Goal: Task Accomplishment & Management: Manage account settings

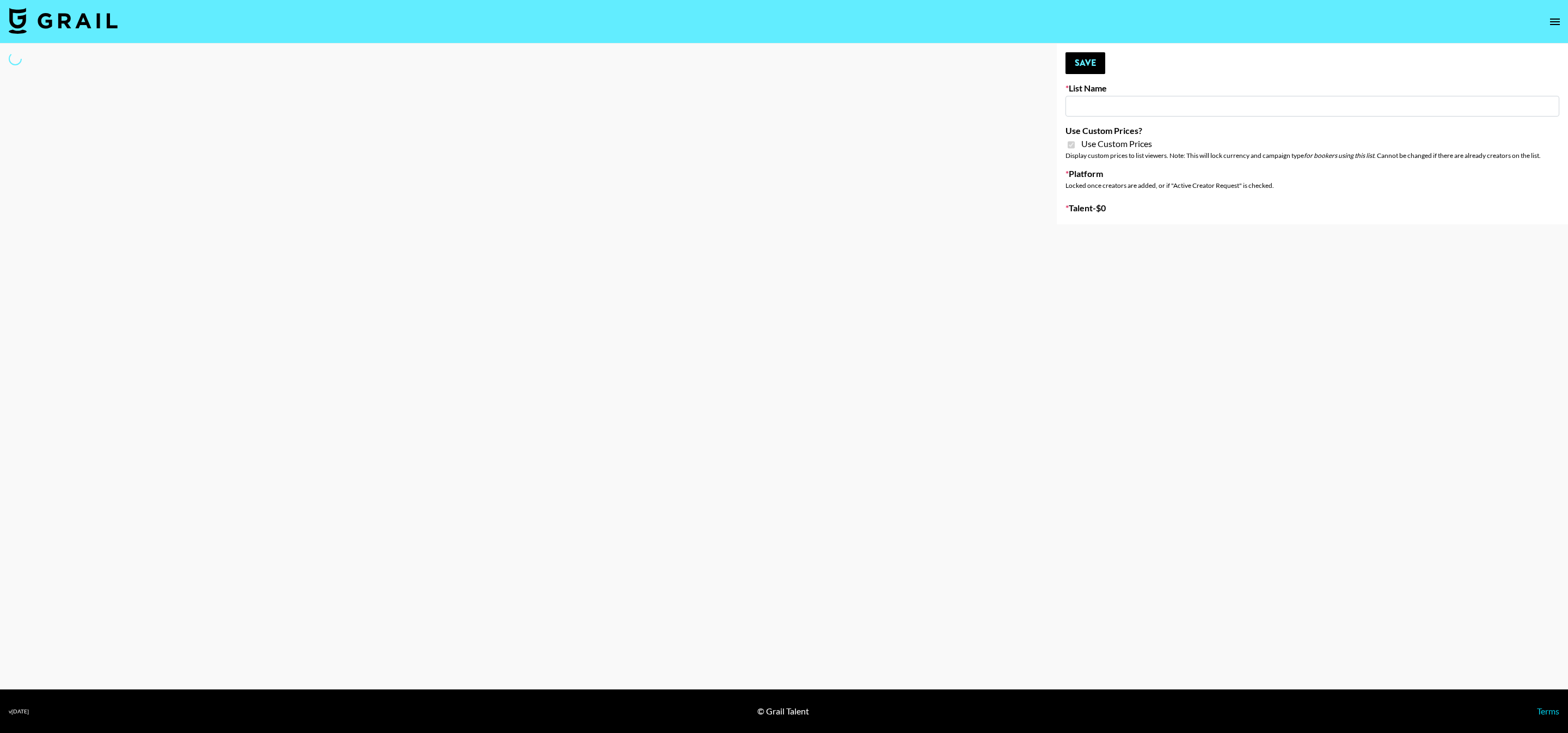
type input "Nurture Life"
checkbox input "true"
select select "Brand"
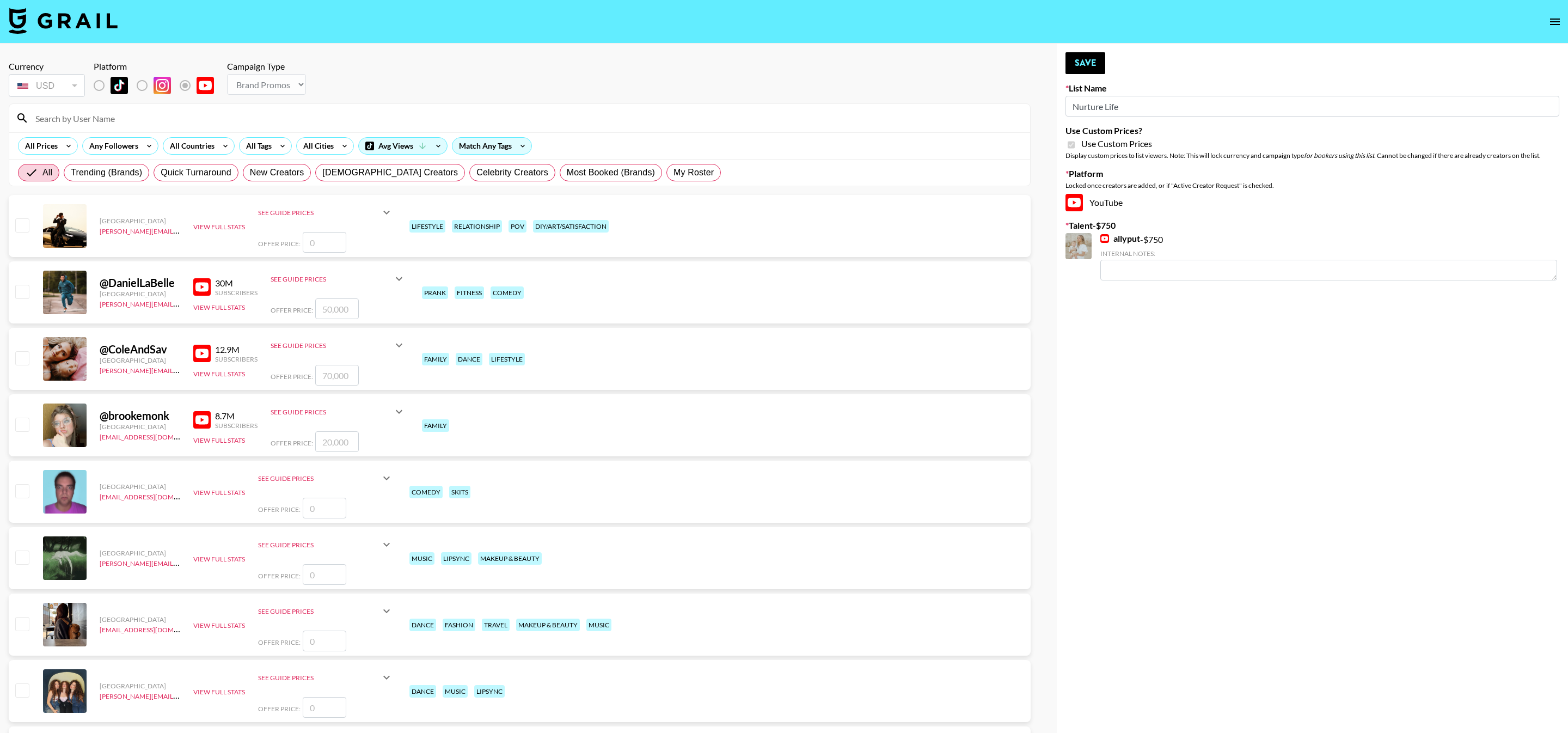
click at [165, 128] on div at bounding box center [519, 118] width 1021 height 28
click at [150, 124] on input at bounding box center [526, 118] width 995 height 18
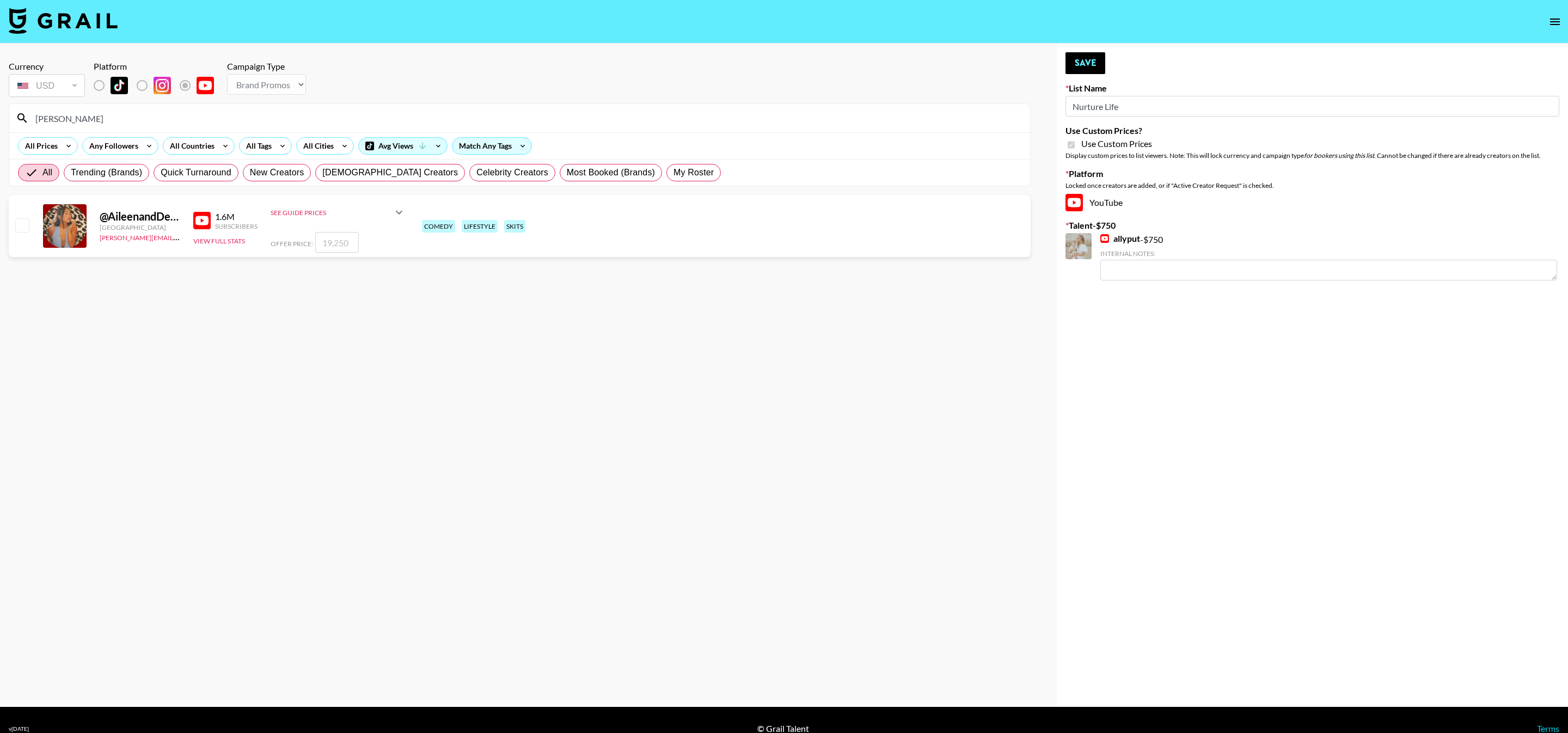
type input "[PERSON_NAME]"
click at [20, 224] on input "checkbox" at bounding box center [21, 224] width 13 height 13
checkbox input "true"
type input "19250"
click at [1077, 70] on button "Save" at bounding box center [1086, 63] width 40 height 21
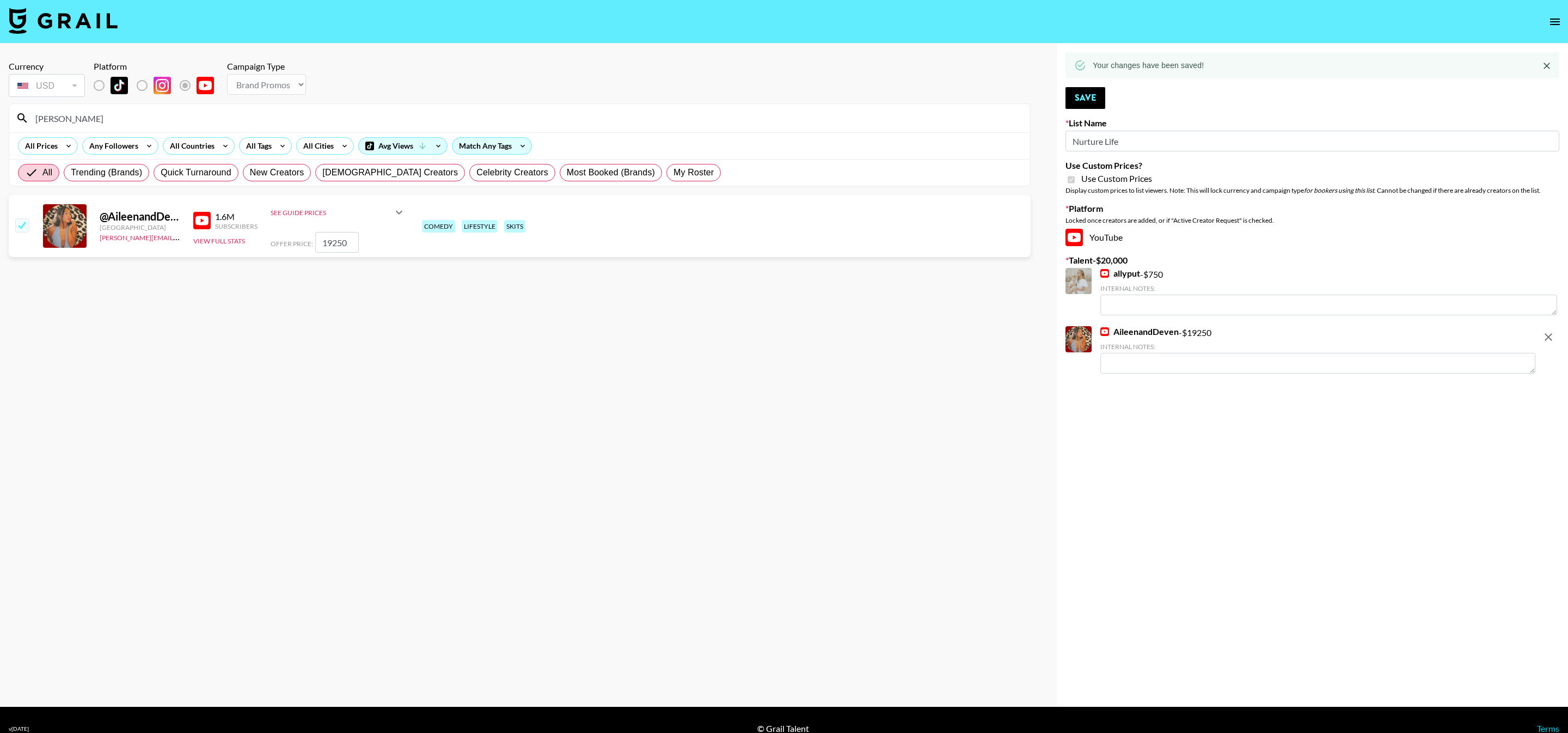
click at [520, 119] on input "[PERSON_NAME]" at bounding box center [526, 118] width 995 height 18
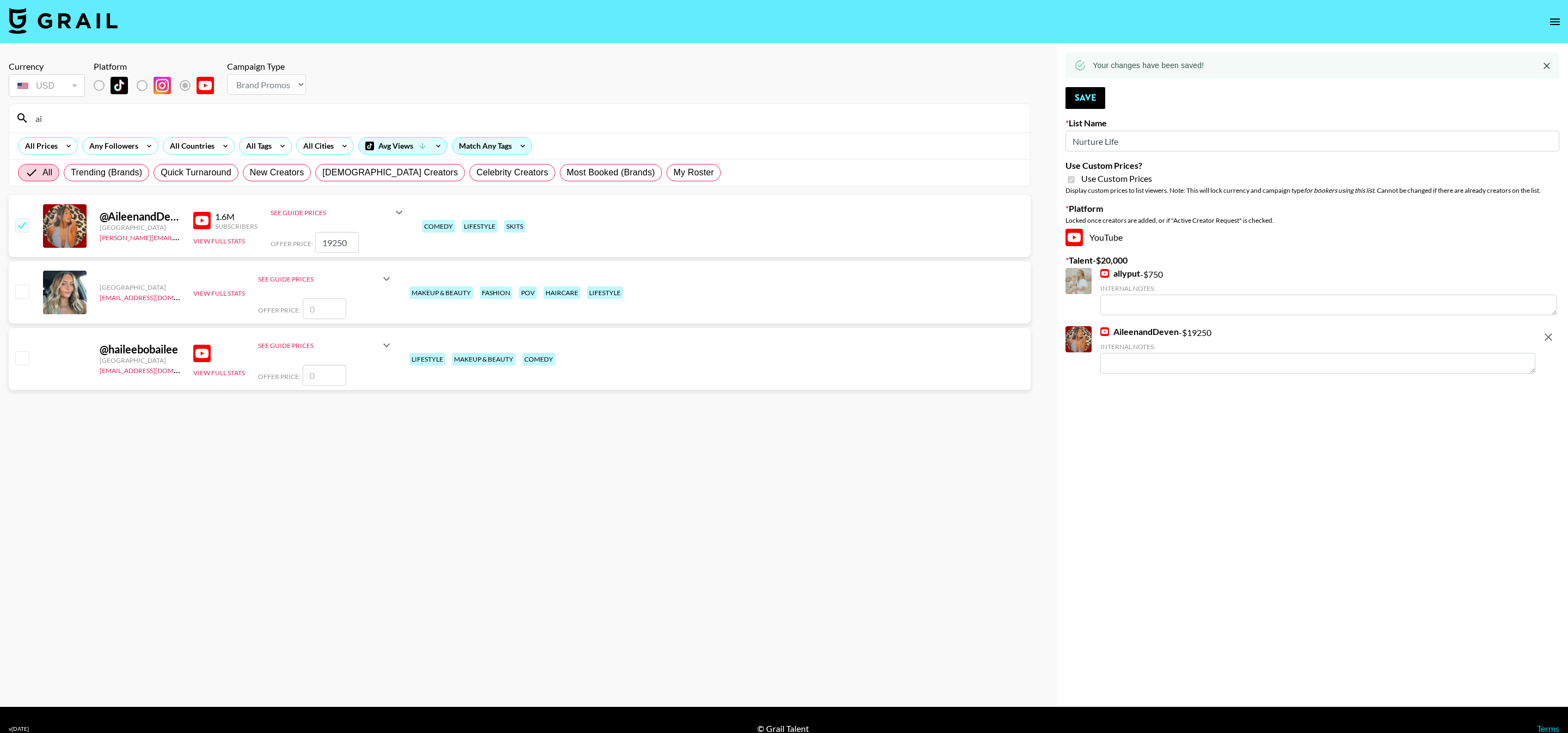
type input "a"
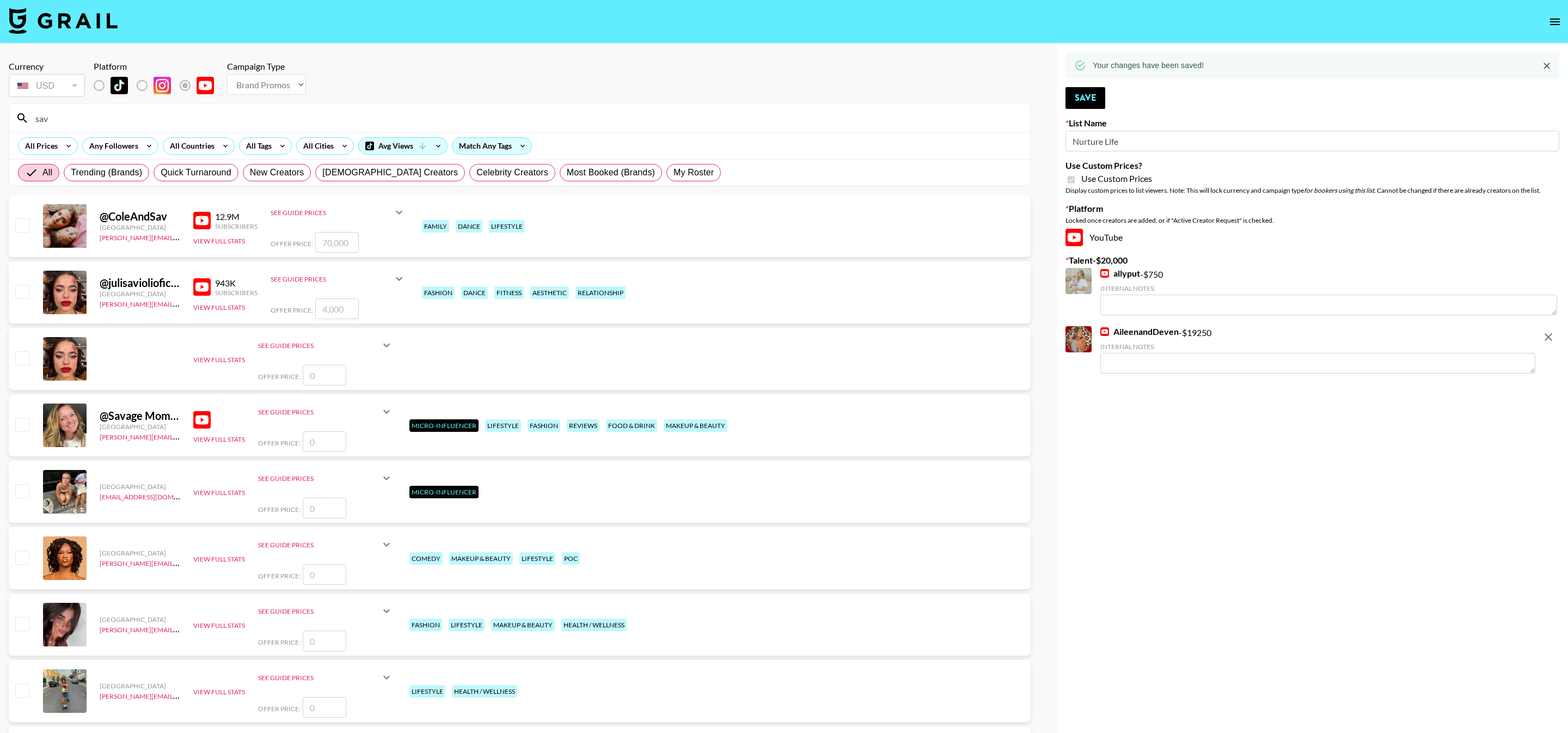
type input "sav"
click at [26, 224] on input "checkbox" at bounding box center [21, 224] width 13 height 13
checkbox input "true"
type input "70000"
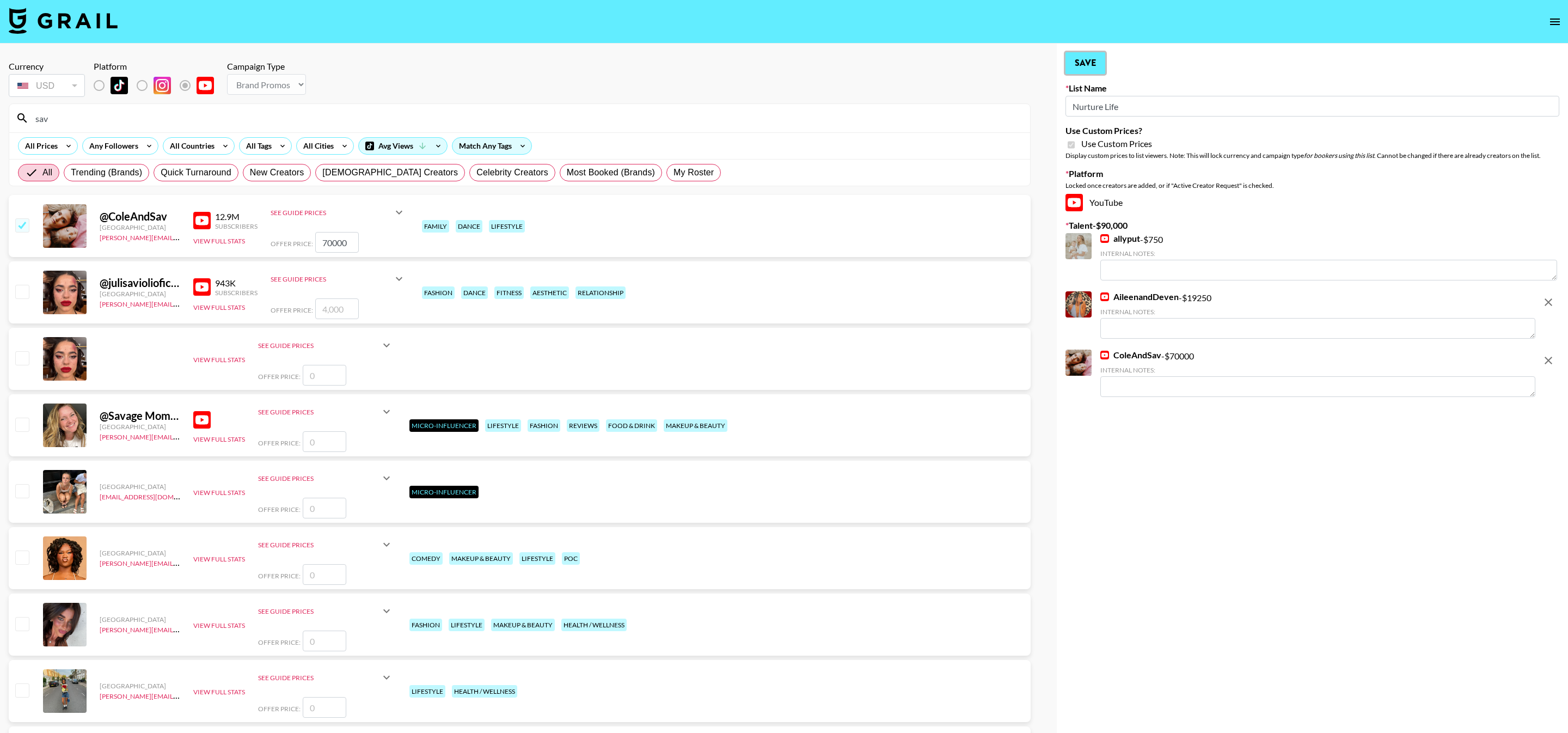
click at [1080, 61] on button "Save" at bounding box center [1086, 63] width 40 height 21
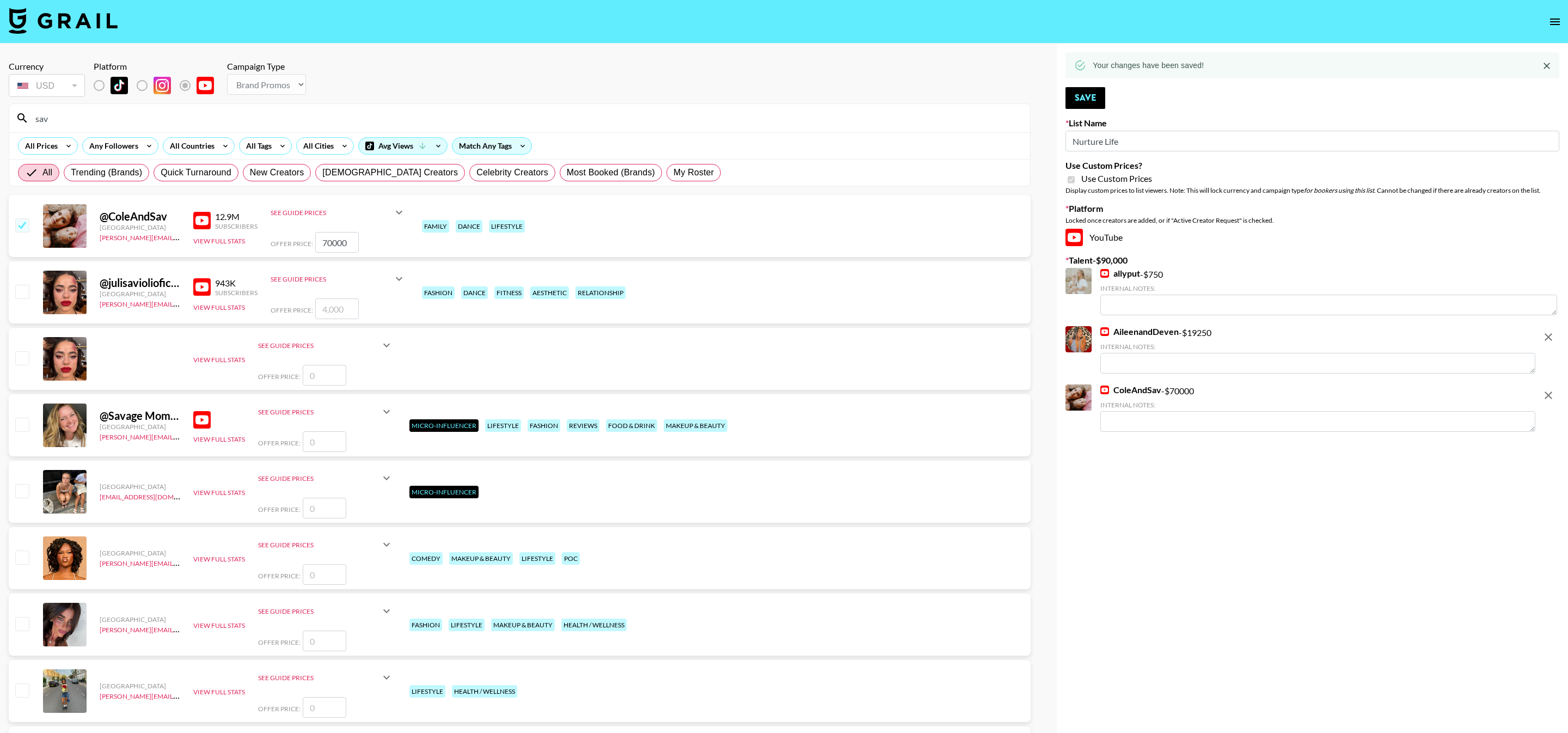
click at [628, 163] on div "All Trending (Brands) Quick Turnaround New Creators [DEMOGRAPHIC_DATA] Creators…" at bounding box center [369, 172] width 708 height 26
click at [674, 168] on span "My Roster" at bounding box center [693, 172] width 40 height 13
click at [674, 173] on input "My Roster" at bounding box center [674, 173] width 0 height 0
radio input "true"
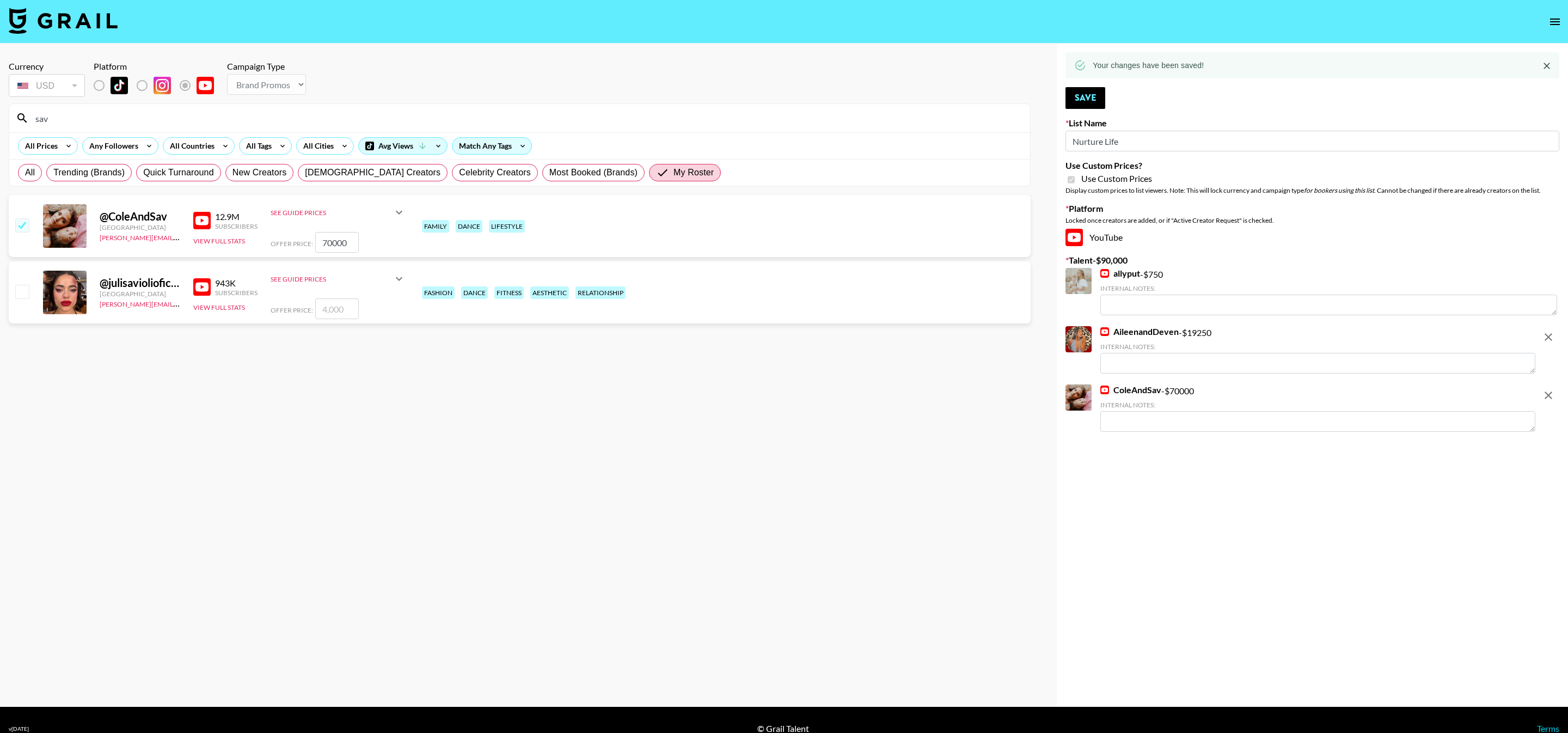
click at [83, 123] on input "sav" at bounding box center [526, 118] width 995 height 18
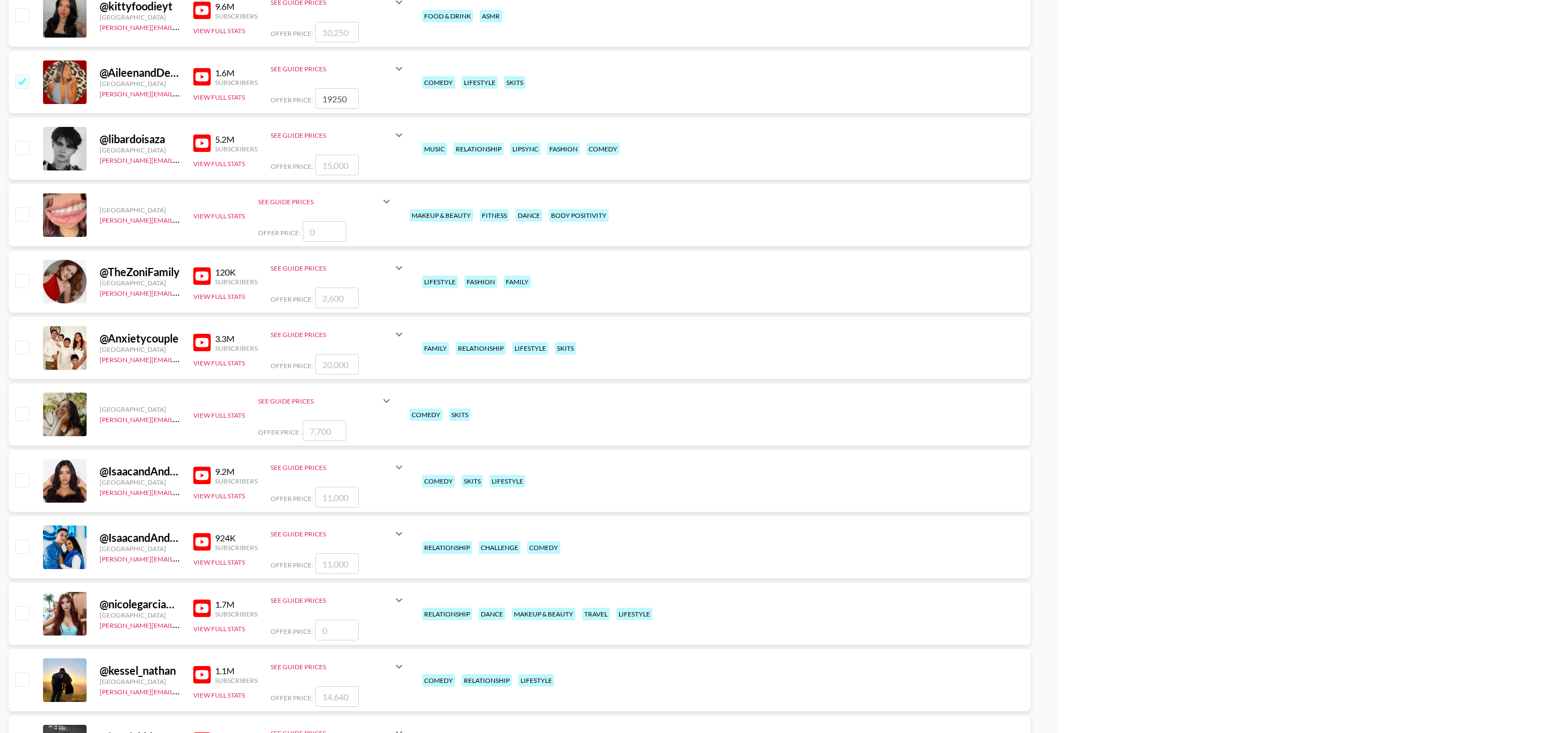
scroll to position [1376, 0]
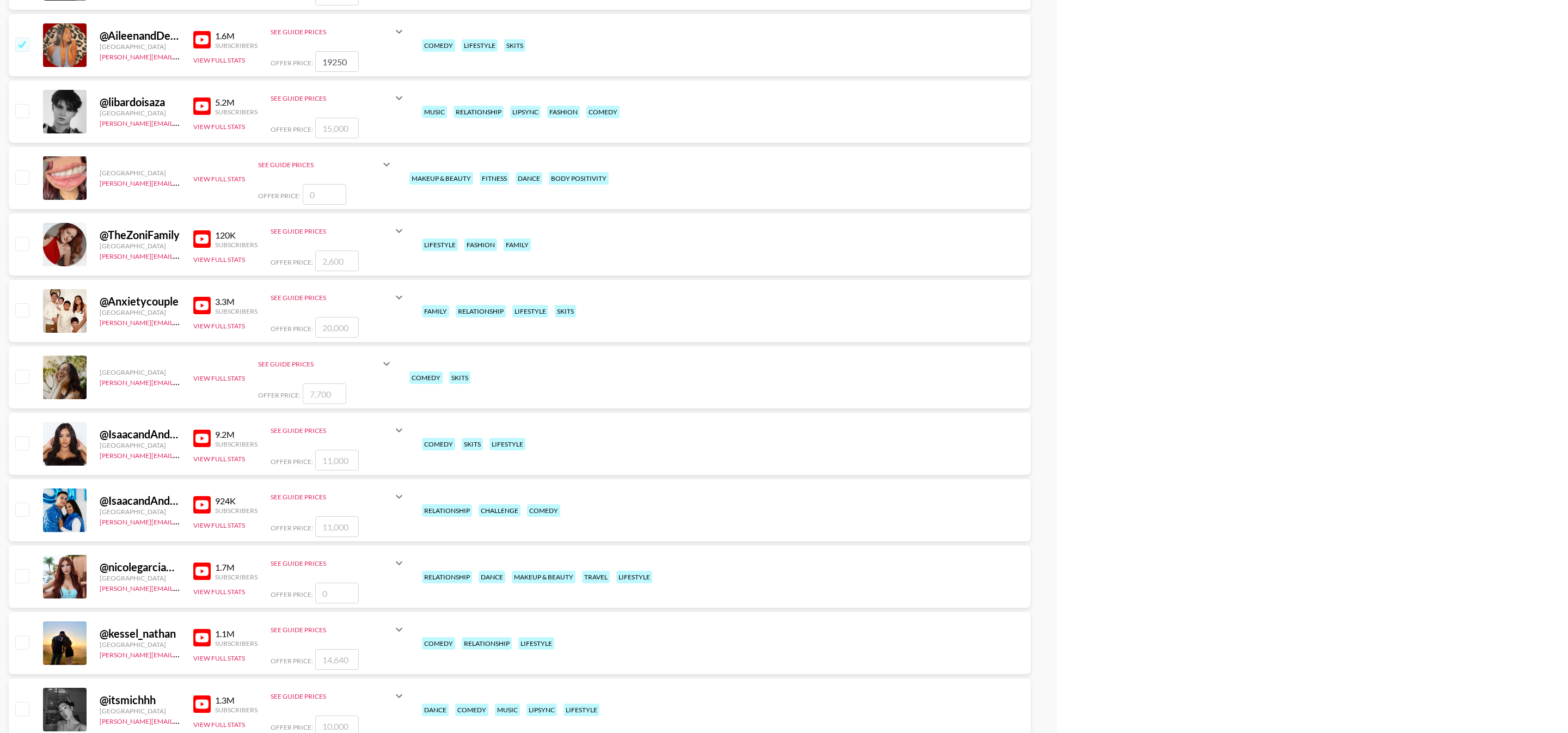
click at [200, 237] on img at bounding box center [202, 239] width 18 height 18
click at [25, 241] on input "checkbox" at bounding box center [21, 243] width 13 height 13
checkbox input "true"
type input "2600"
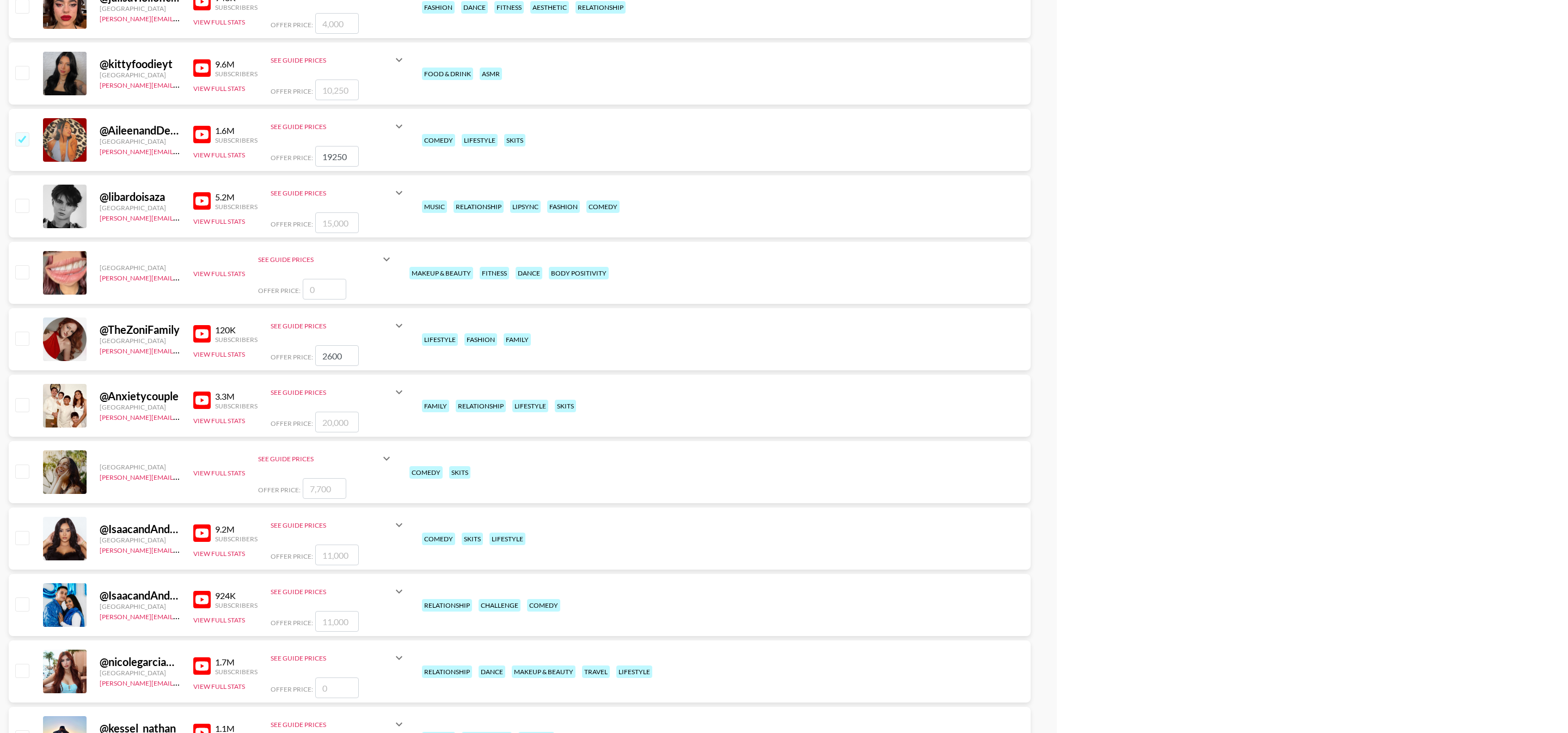
scroll to position [1288, 0]
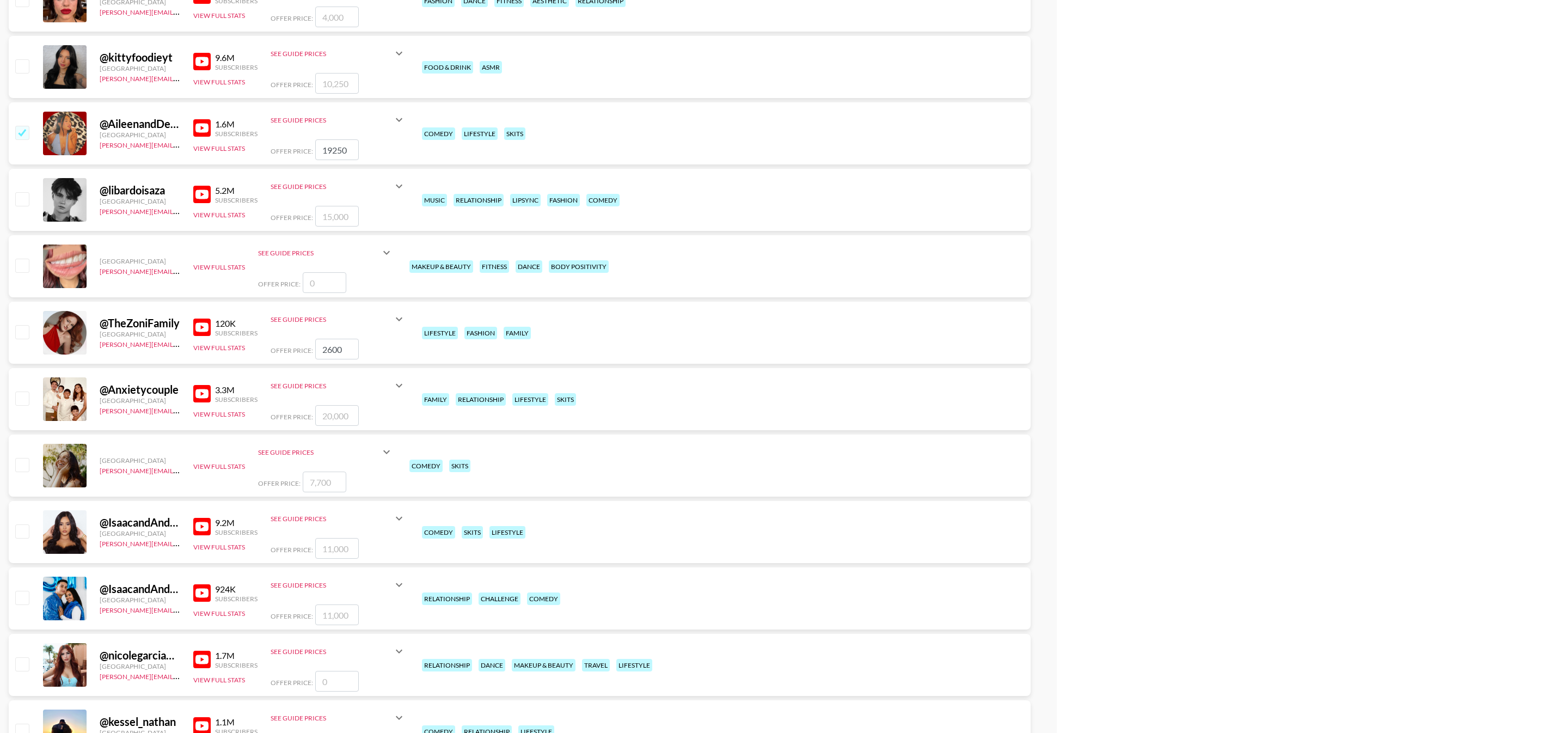
click at [17, 331] on input "checkbox" at bounding box center [21, 331] width 13 height 13
checkbox input "true"
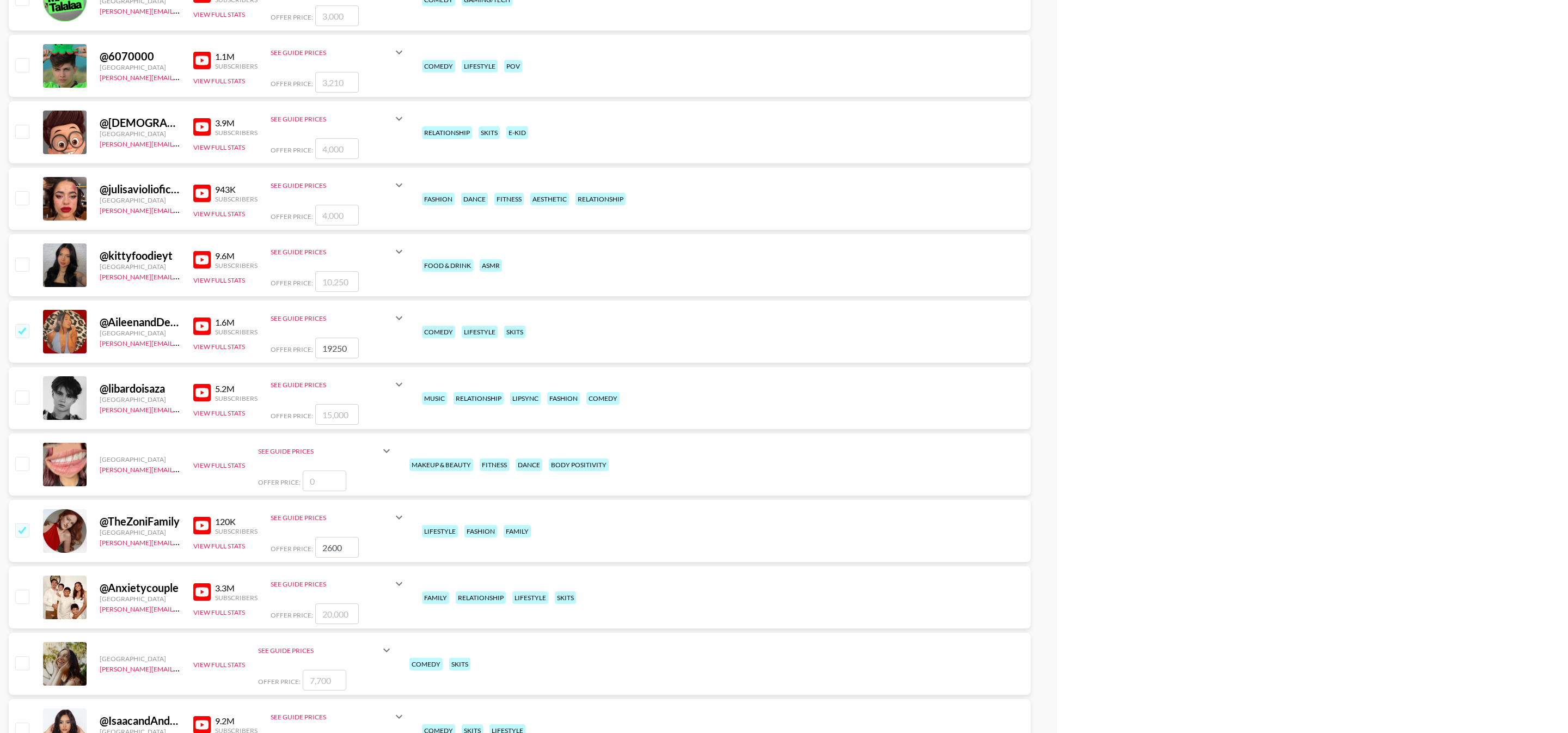
scroll to position [0, 0]
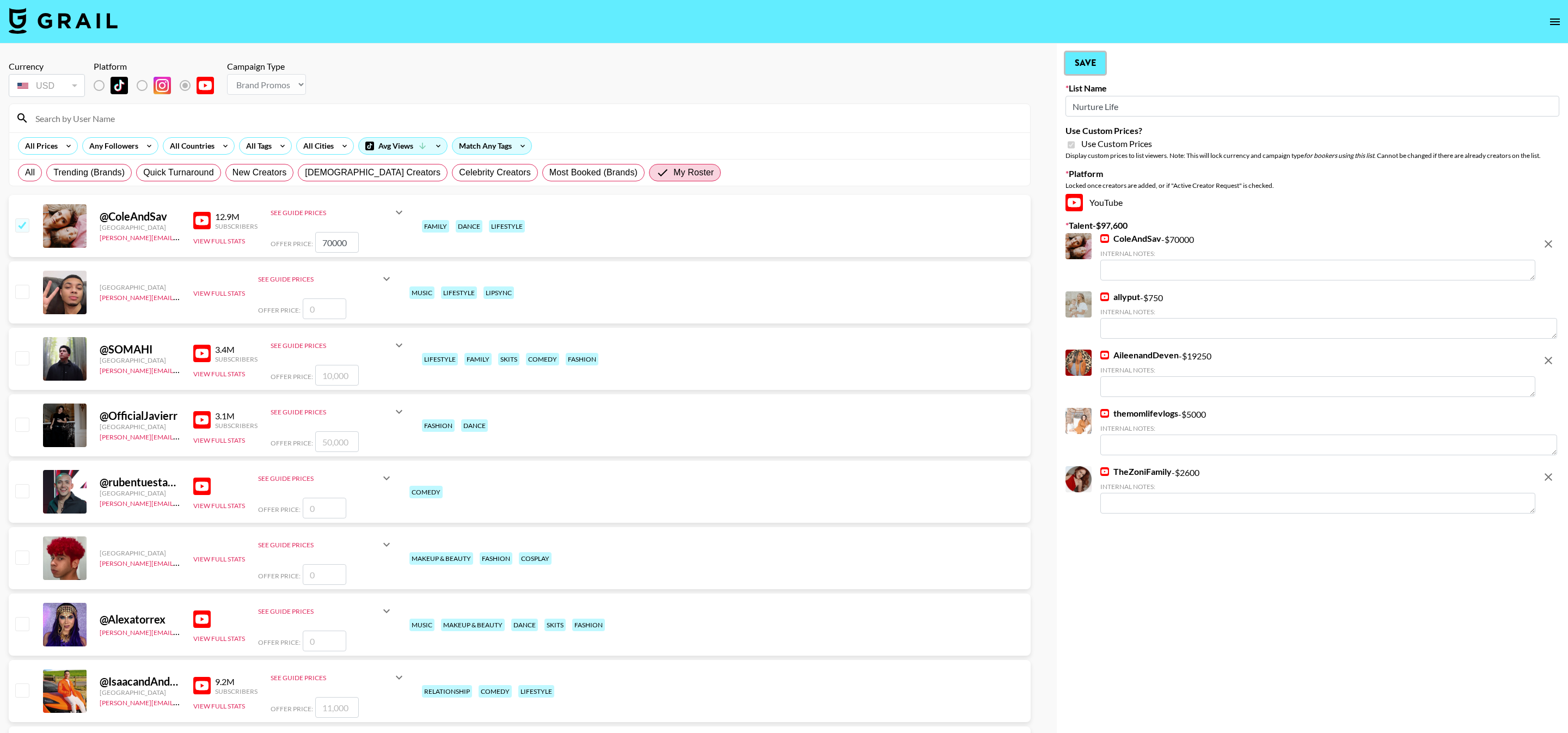
click at [1070, 67] on button "Save" at bounding box center [1086, 63] width 40 height 21
click at [1071, 67] on button "Save" at bounding box center [1086, 63] width 40 height 21
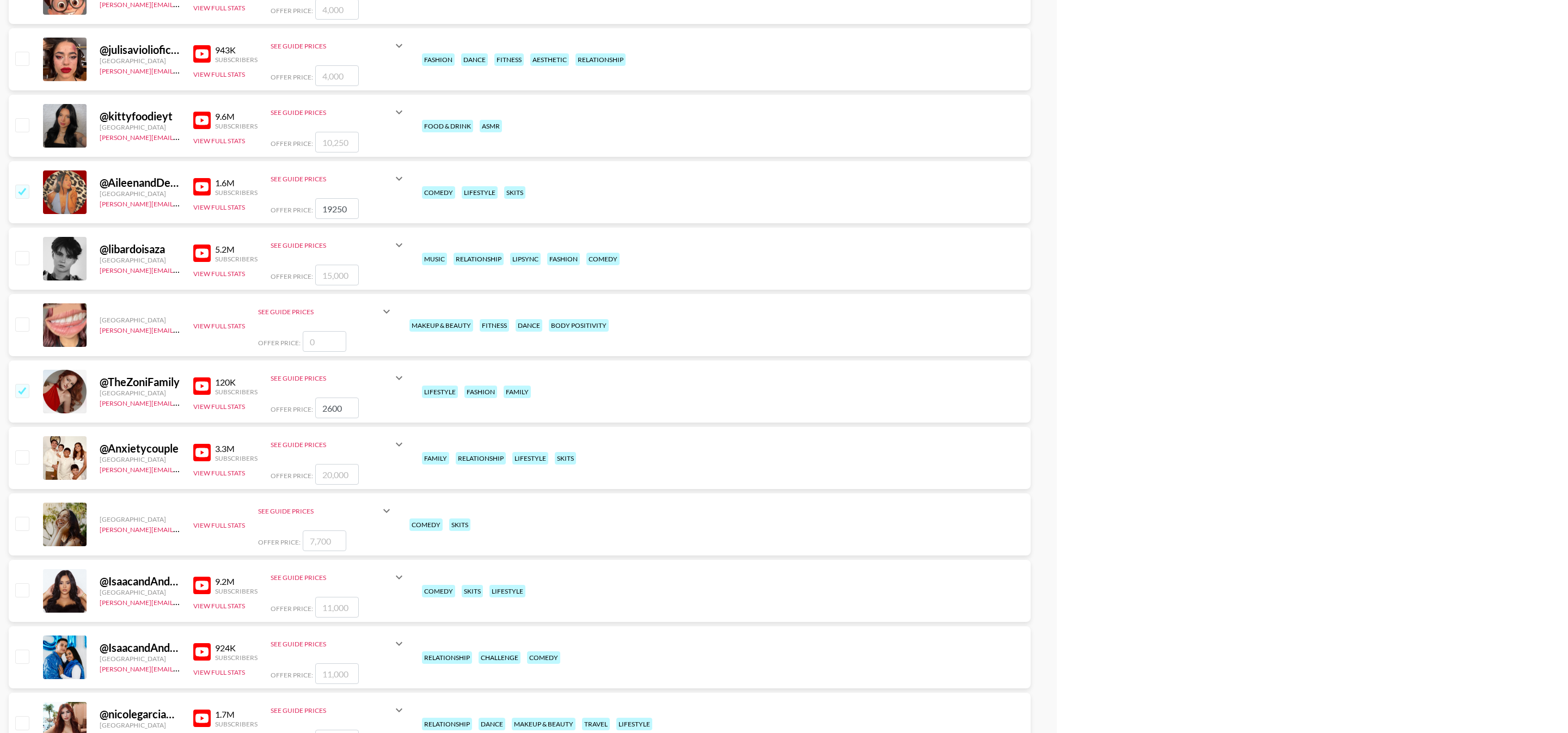
scroll to position [1339, 0]
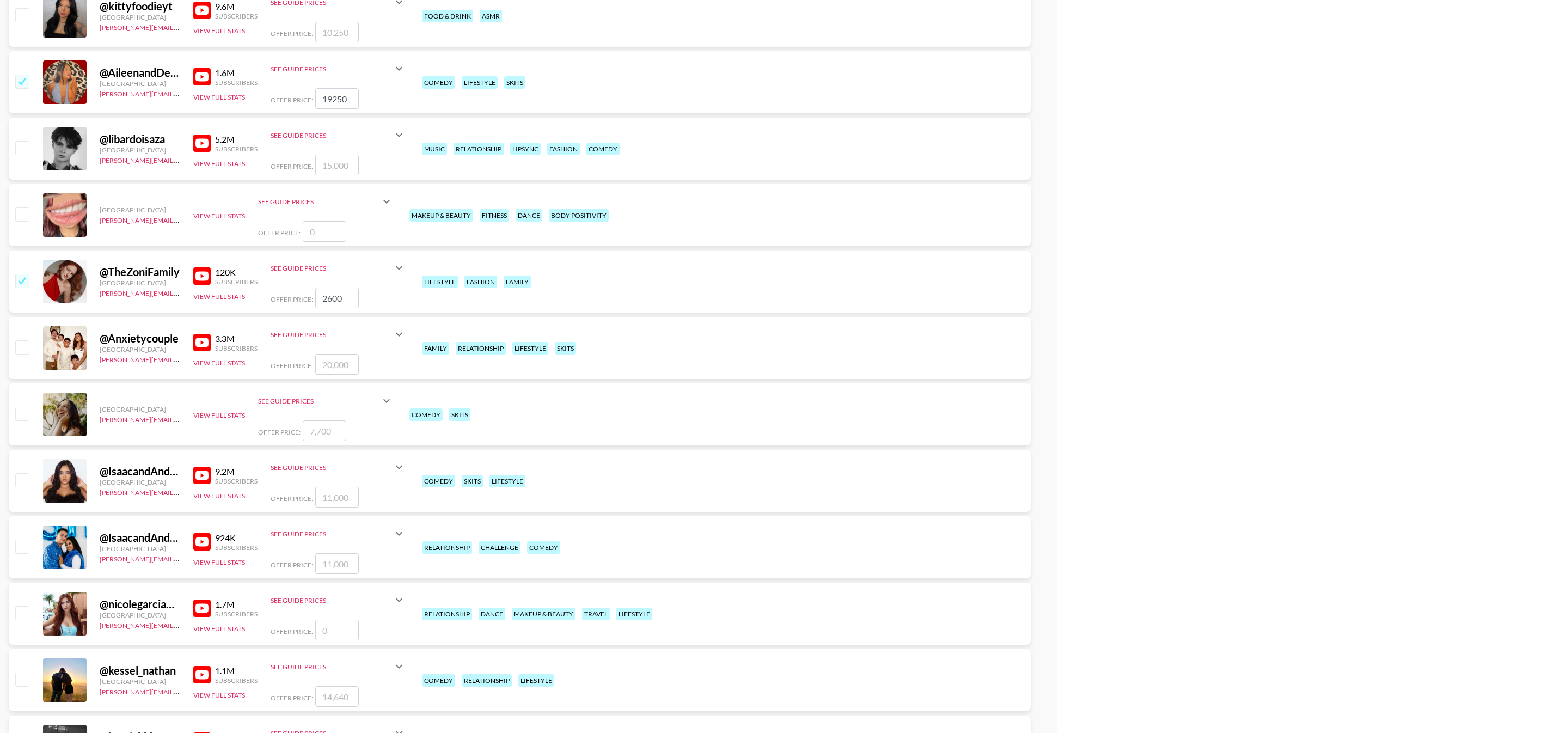
click at [21, 342] on input "checkbox" at bounding box center [21, 346] width 13 height 13
checkbox input "true"
type input "20000"
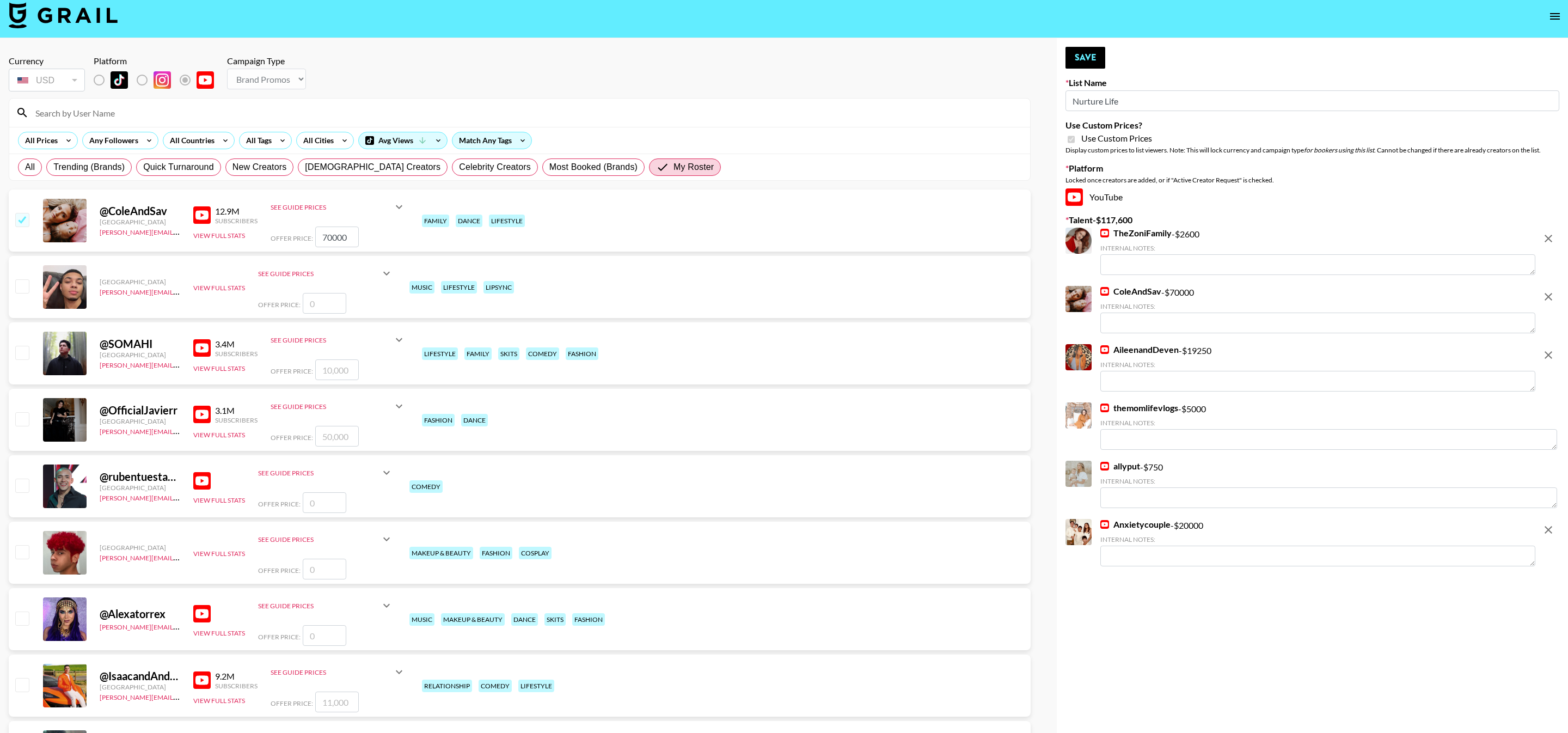
scroll to position [0, 0]
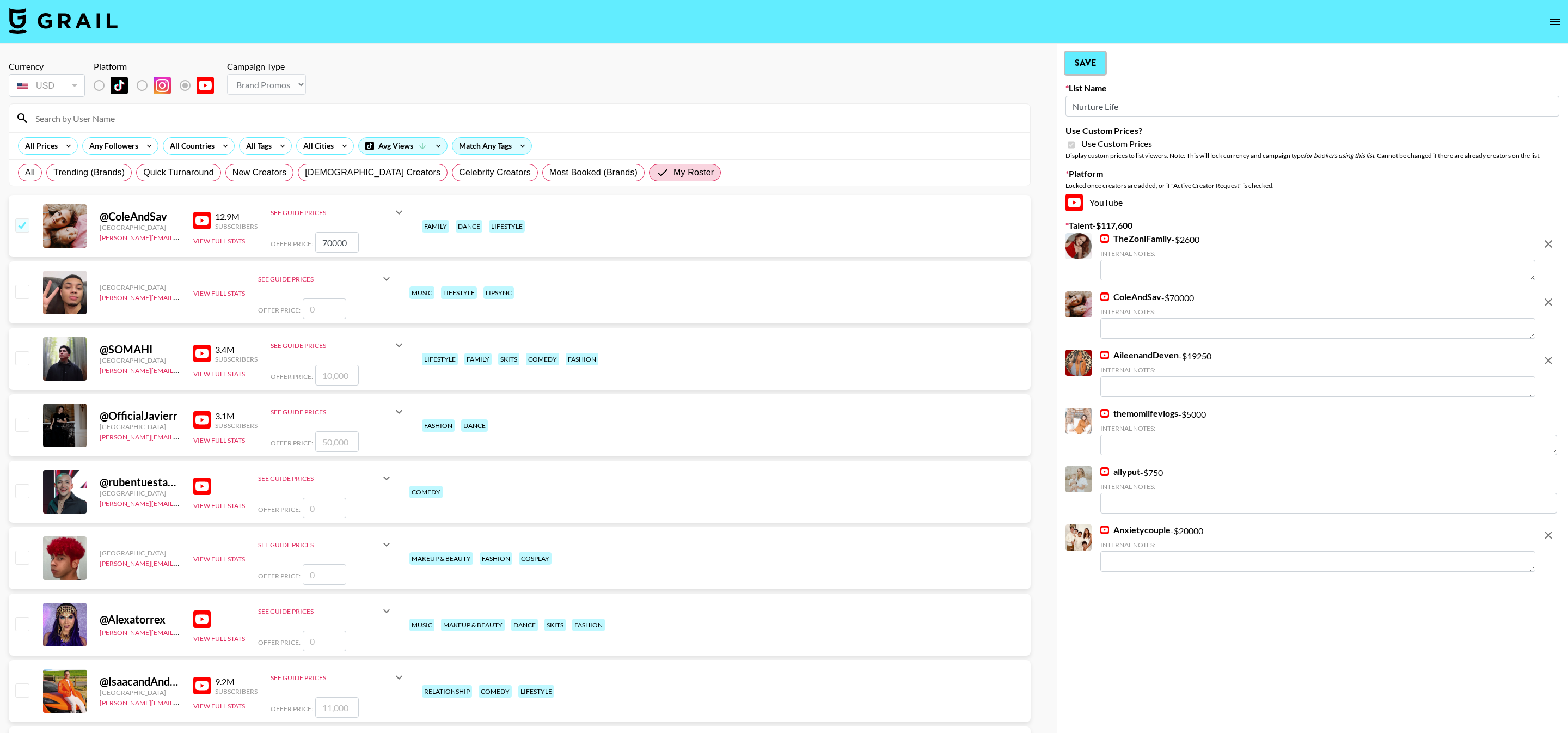
click at [1096, 54] on button "Save" at bounding box center [1086, 63] width 40 height 21
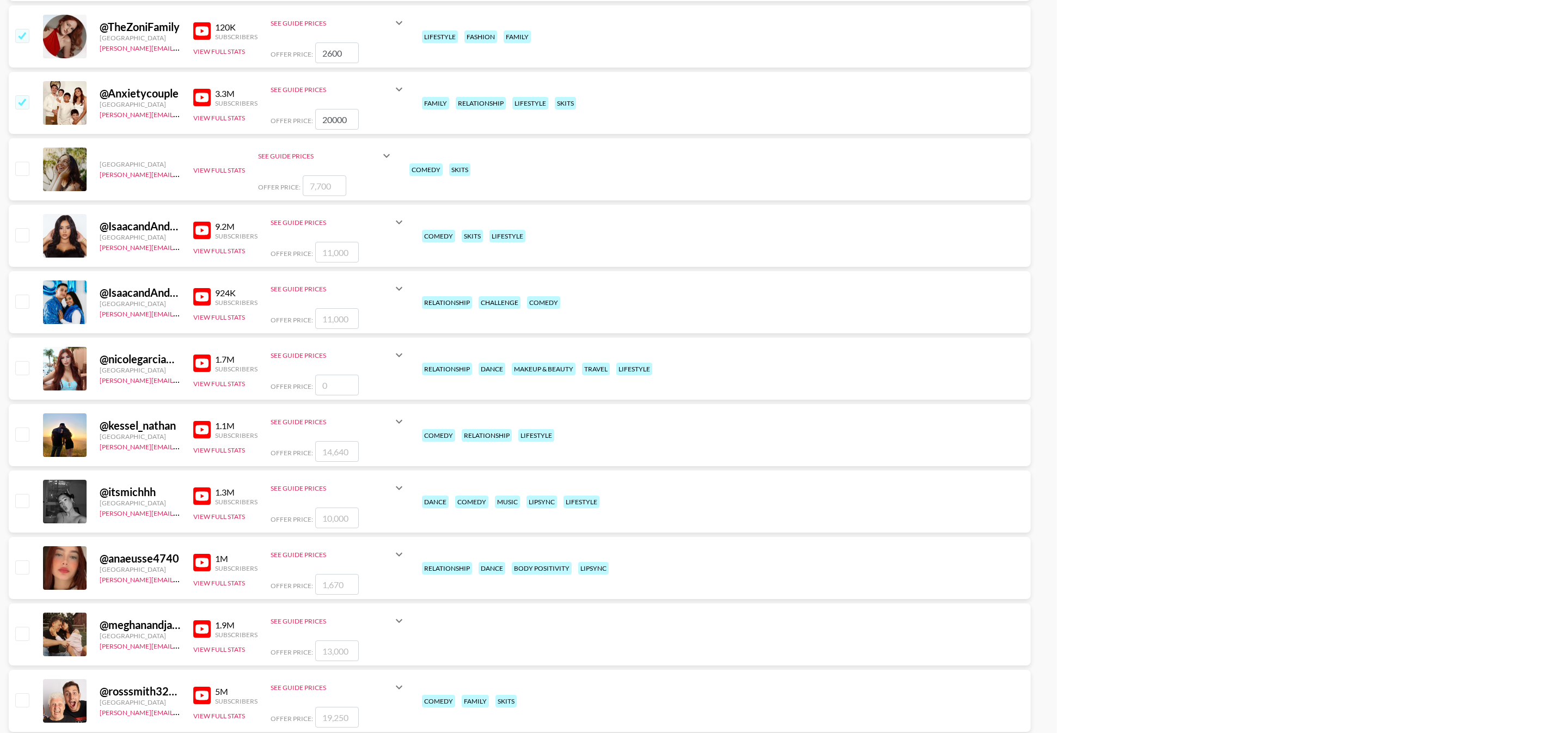
scroll to position [1590, 0]
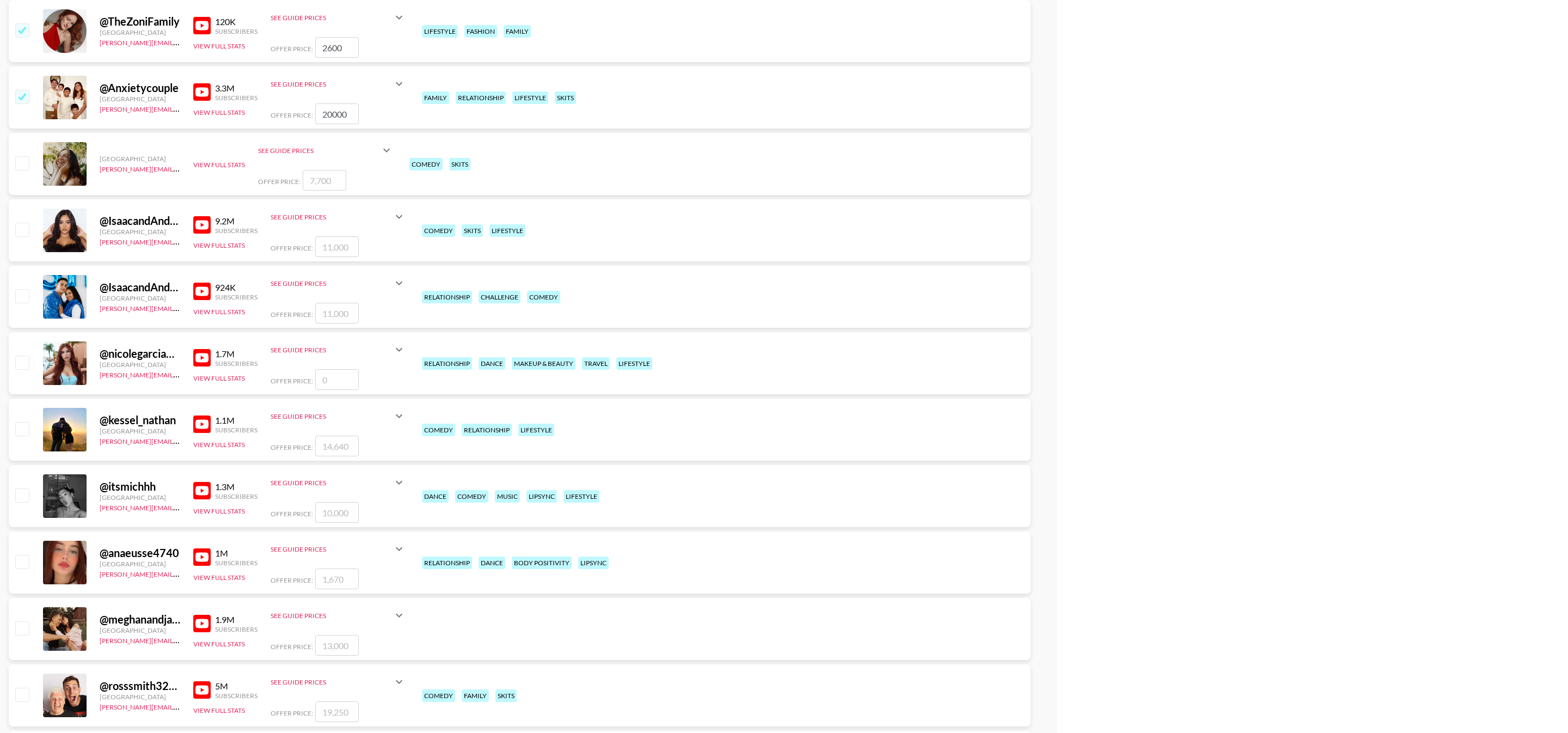
click at [200, 224] on img at bounding box center [202, 224] width 18 height 18
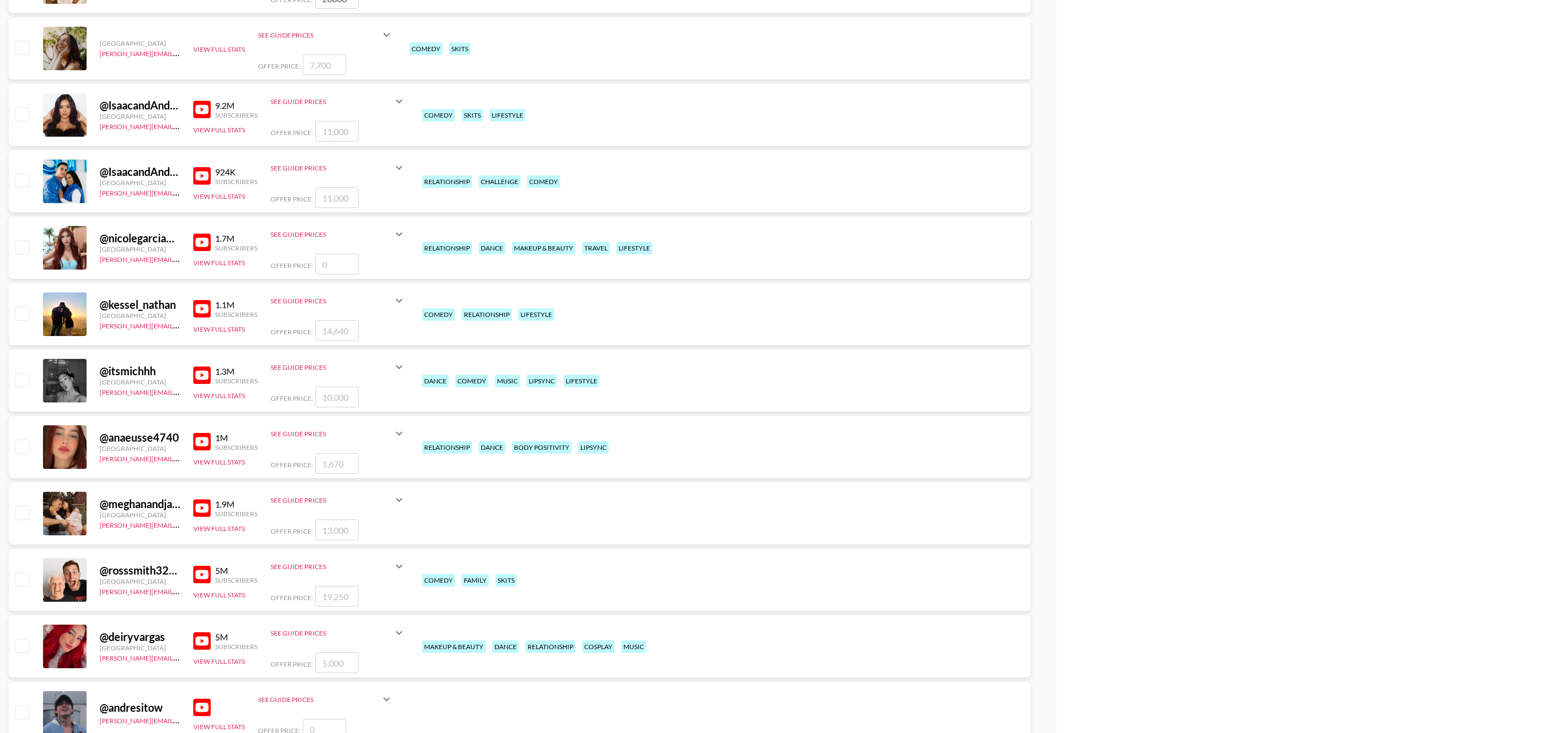
scroll to position [1786, 0]
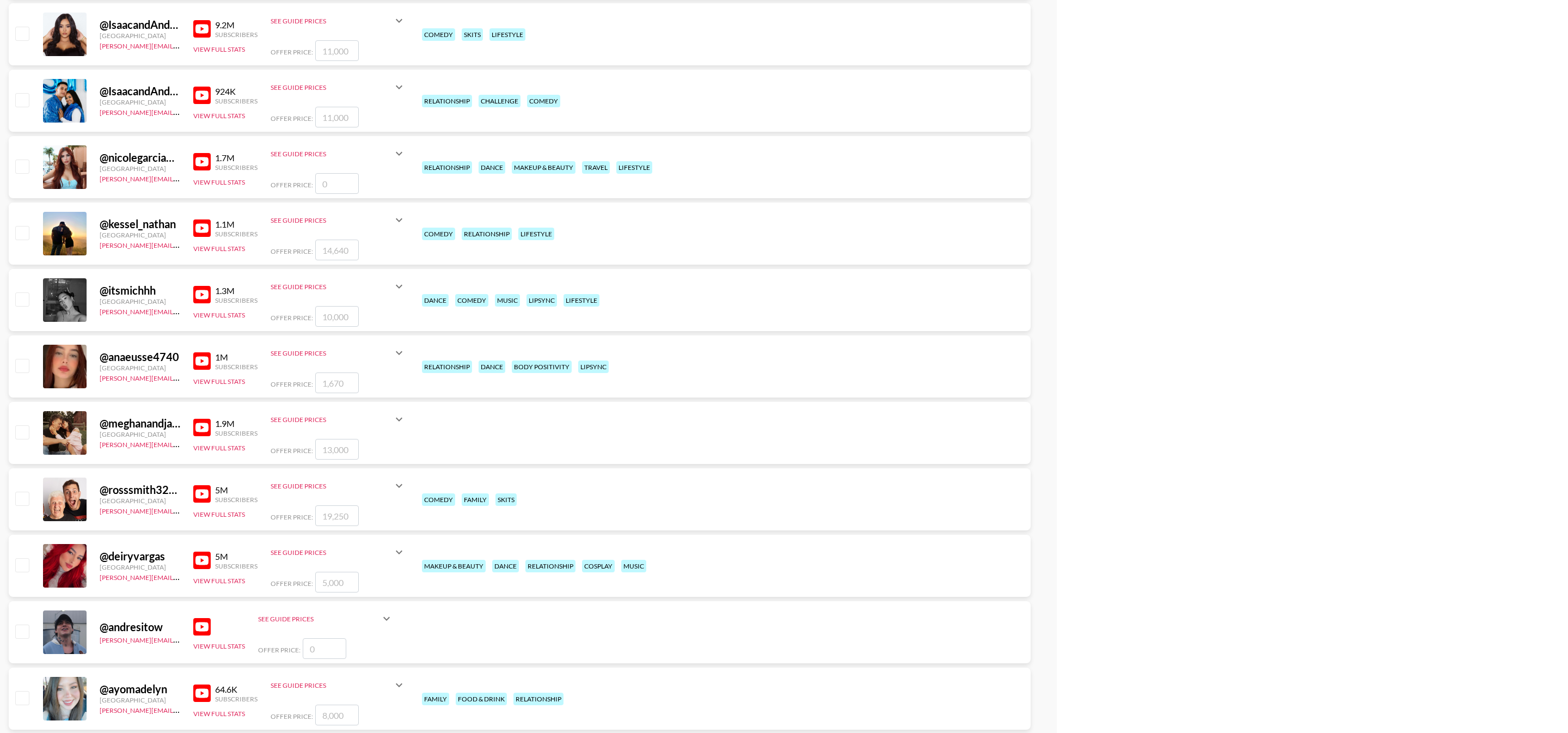
click at [24, 171] on input "checkbox" at bounding box center [21, 165] width 13 height 13
checkbox input "false"
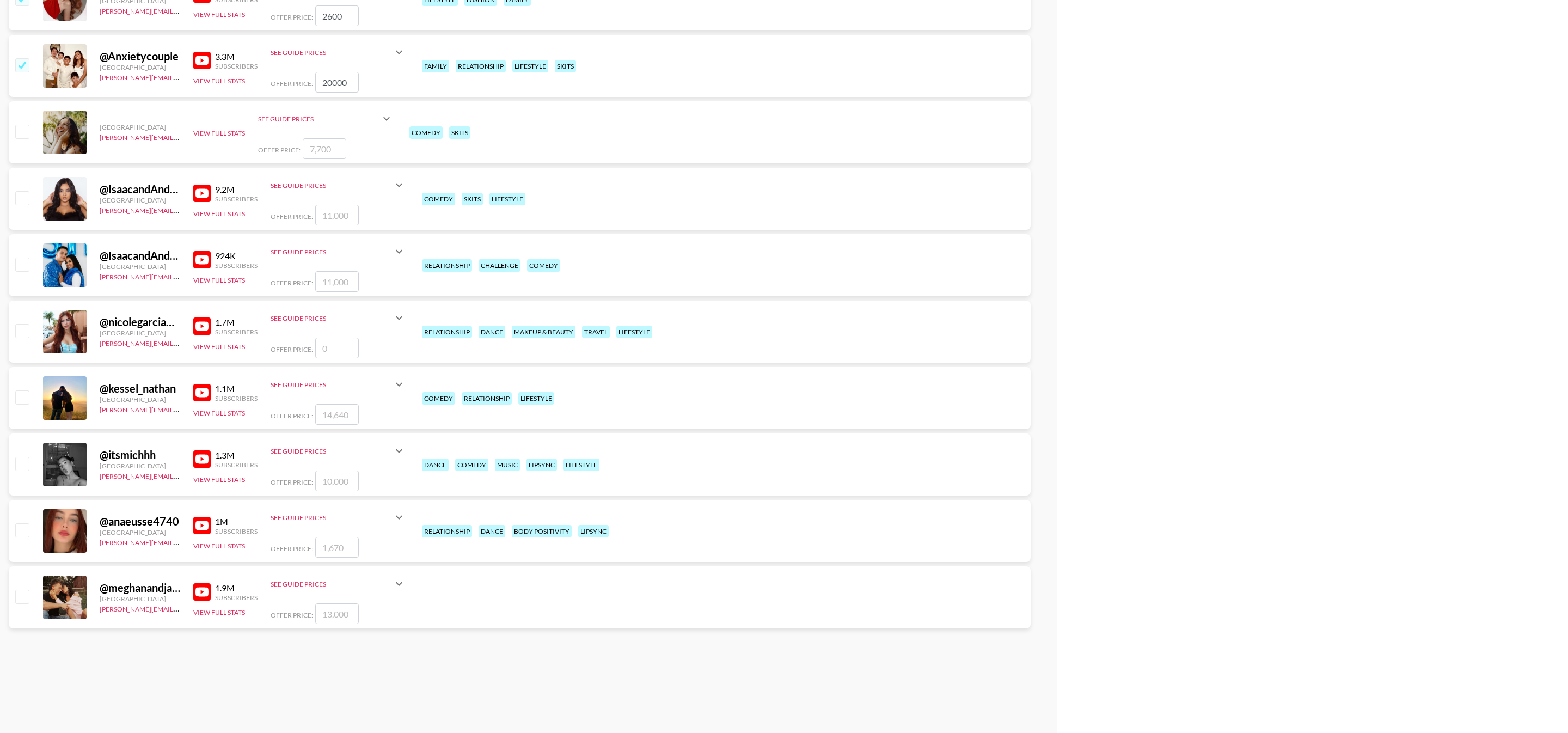
scroll to position [0, 0]
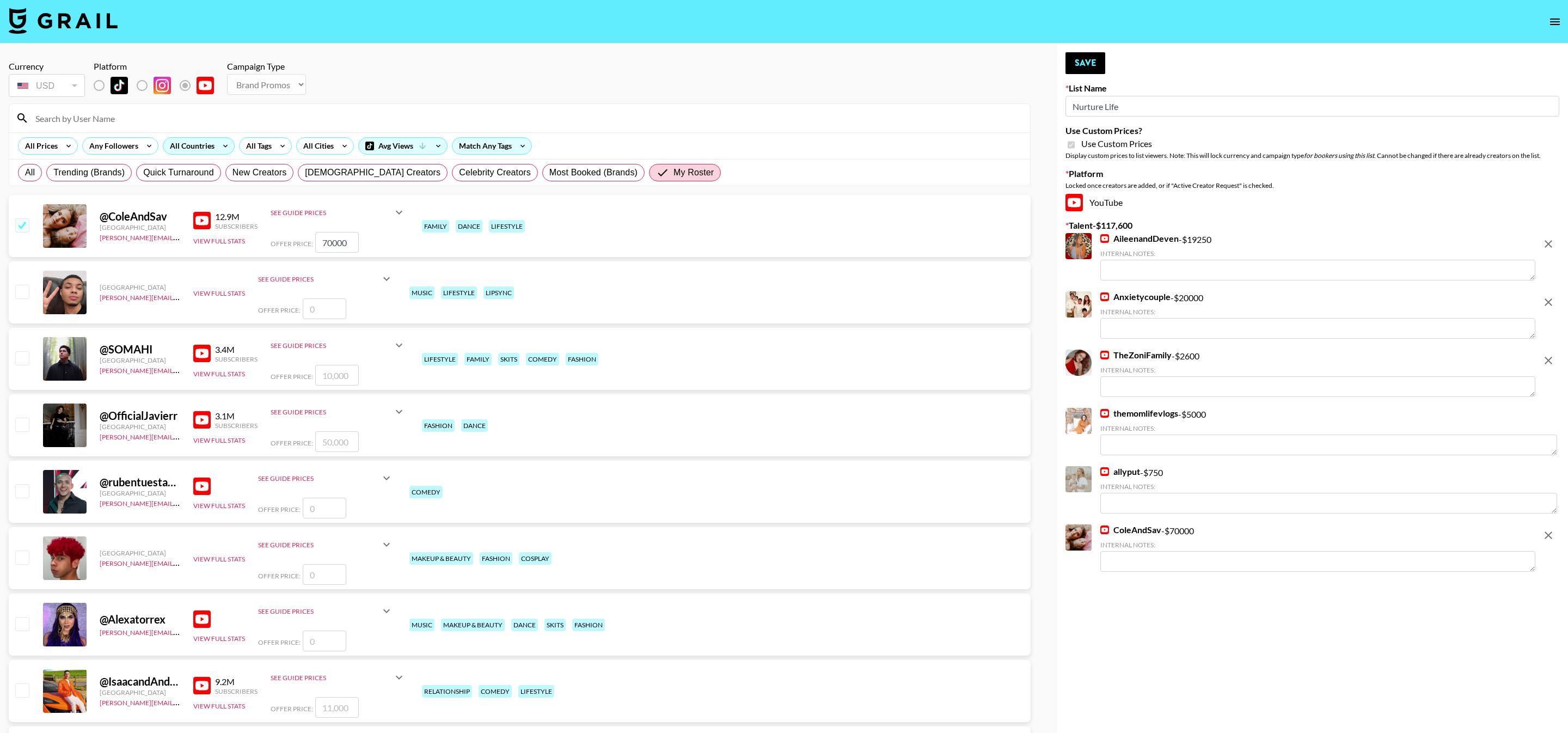
click at [195, 145] on div "All Countries" at bounding box center [189, 145] width 54 height 17
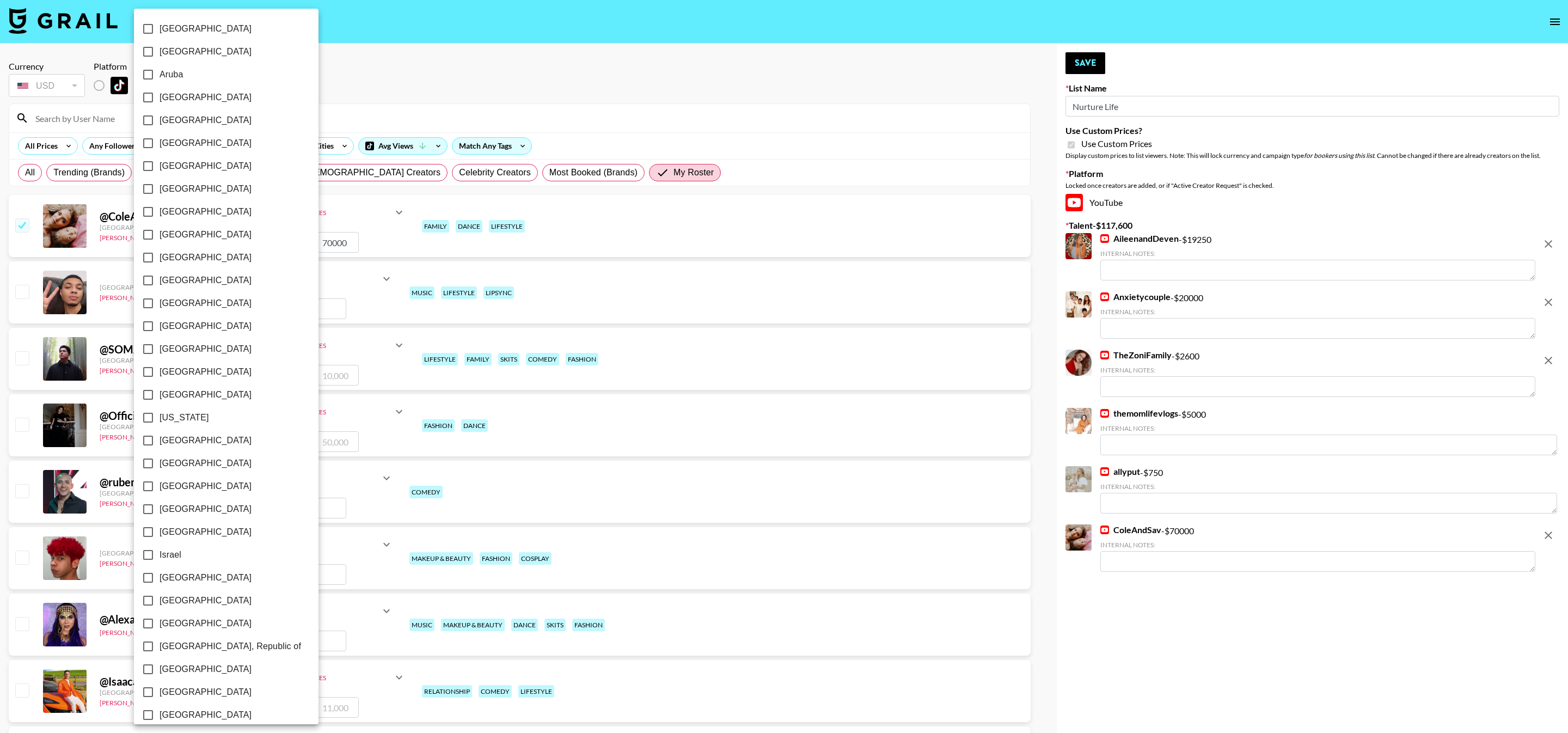
scroll to position [537, 0]
click at [149, 677] on input "[GEOGRAPHIC_DATA]" at bounding box center [147, 680] width 22 height 22
checkbox input "true"
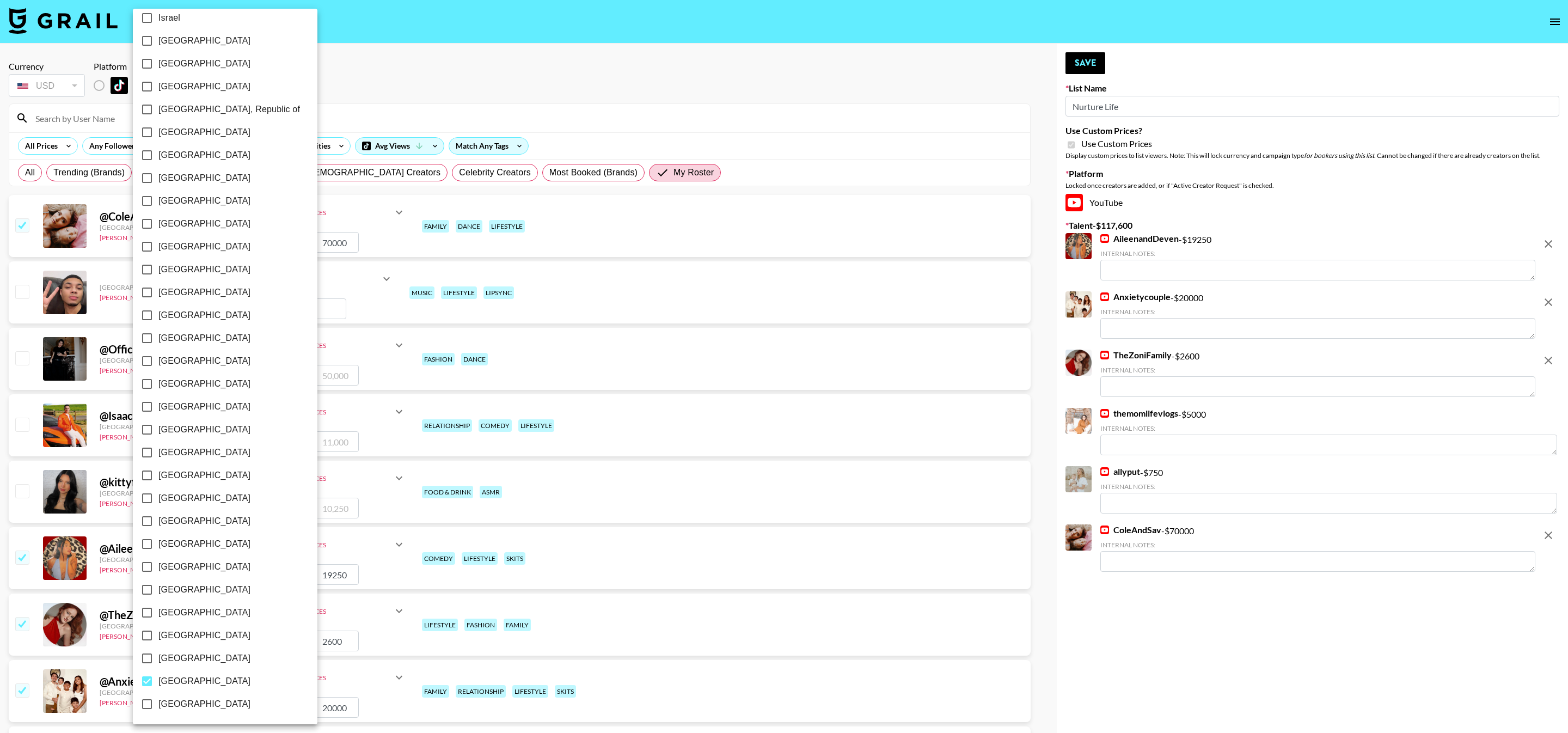
click at [1114, 610] on div at bounding box center [784, 366] width 1568 height 733
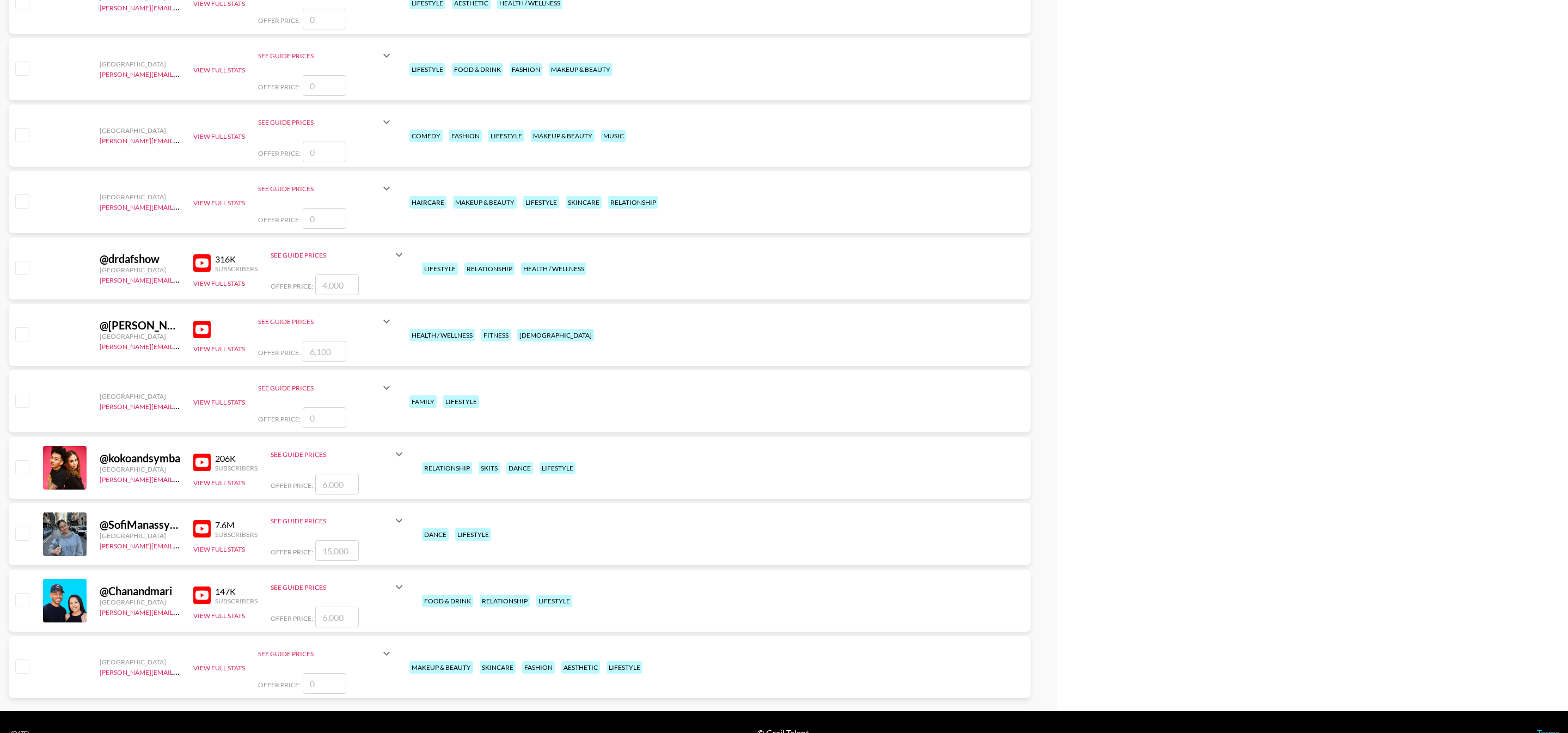
scroll to position [4805, 0]
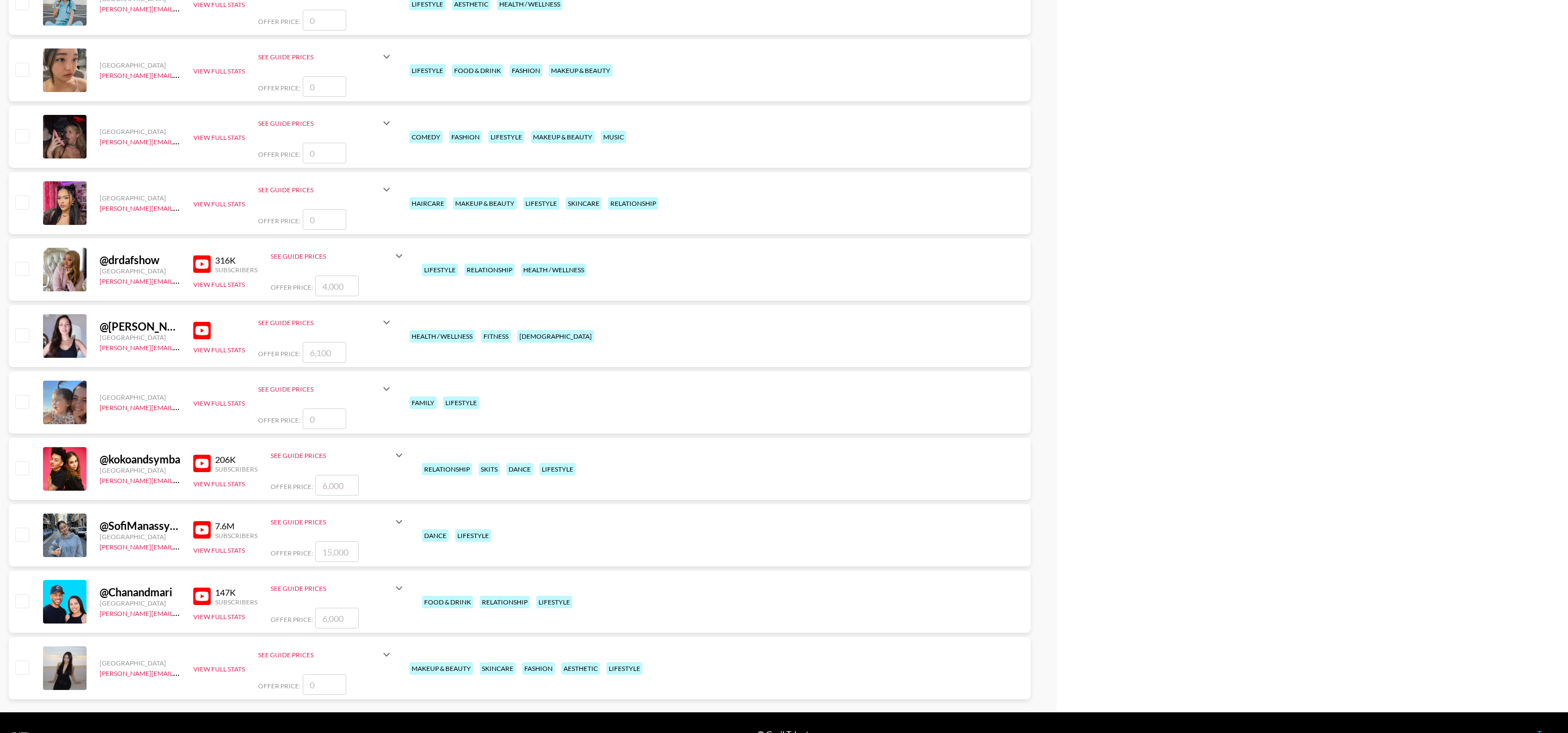
click at [202, 597] on img at bounding box center [202, 596] width 18 height 18
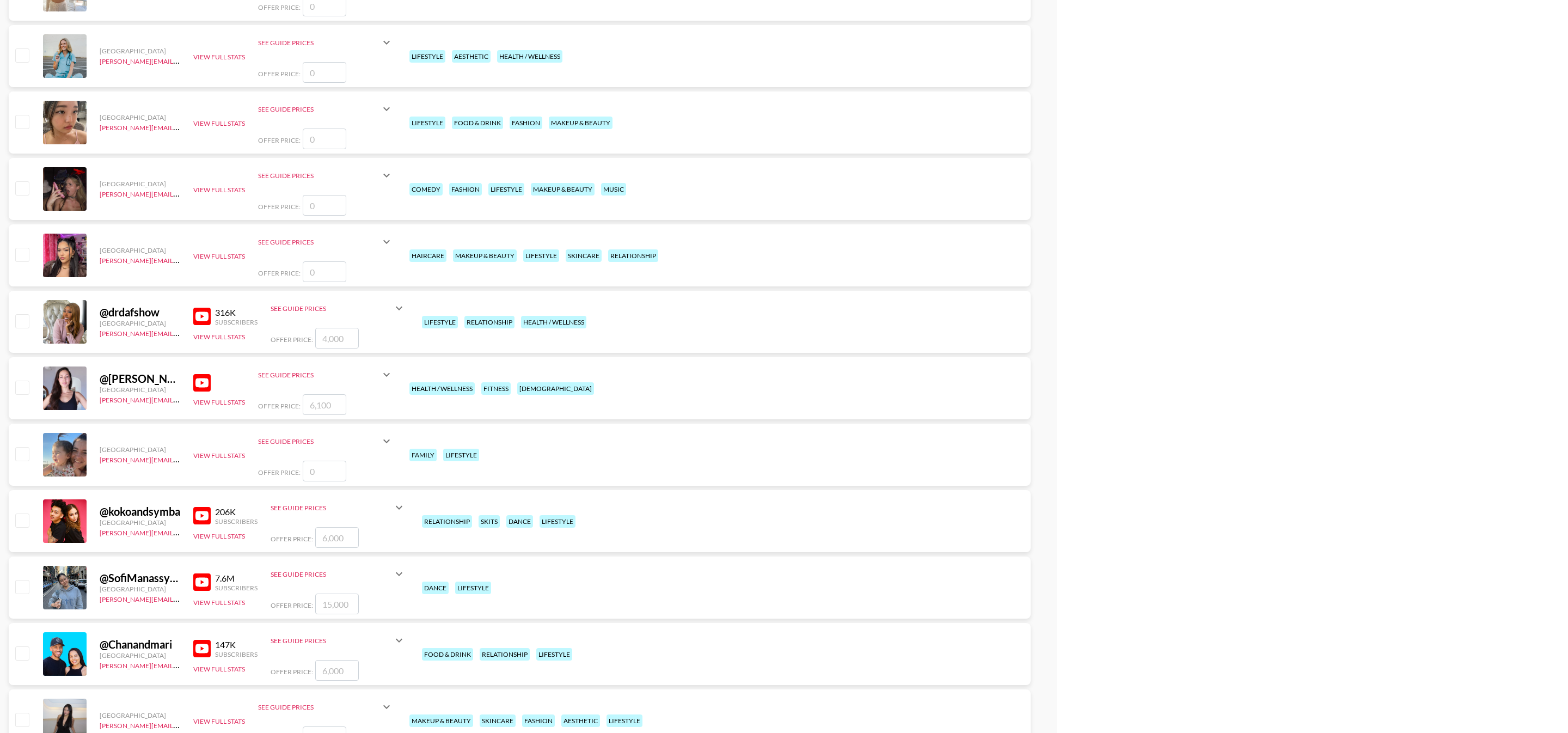
click at [201, 510] on img at bounding box center [202, 515] width 18 height 18
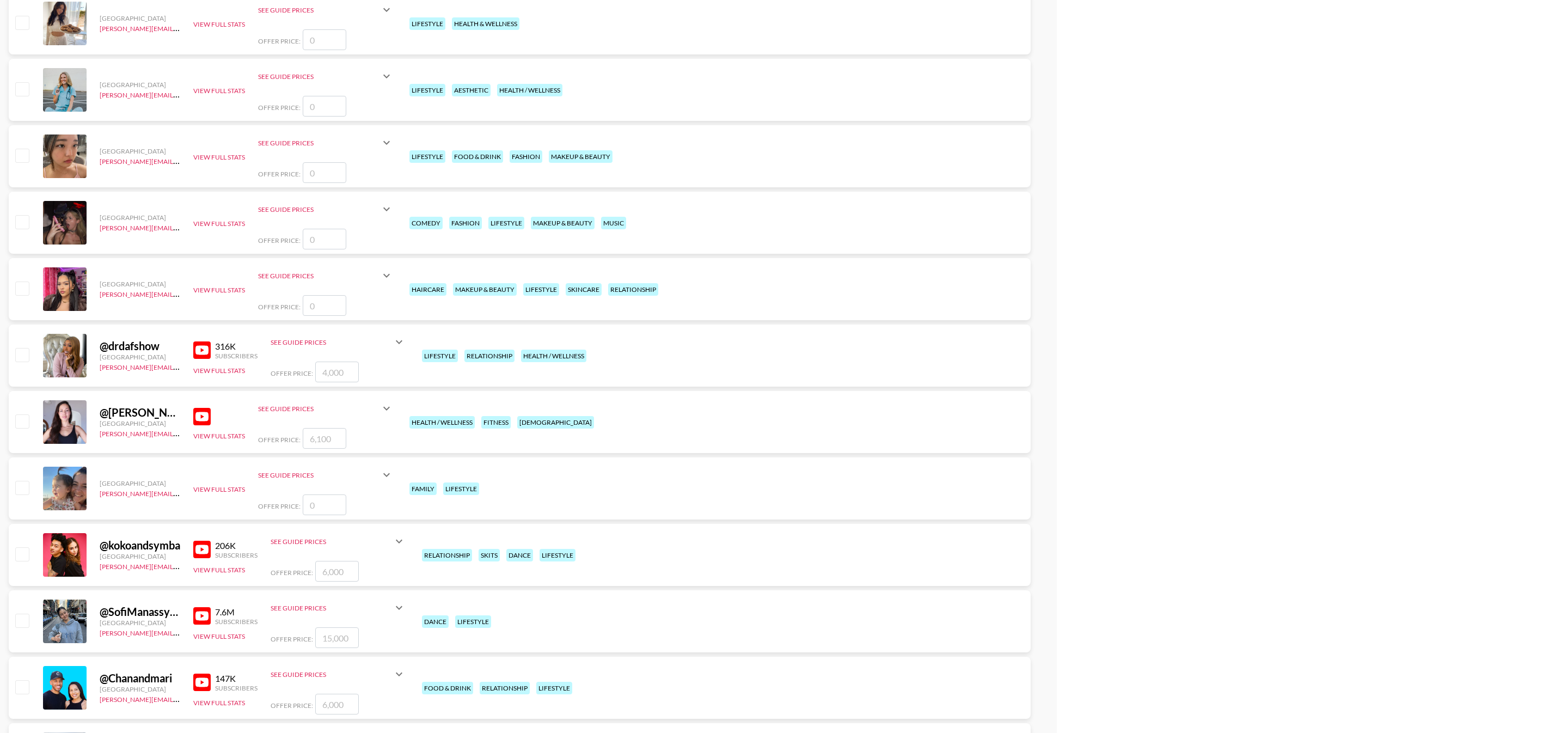
scroll to position [4683, 0]
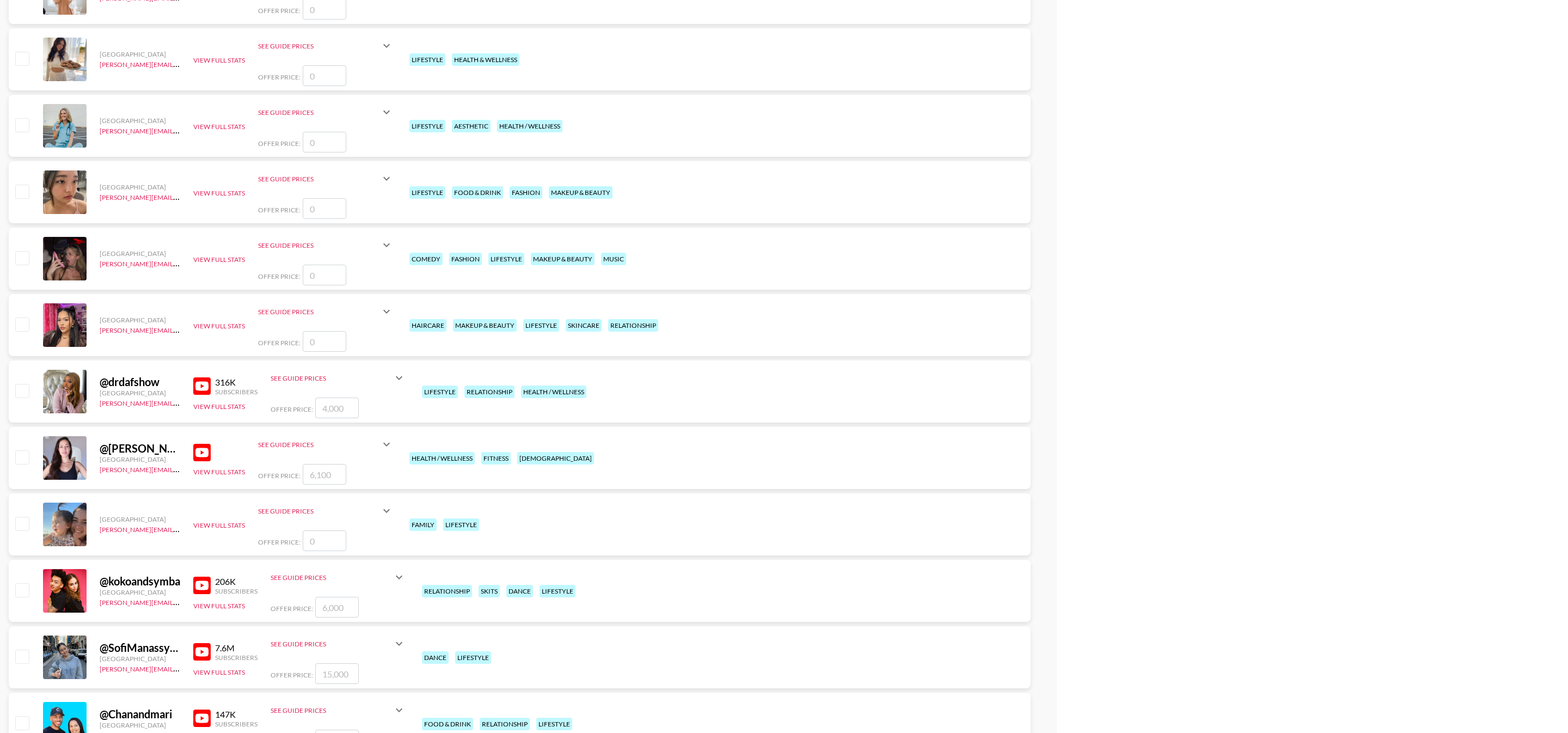
click at [25, 456] on input "checkbox" at bounding box center [21, 456] width 13 height 13
checkbox input "true"
type input "6100"
click at [24, 454] on input "checkbox" at bounding box center [21, 456] width 13 height 13
checkbox input "false"
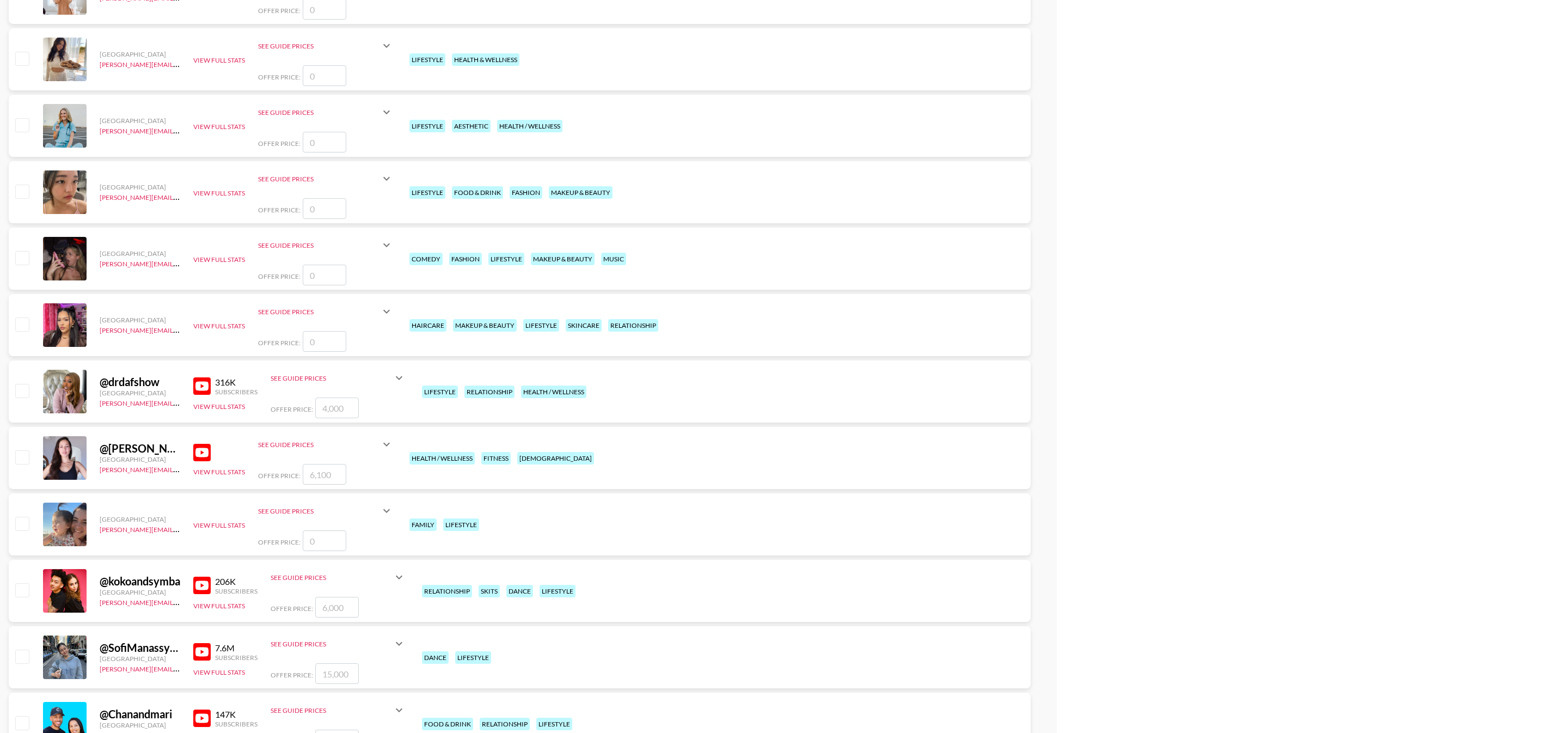
click at [195, 451] on img at bounding box center [202, 453] width 18 height 18
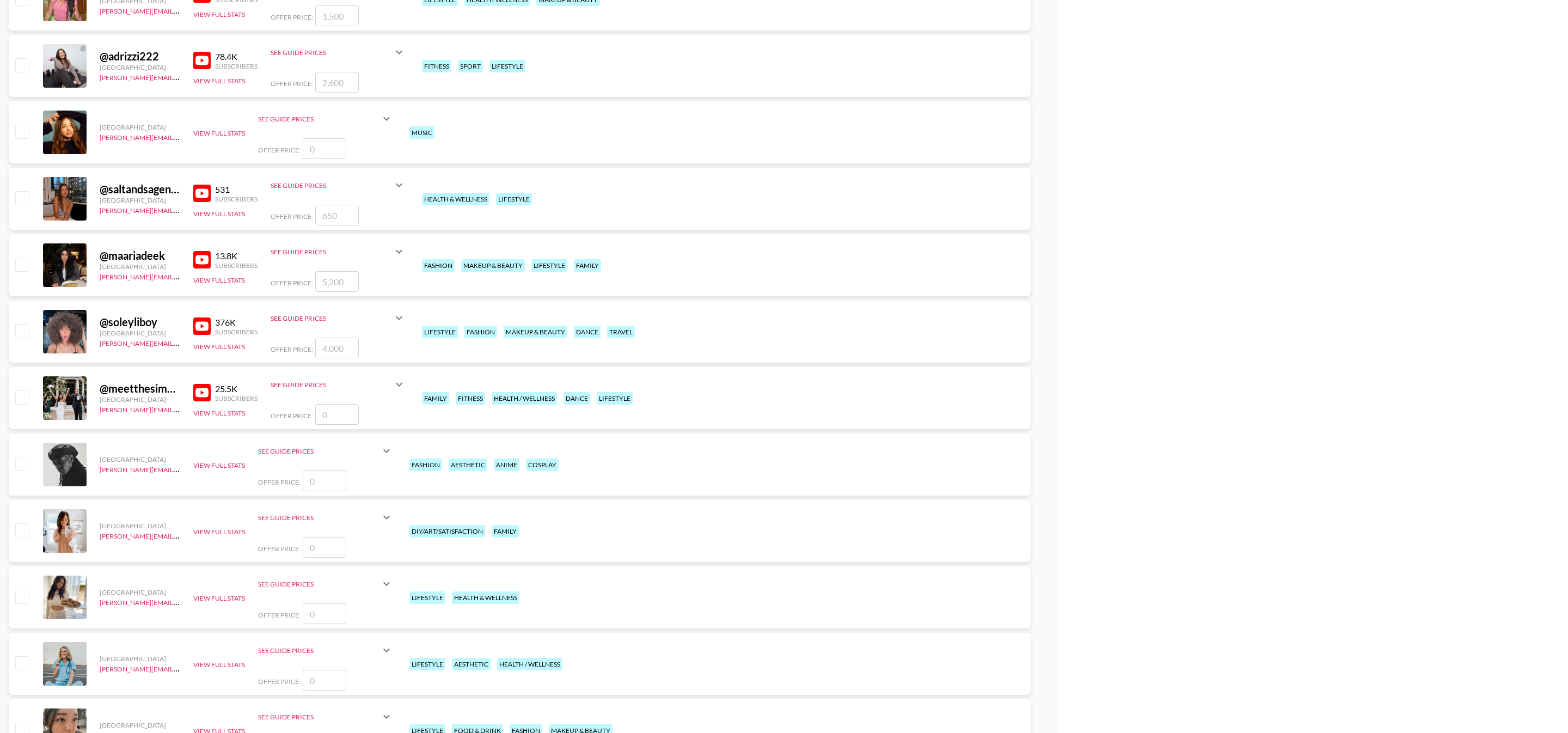
scroll to position [4074, 0]
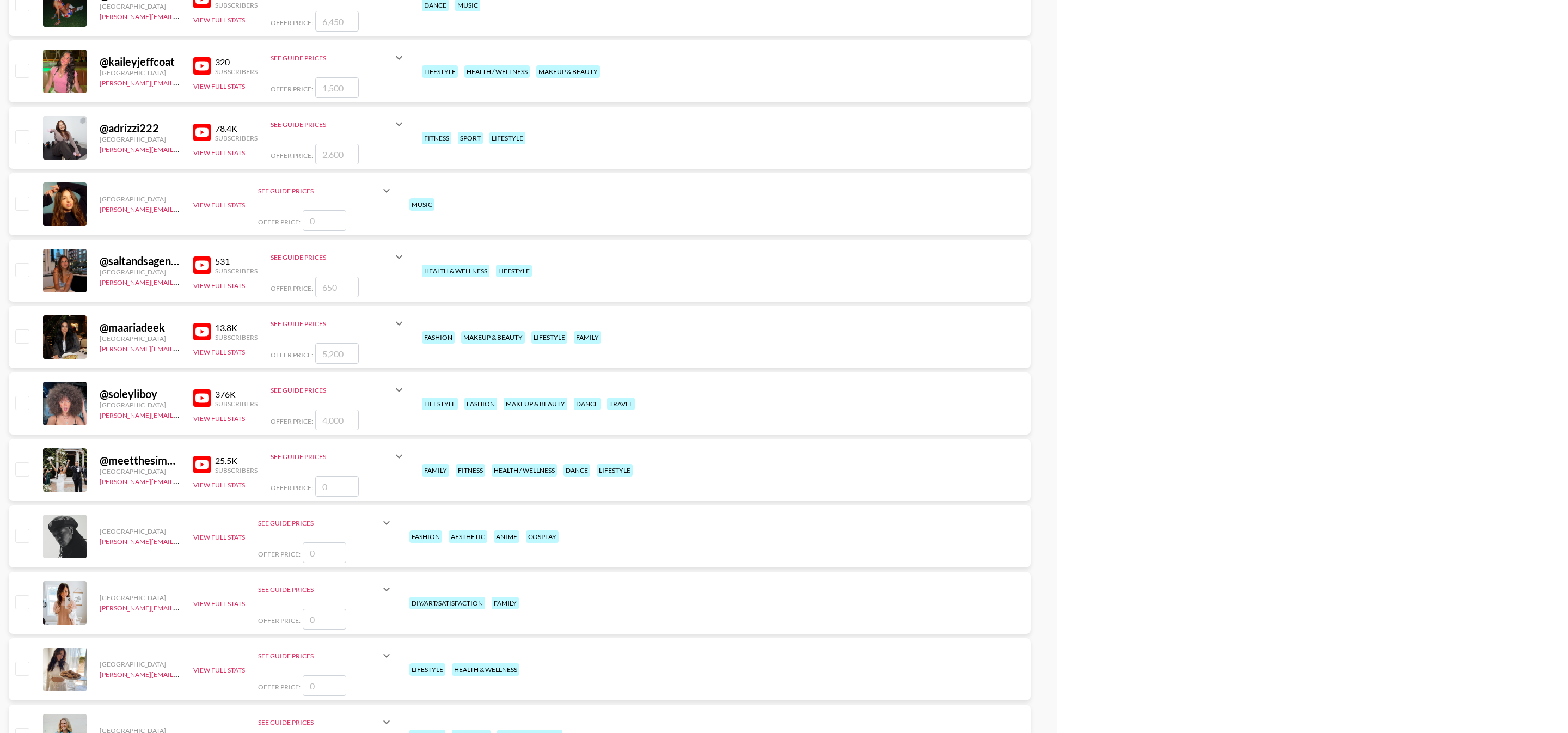
click at [203, 333] on img at bounding box center [202, 332] width 18 height 18
click at [20, 336] on input "checkbox" at bounding box center [21, 335] width 13 height 13
checkbox input "true"
type input "5200"
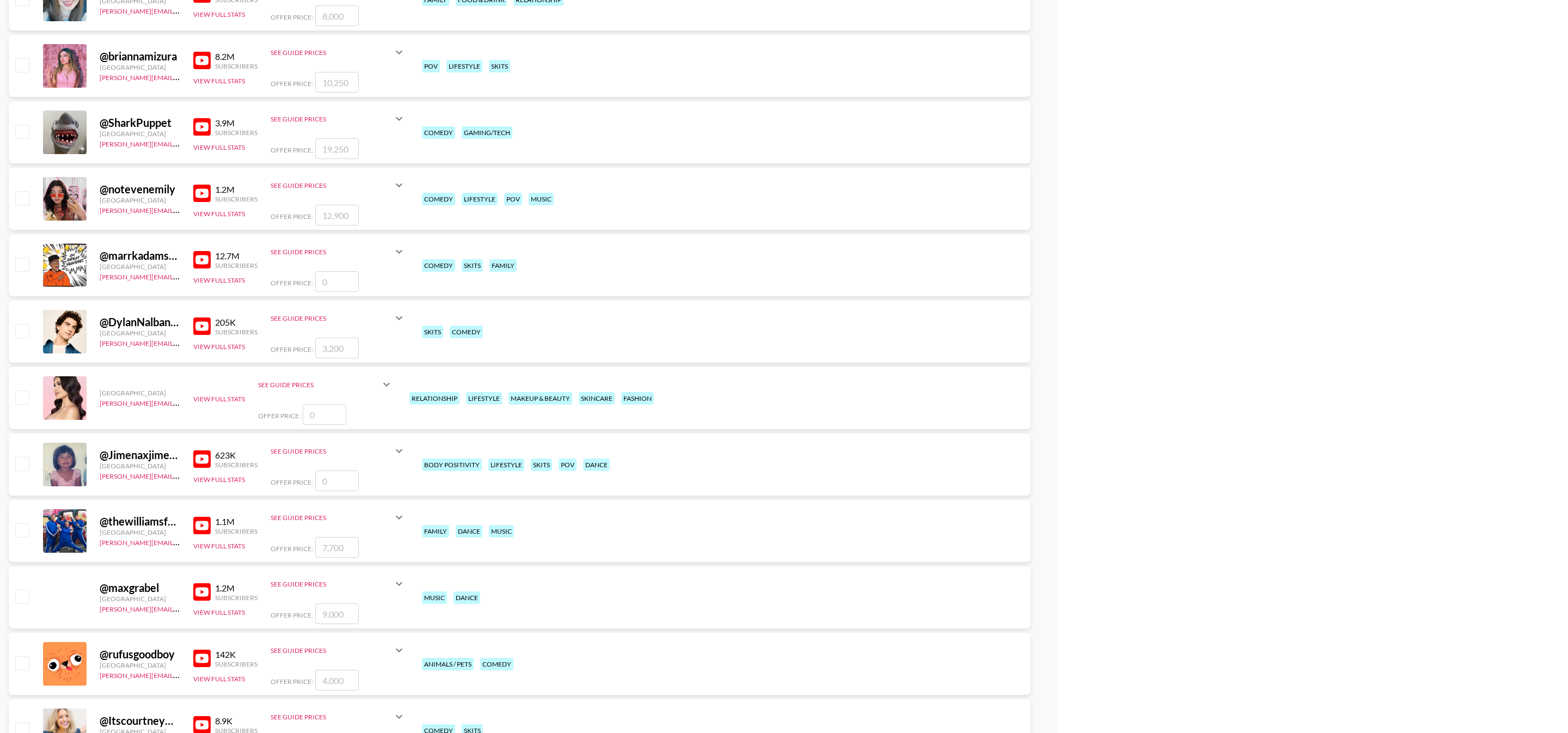
scroll to position [0, 0]
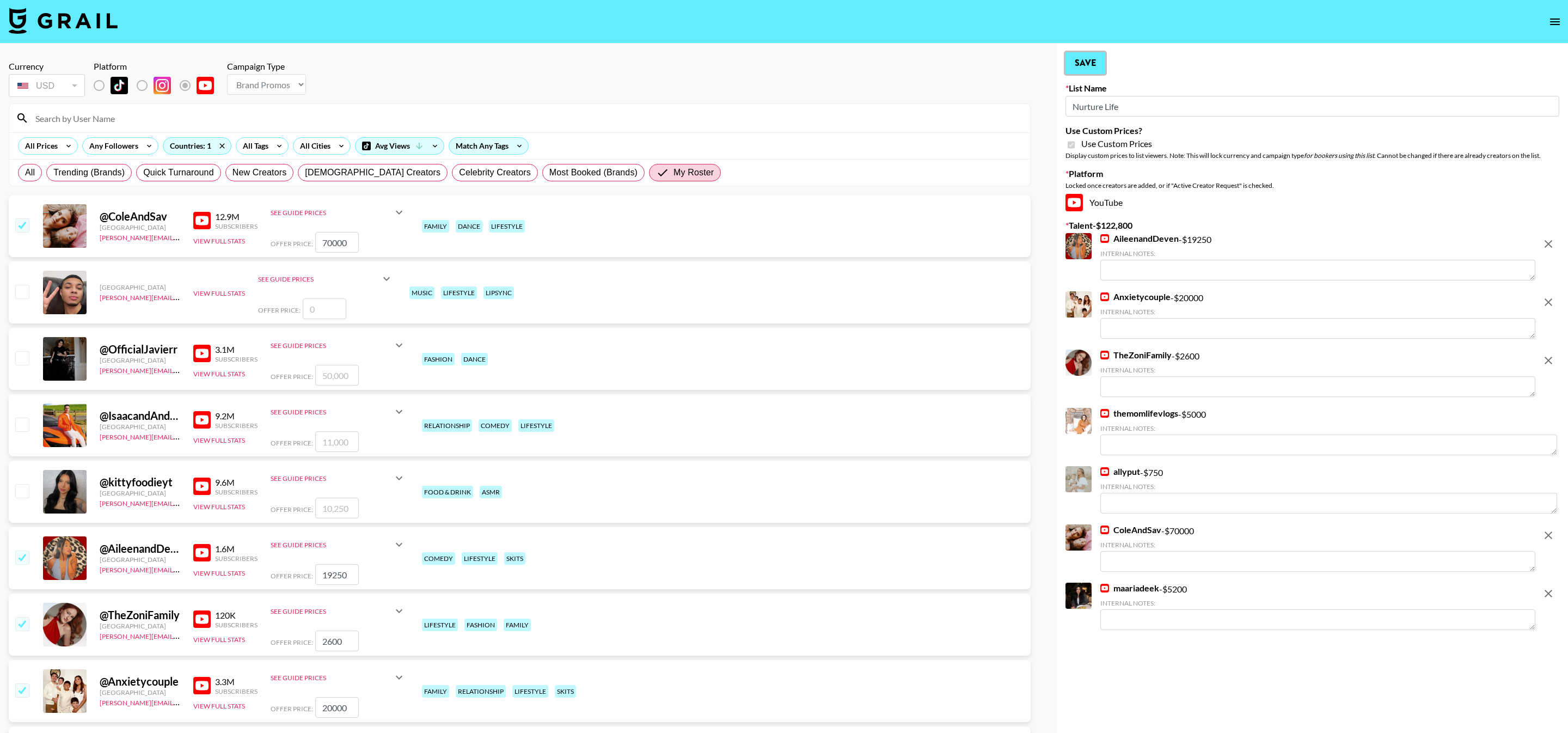
click at [1092, 69] on button "Save" at bounding box center [1086, 63] width 40 height 21
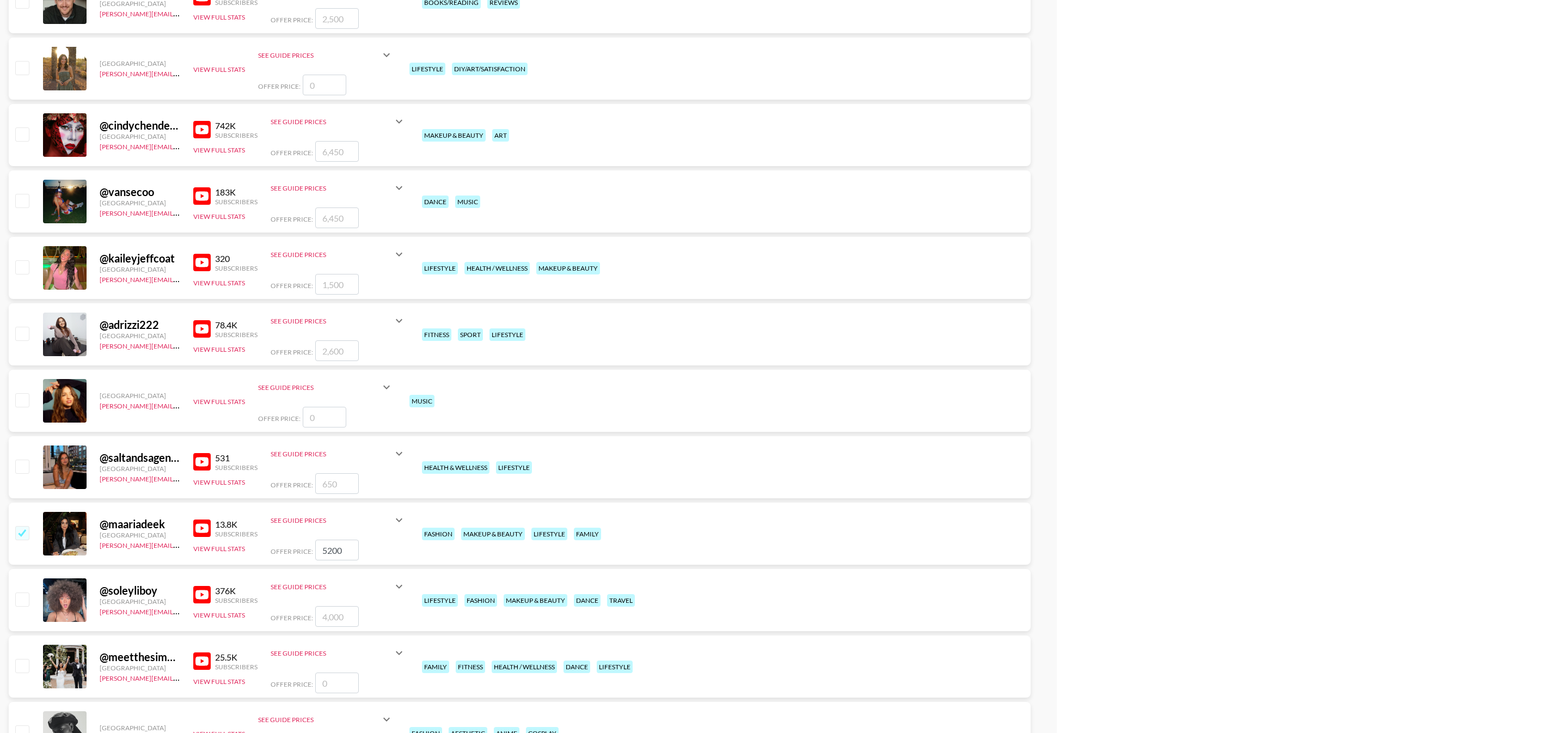
scroll to position [3782, 0]
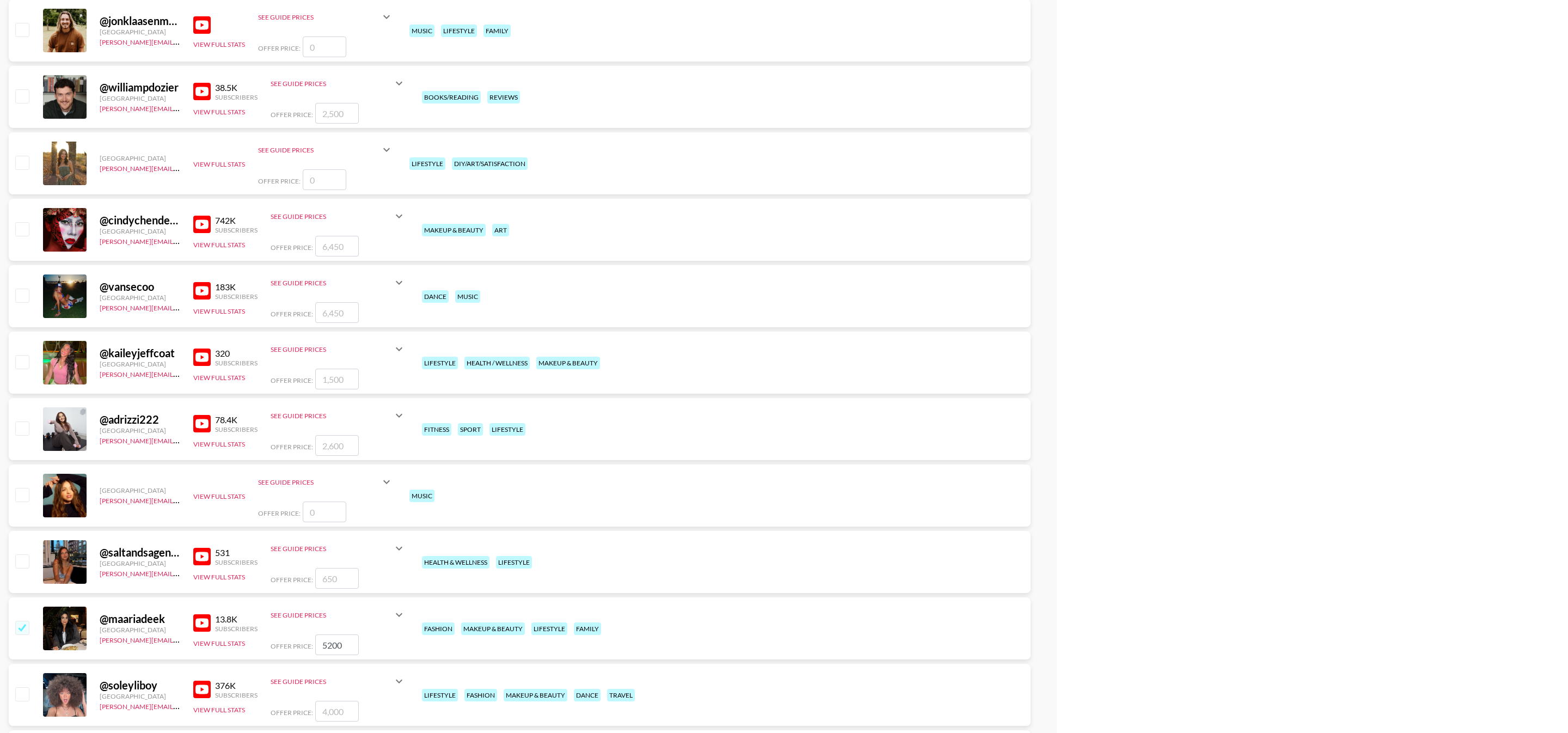
click at [203, 422] on img at bounding box center [202, 424] width 18 height 18
click at [204, 361] on img at bounding box center [202, 357] width 18 height 18
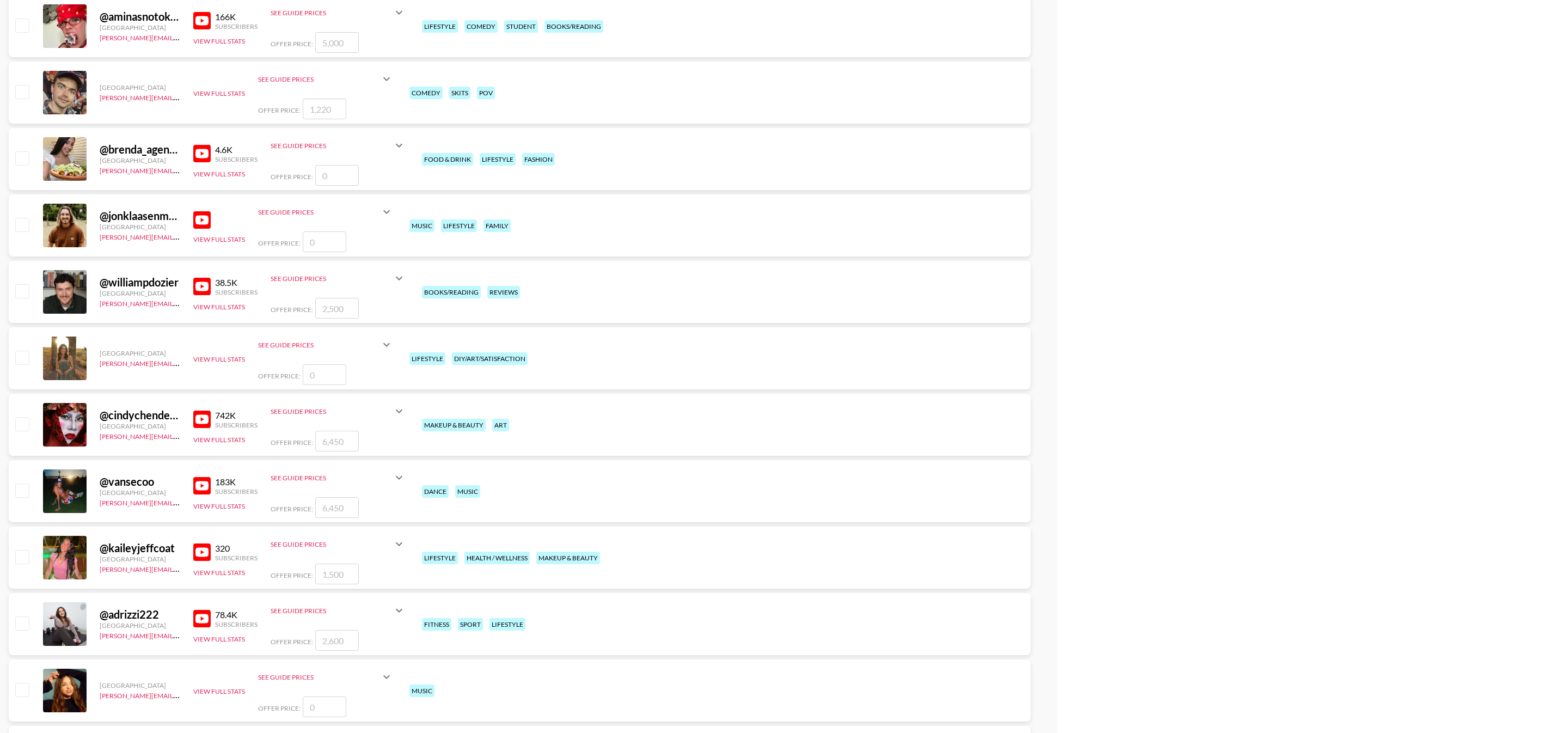
scroll to position [3522, 0]
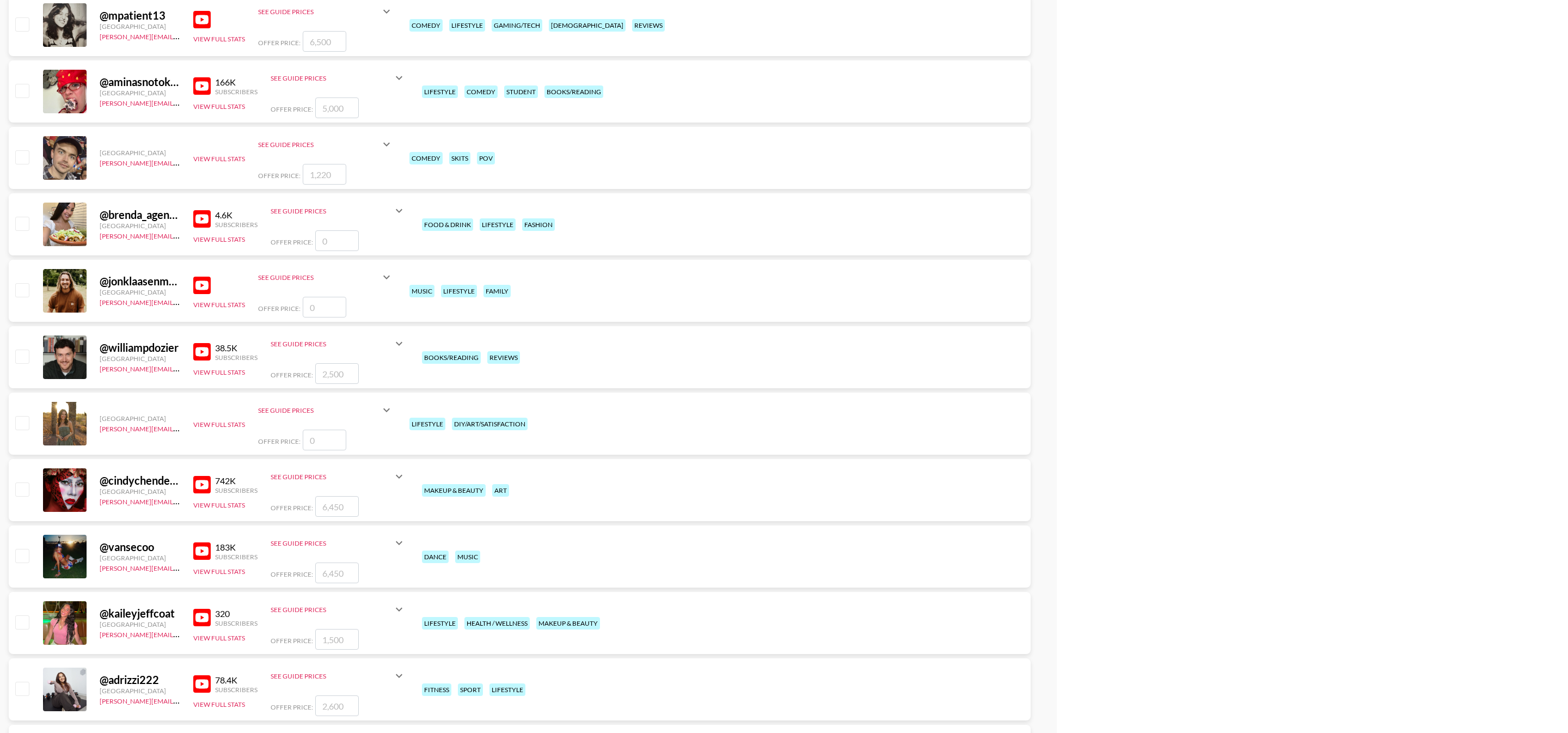
click at [200, 286] on img at bounding box center [202, 285] width 18 height 18
click at [201, 285] on img at bounding box center [202, 285] width 18 height 18
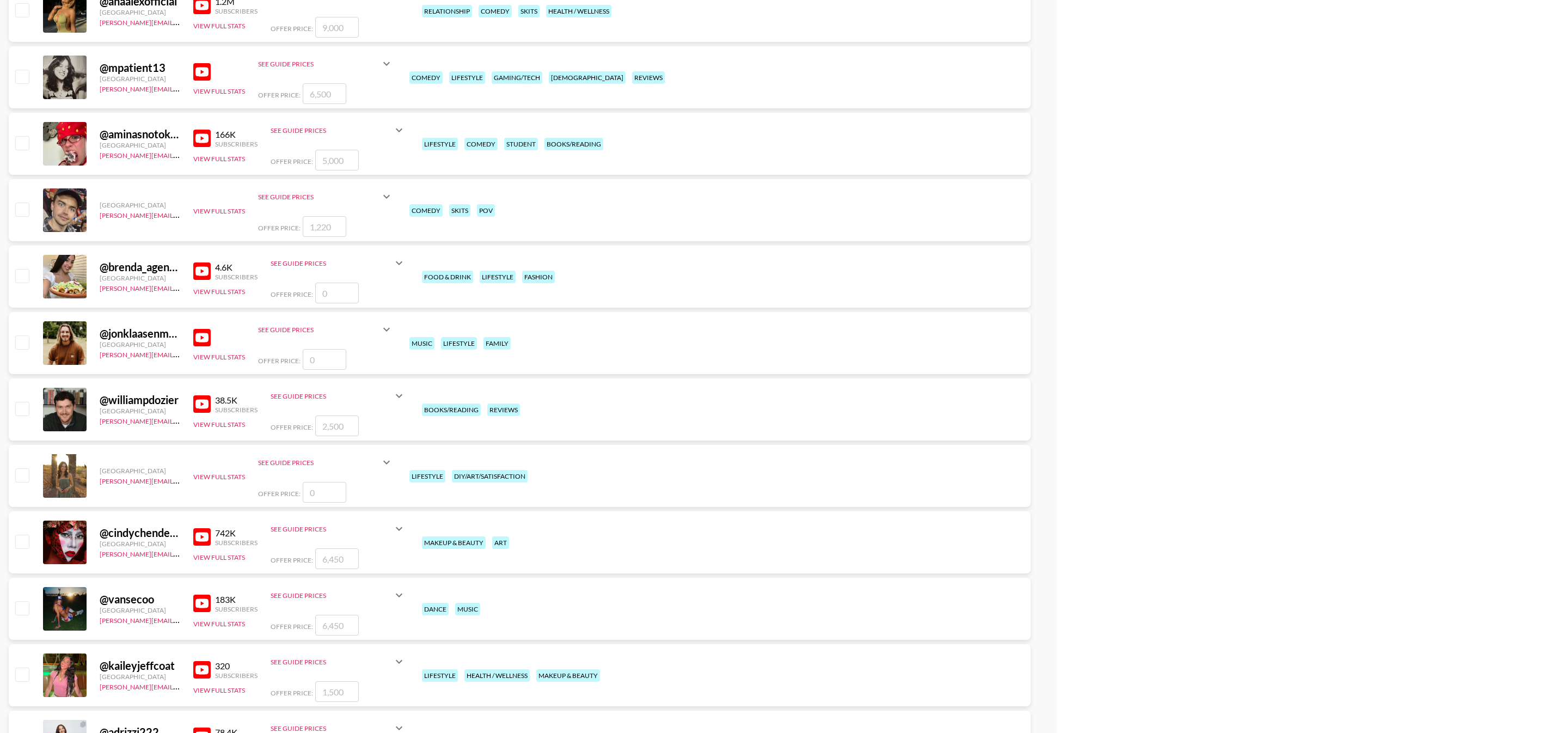
scroll to position [3389, 0]
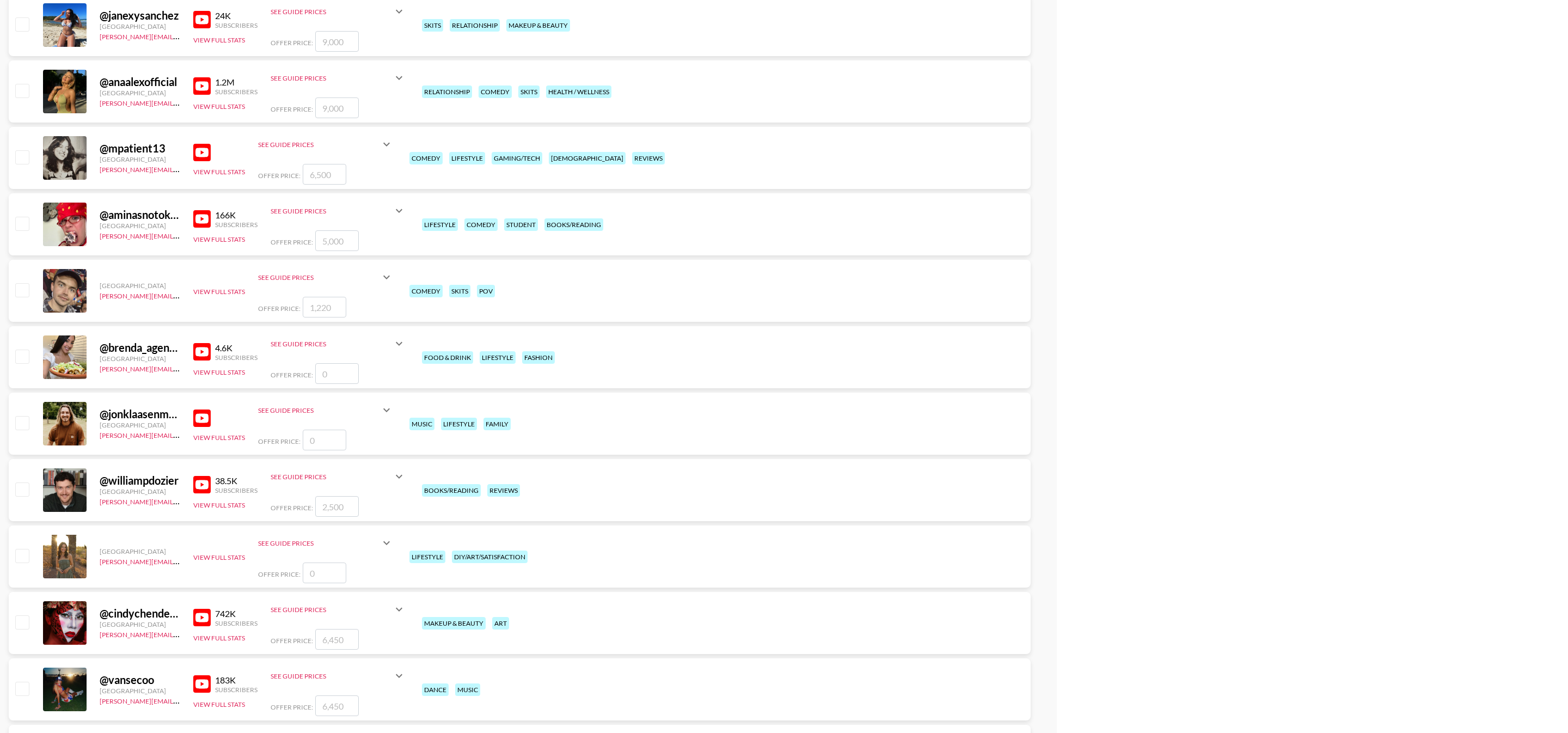
click at [200, 351] on img at bounding box center [202, 351] width 18 height 18
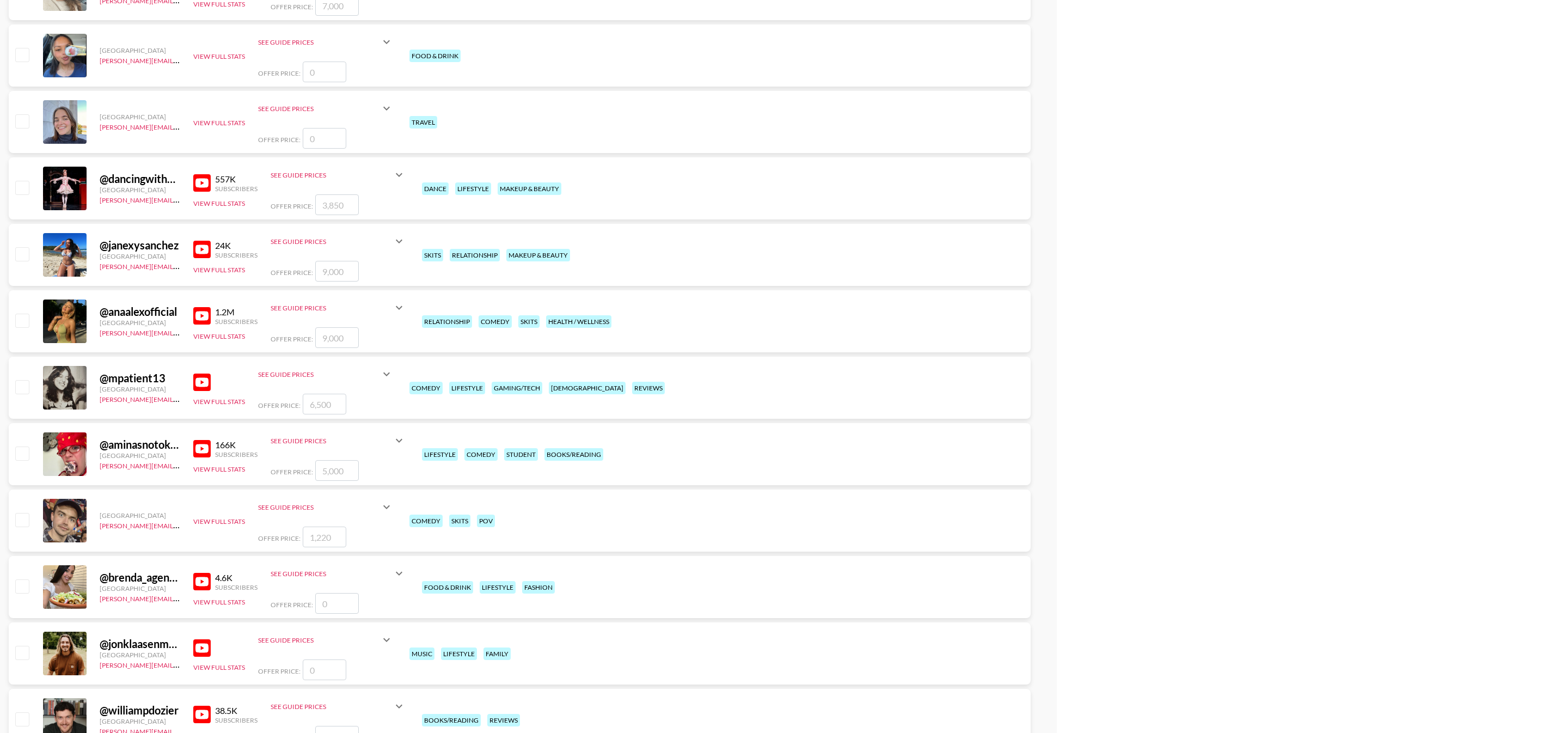
scroll to position [3075, 0]
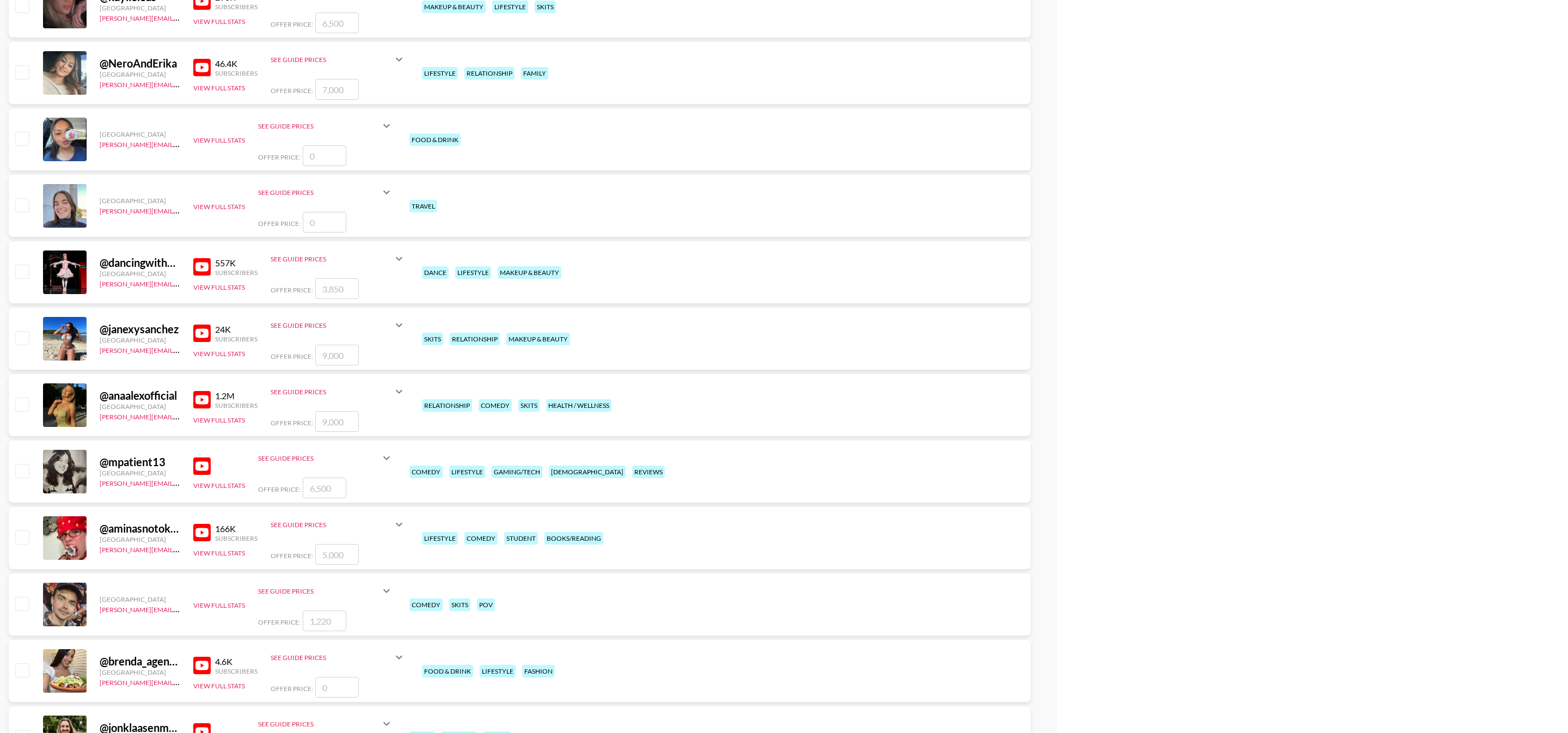
click at [192, 328] on div "@ janexysanchez [GEOGRAPHIC_DATA] [PERSON_NAME][EMAIL_ADDRESS][DOMAIN_NAME] 24K…" at bounding box center [519, 339] width 1022 height 62
click at [200, 332] on img at bounding box center [202, 333] width 18 height 18
type textarea "For Yt Shorts cross-posted to Reels"
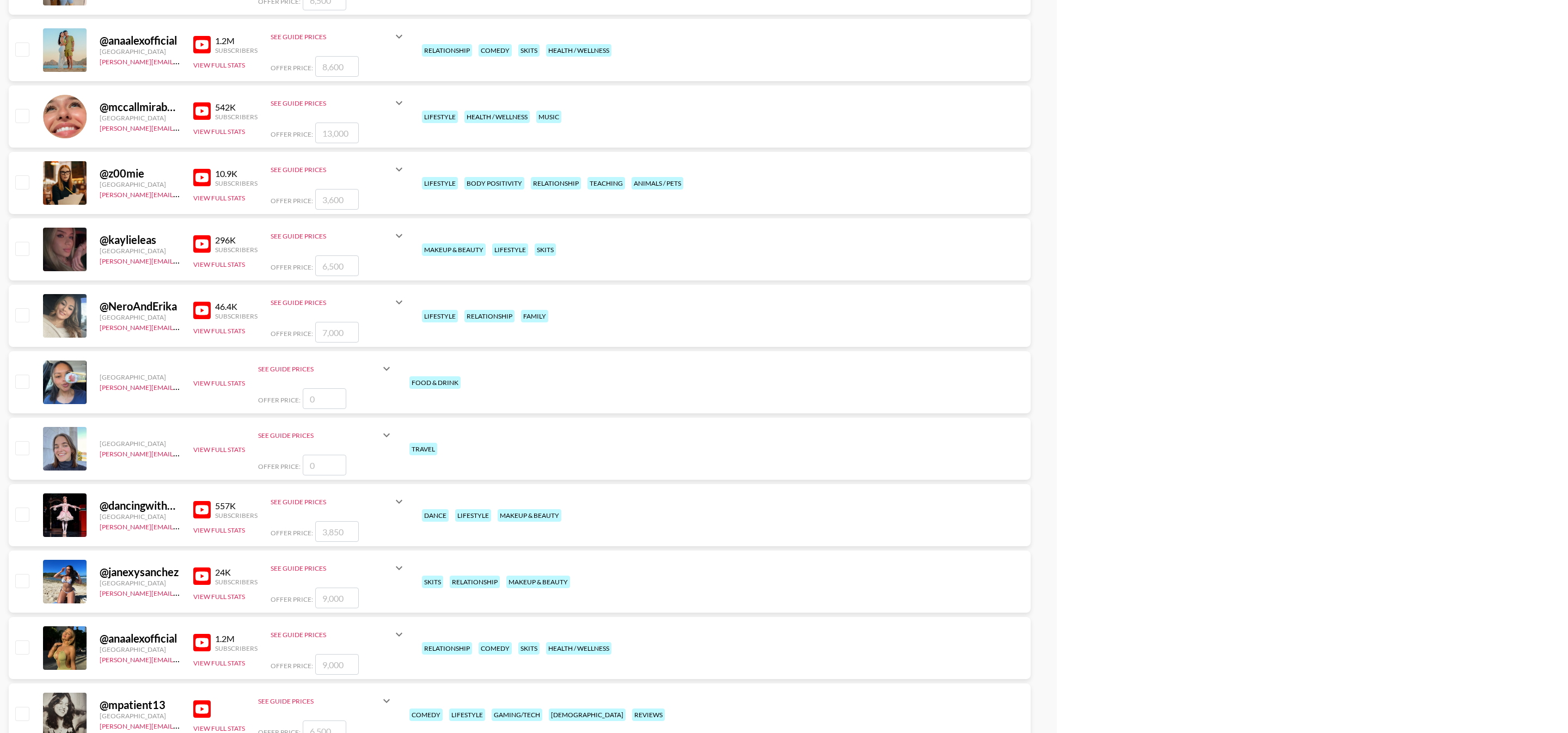
scroll to position [2830, 0]
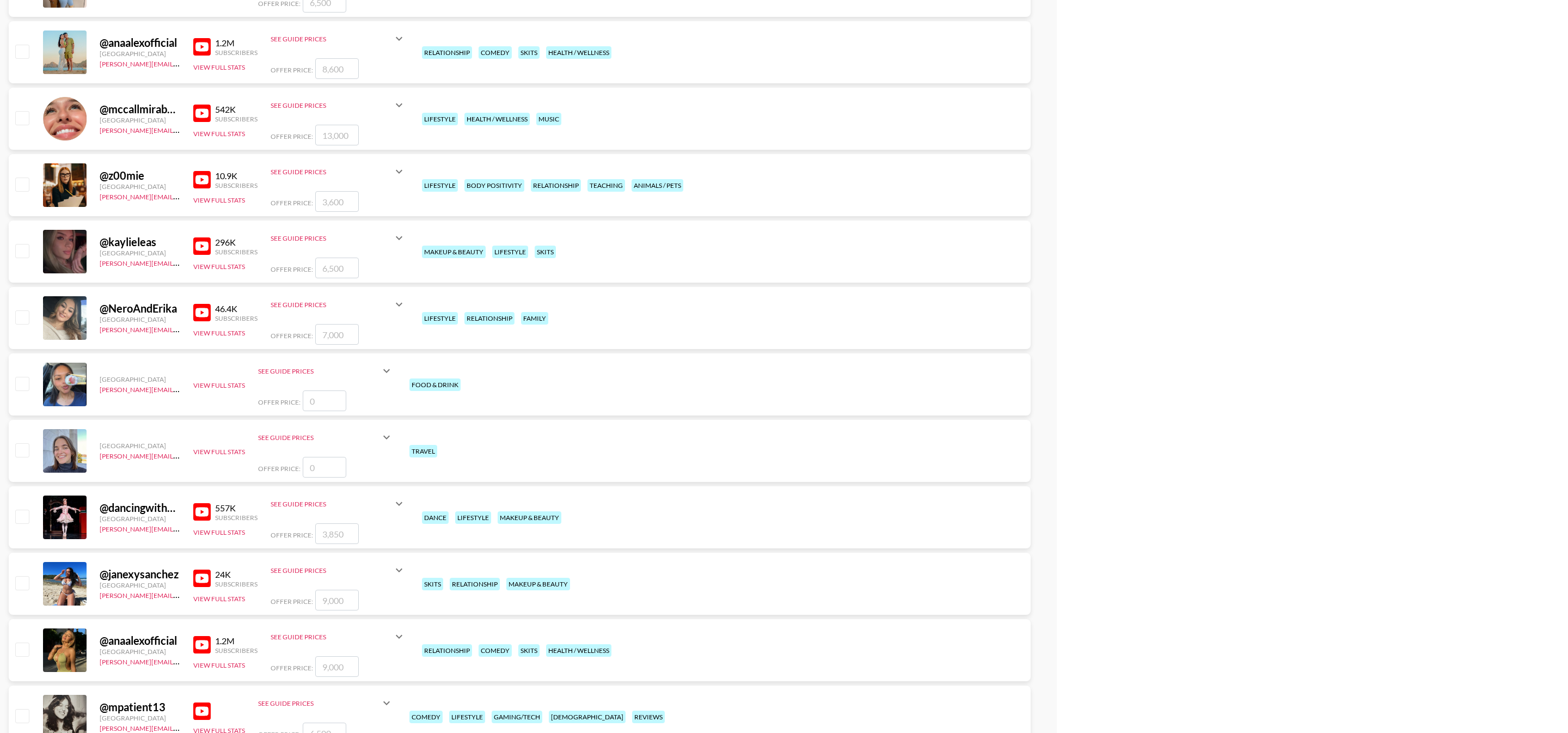
click at [198, 314] on img at bounding box center [202, 312] width 18 height 18
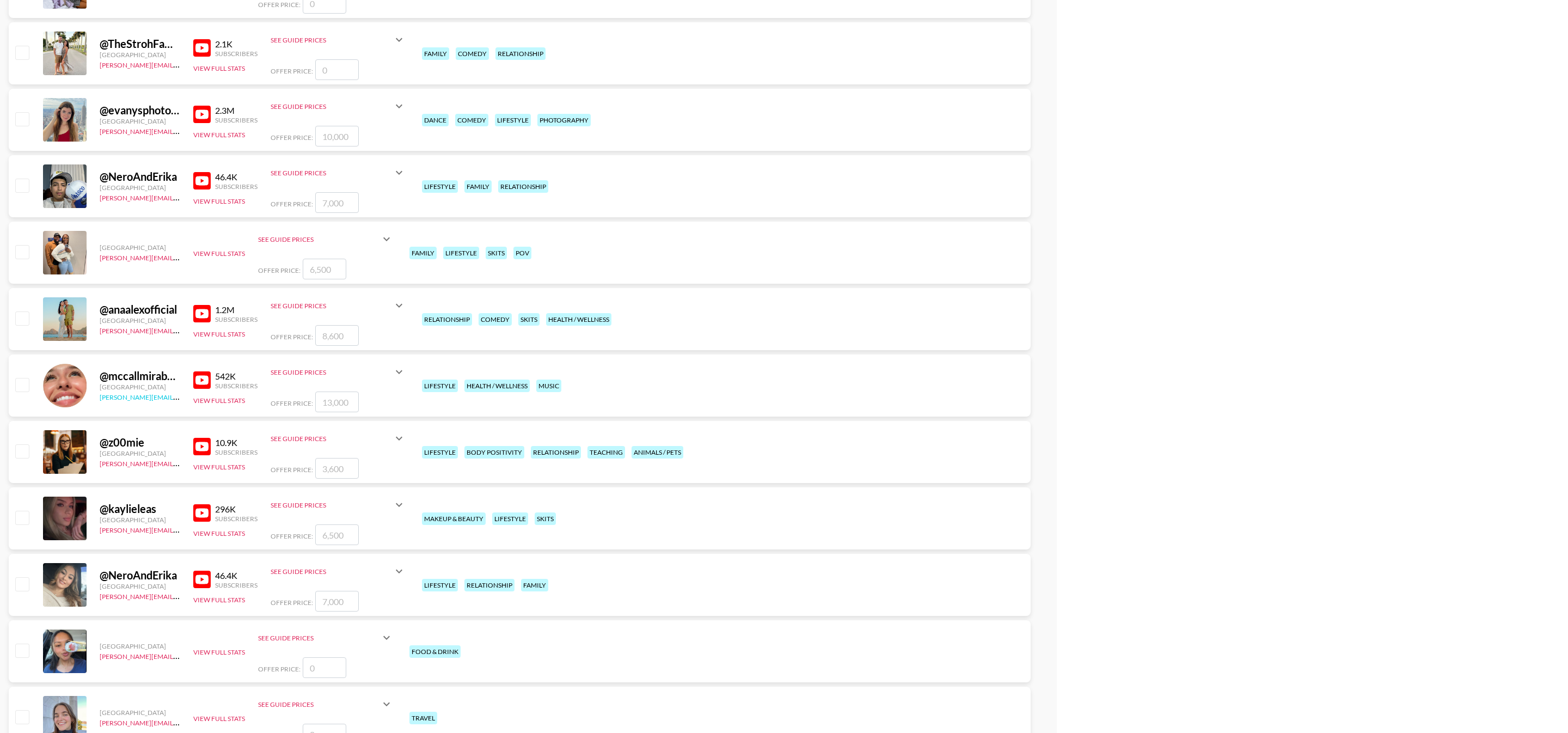
scroll to position [2529, 0]
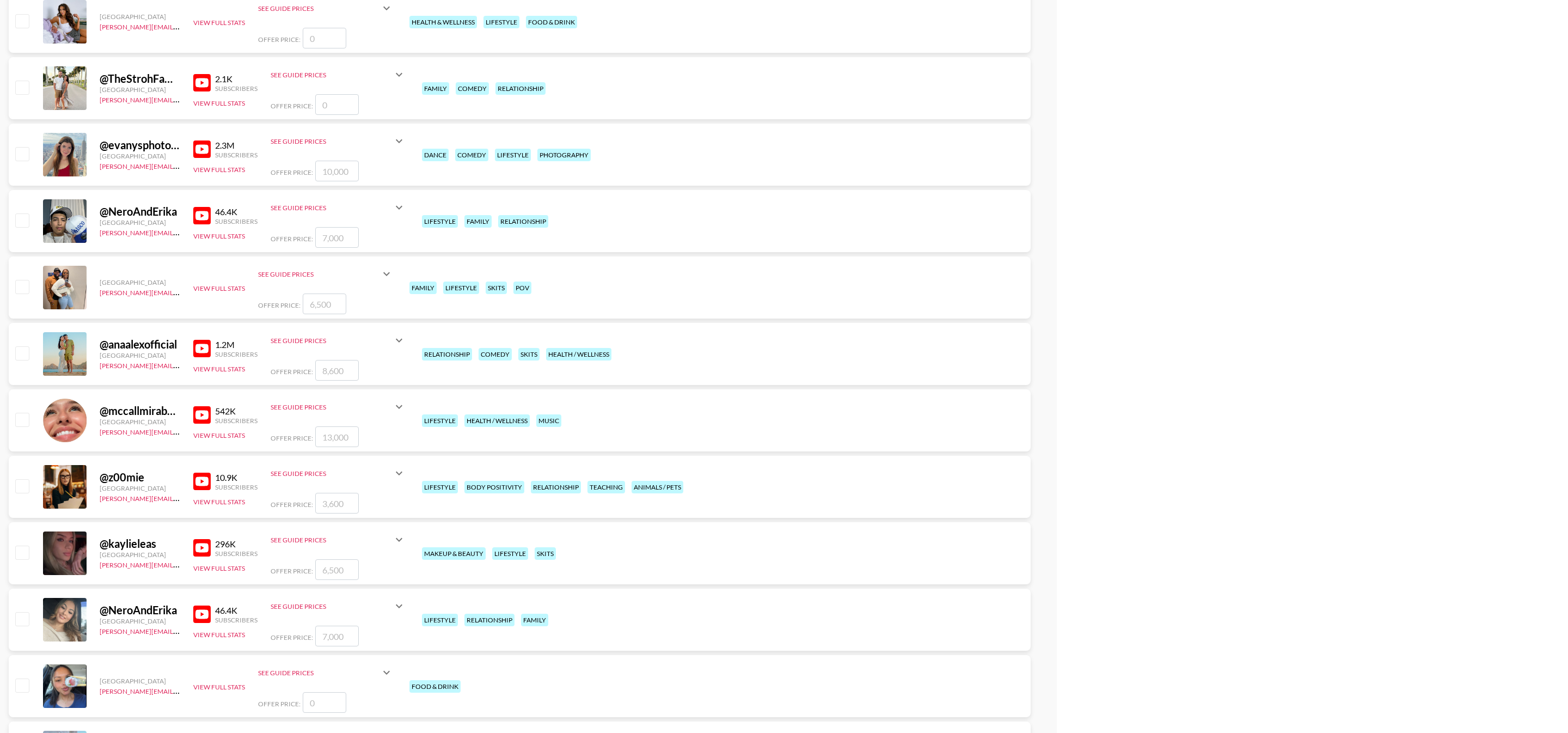
click at [198, 349] on img at bounding box center [202, 348] width 18 height 18
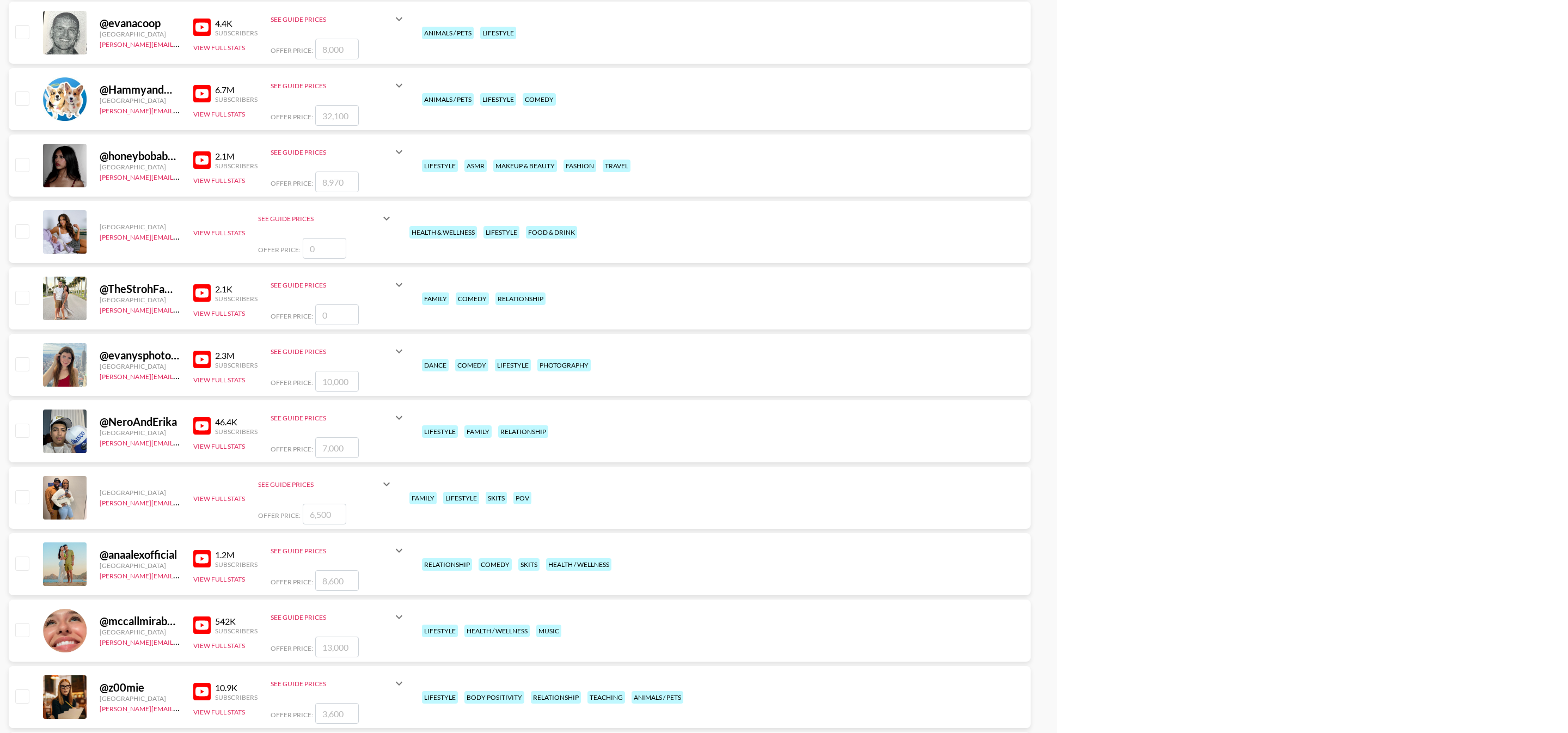
scroll to position [2191, 0]
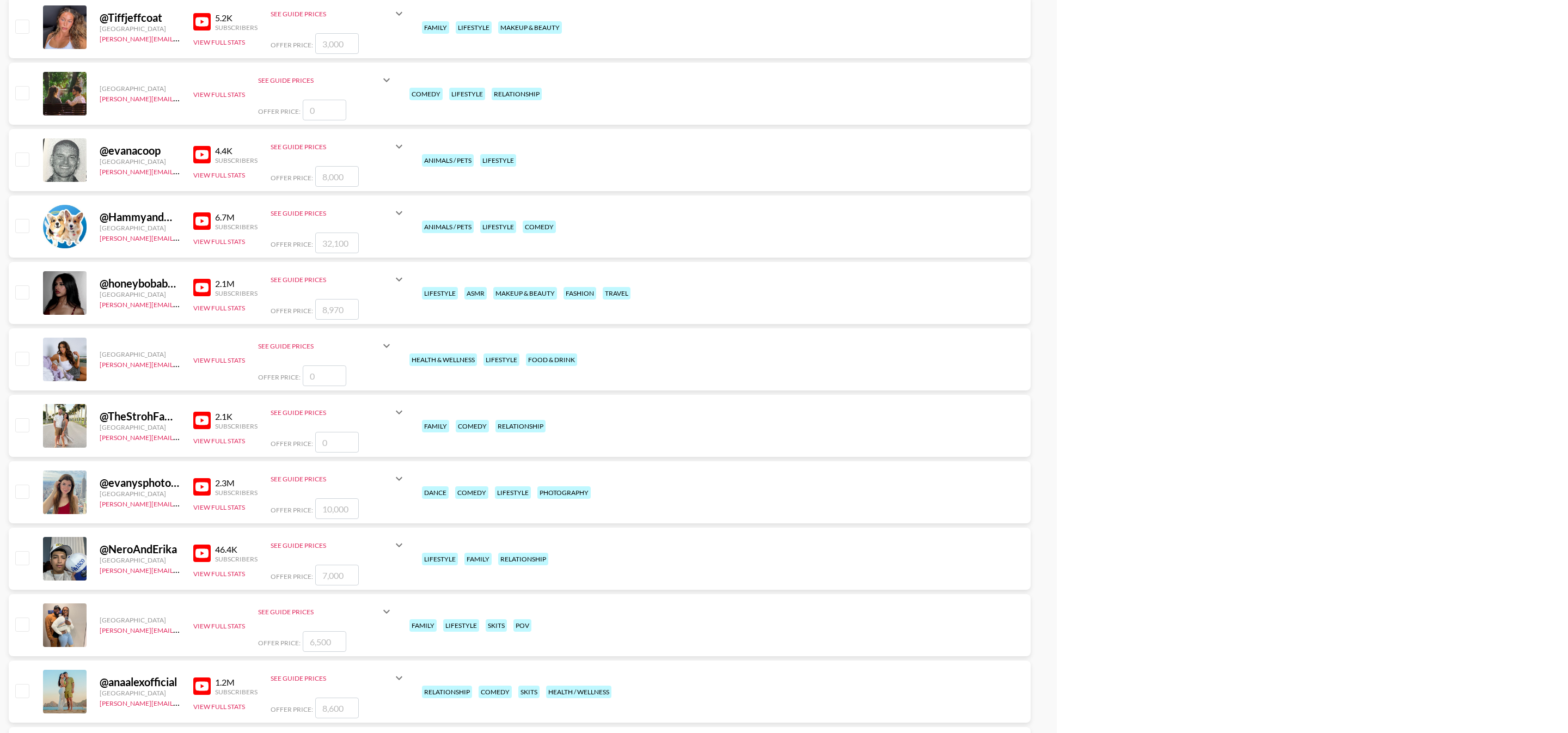
click at [203, 418] on img at bounding box center [202, 421] width 18 height 18
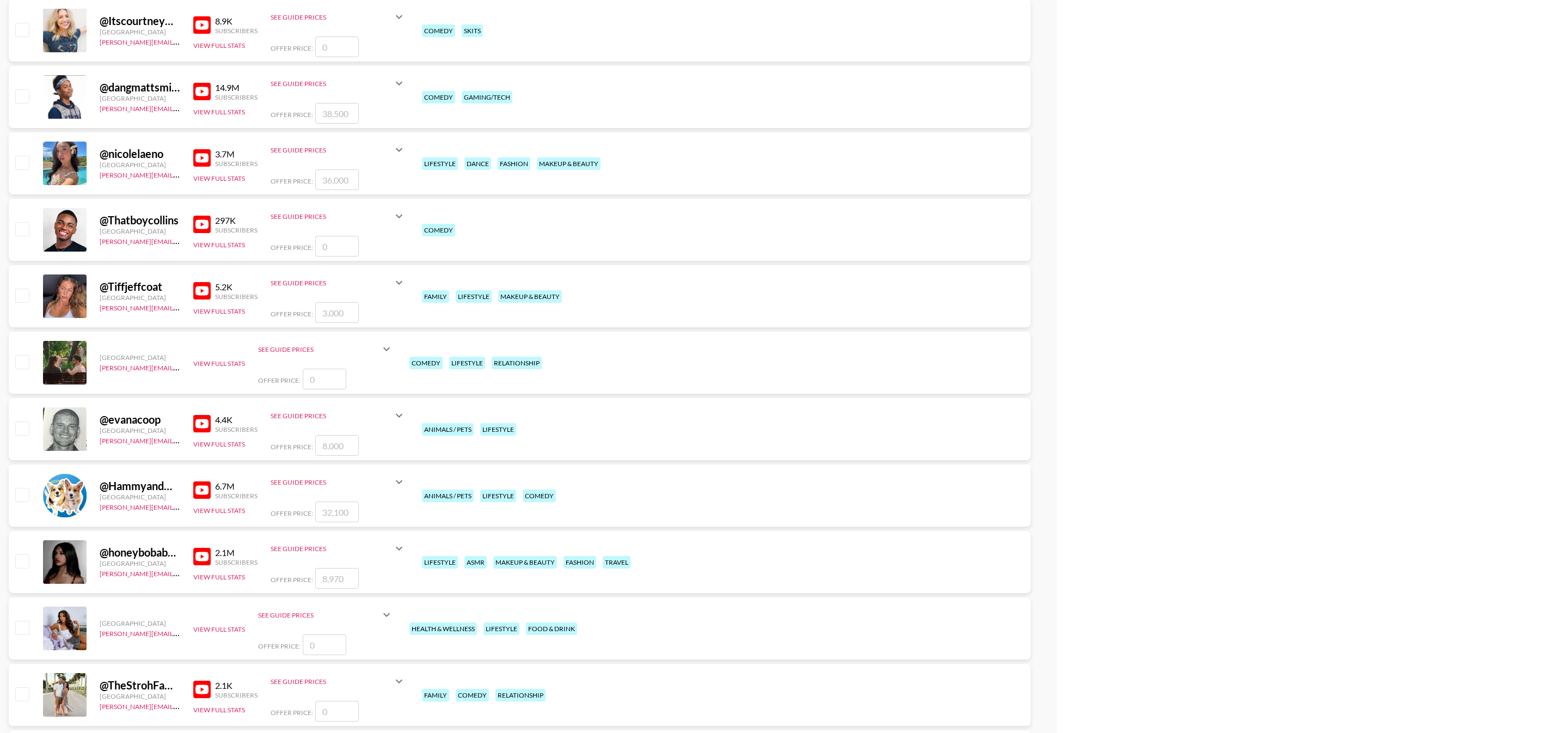
scroll to position [1838, 0]
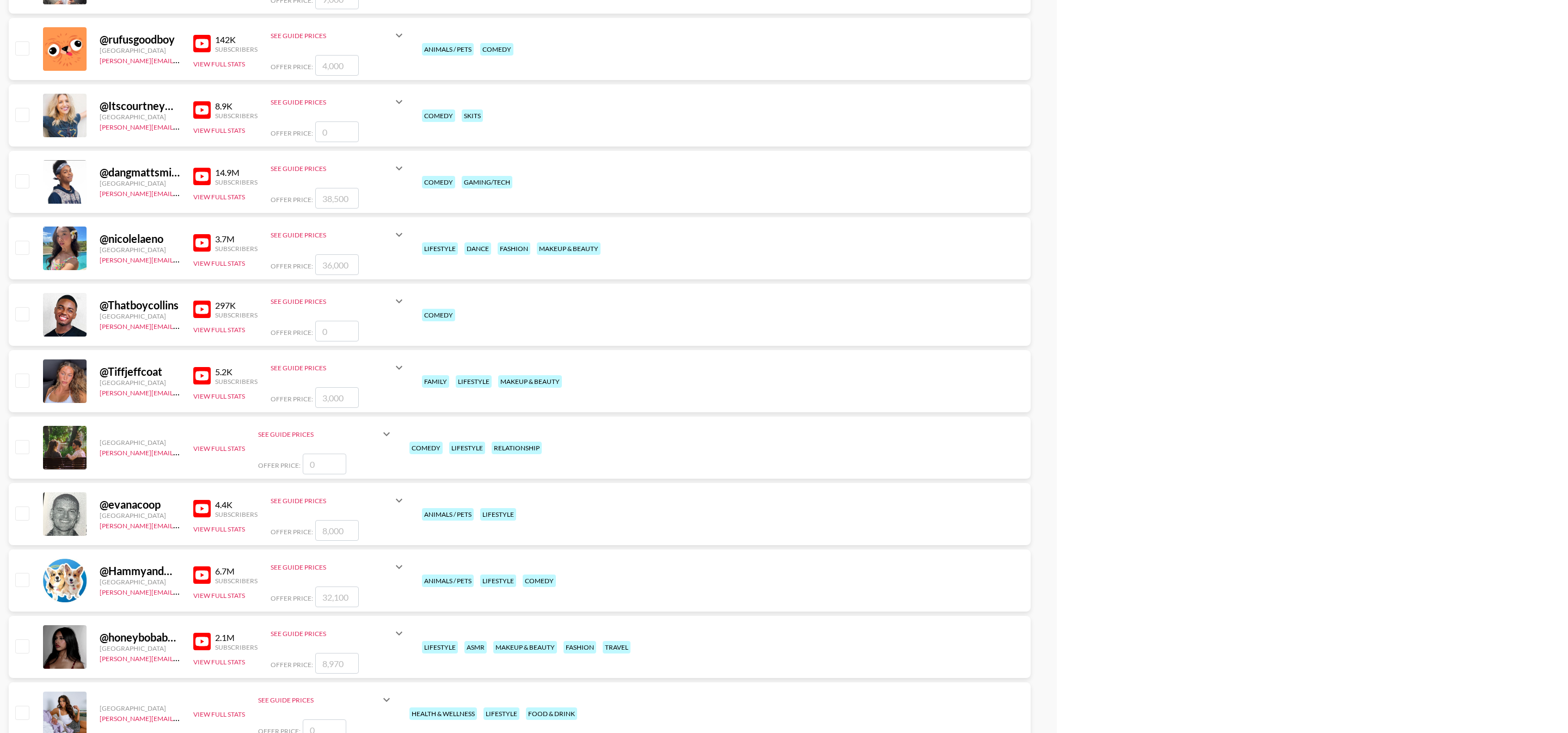
click at [20, 383] on input "checkbox" at bounding box center [21, 380] width 13 height 13
checkbox input "true"
type input "3000"
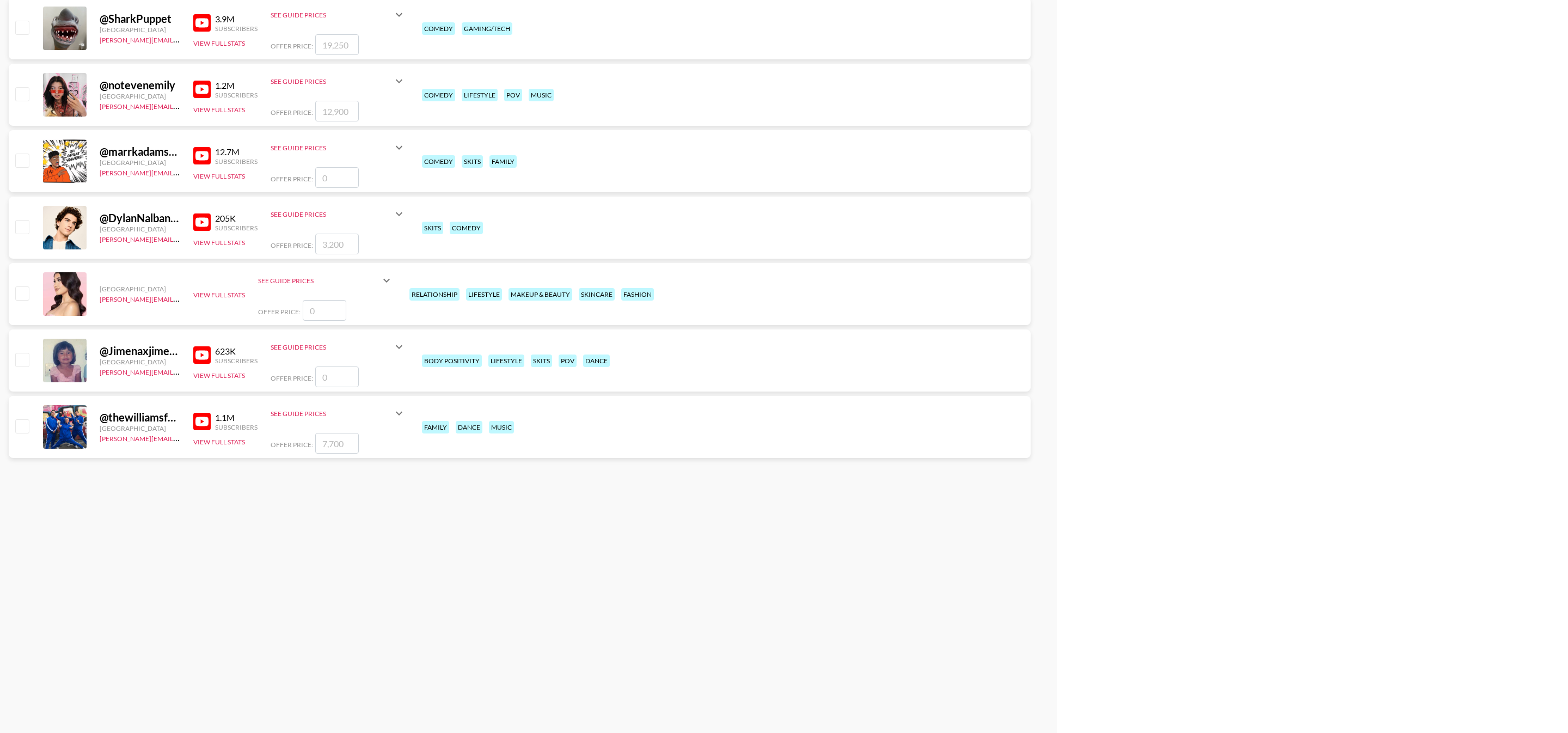
scroll to position [0, 0]
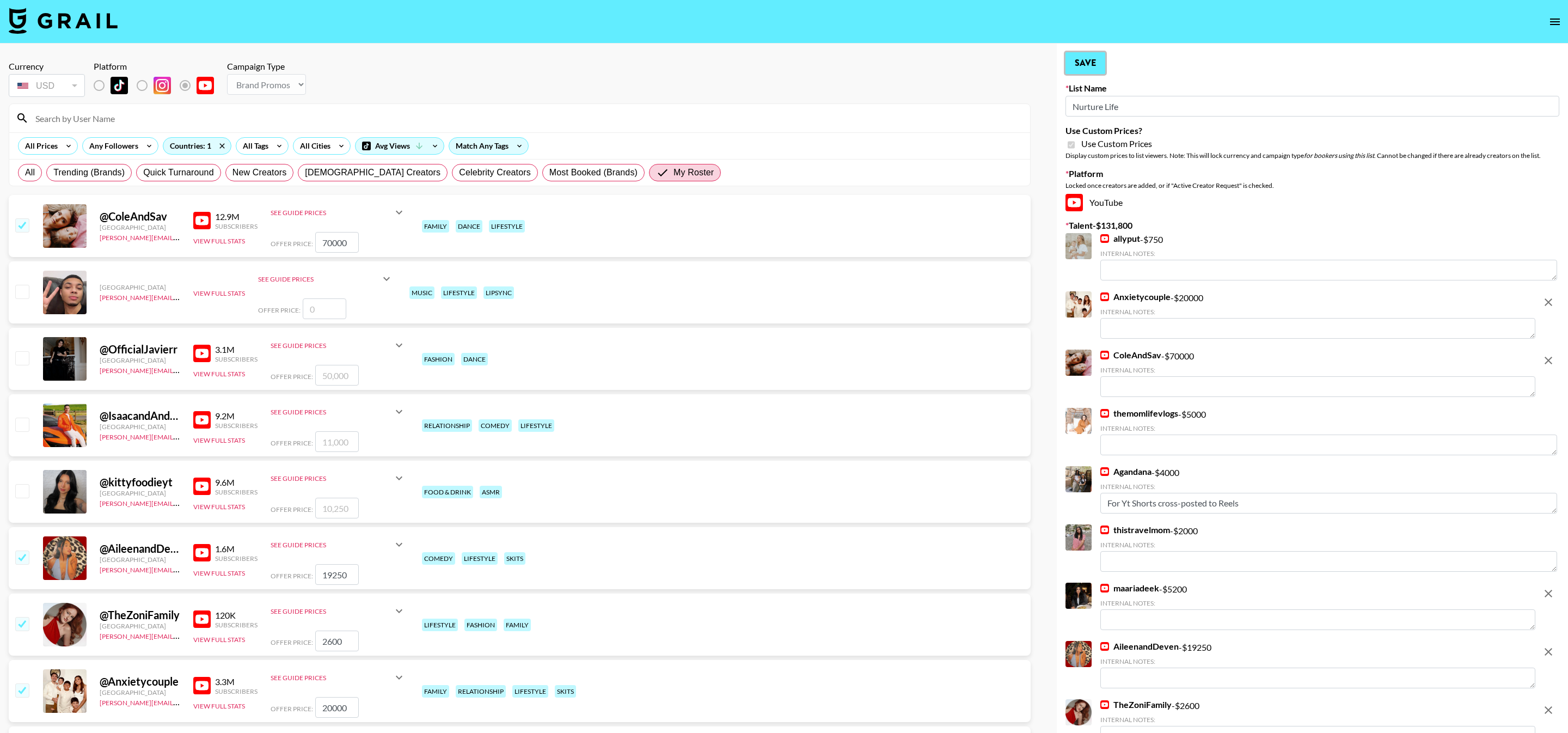
click at [1096, 58] on button "Save" at bounding box center [1086, 63] width 40 height 21
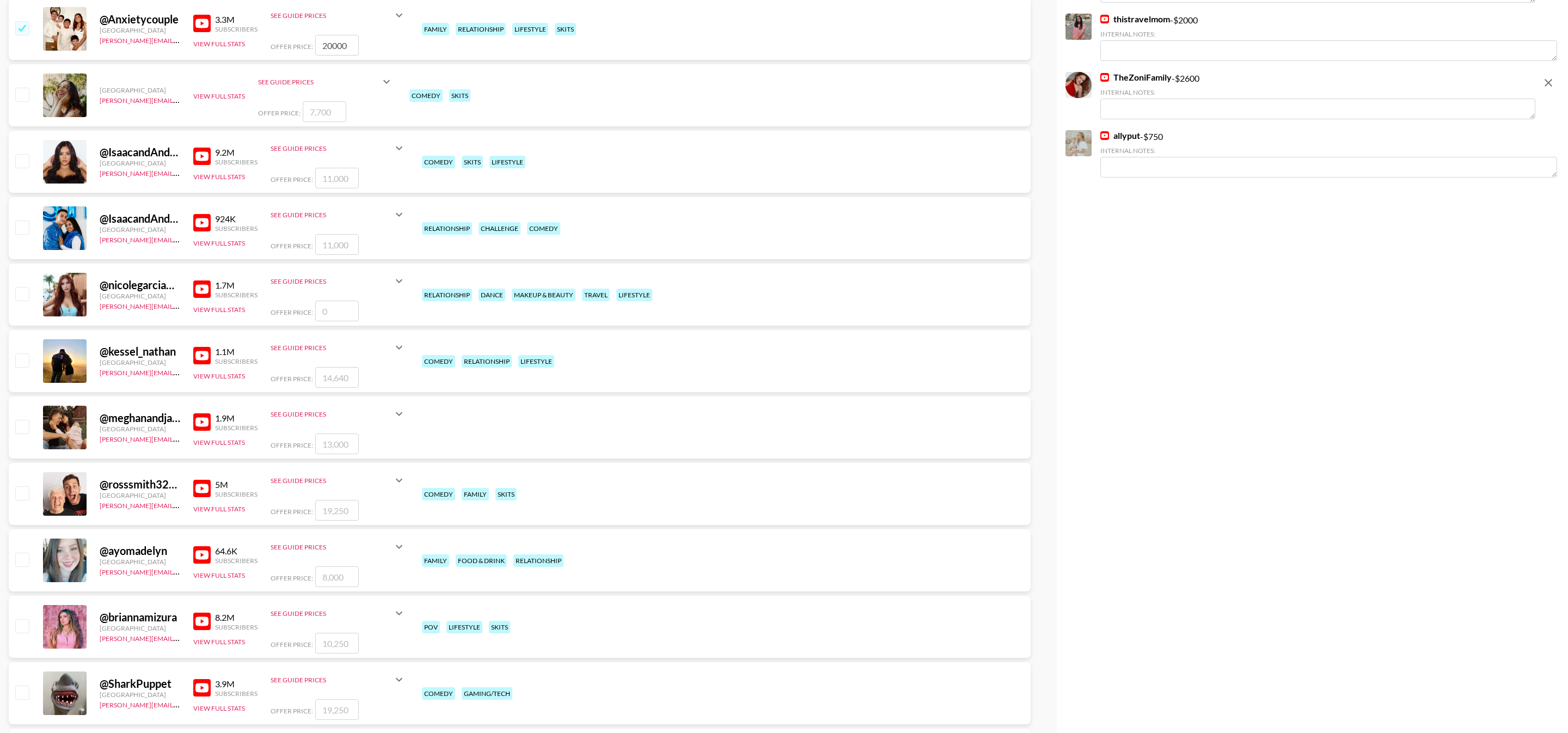
scroll to position [668, 0]
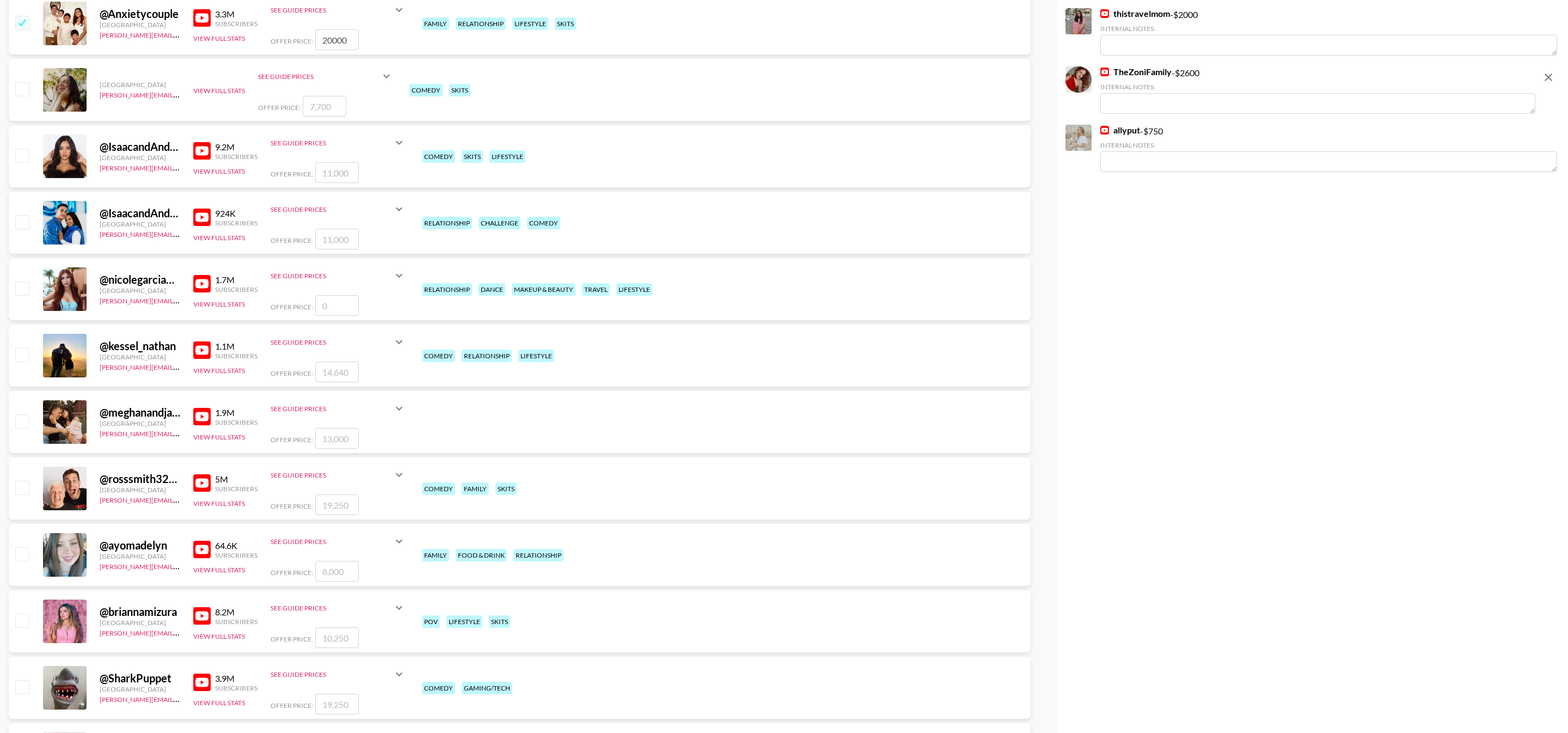
click at [209, 346] on img at bounding box center [202, 350] width 18 height 18
click at [210, 411] on img at bounding box center [202, 417] width 18 height 18
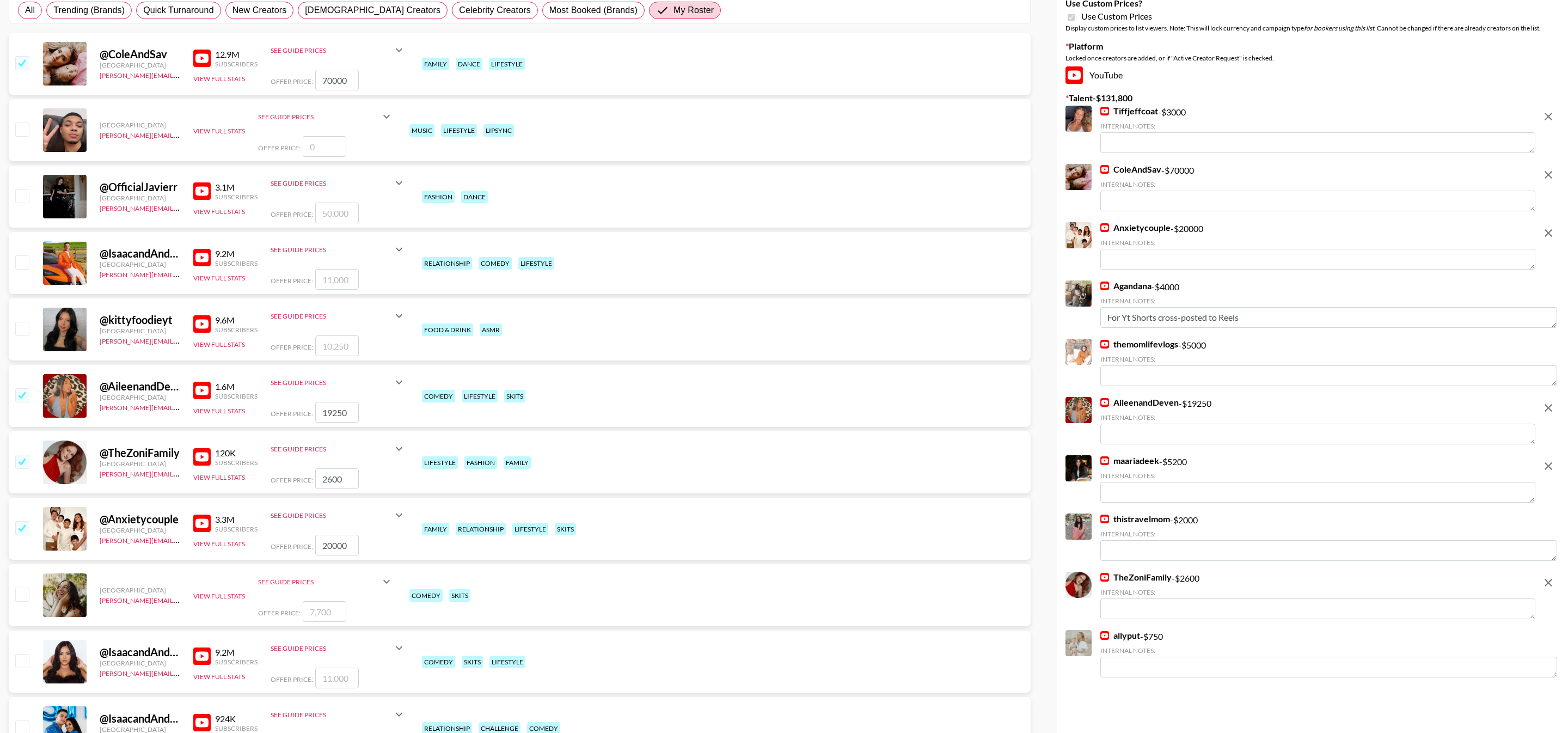
scroll to position [0, 0]
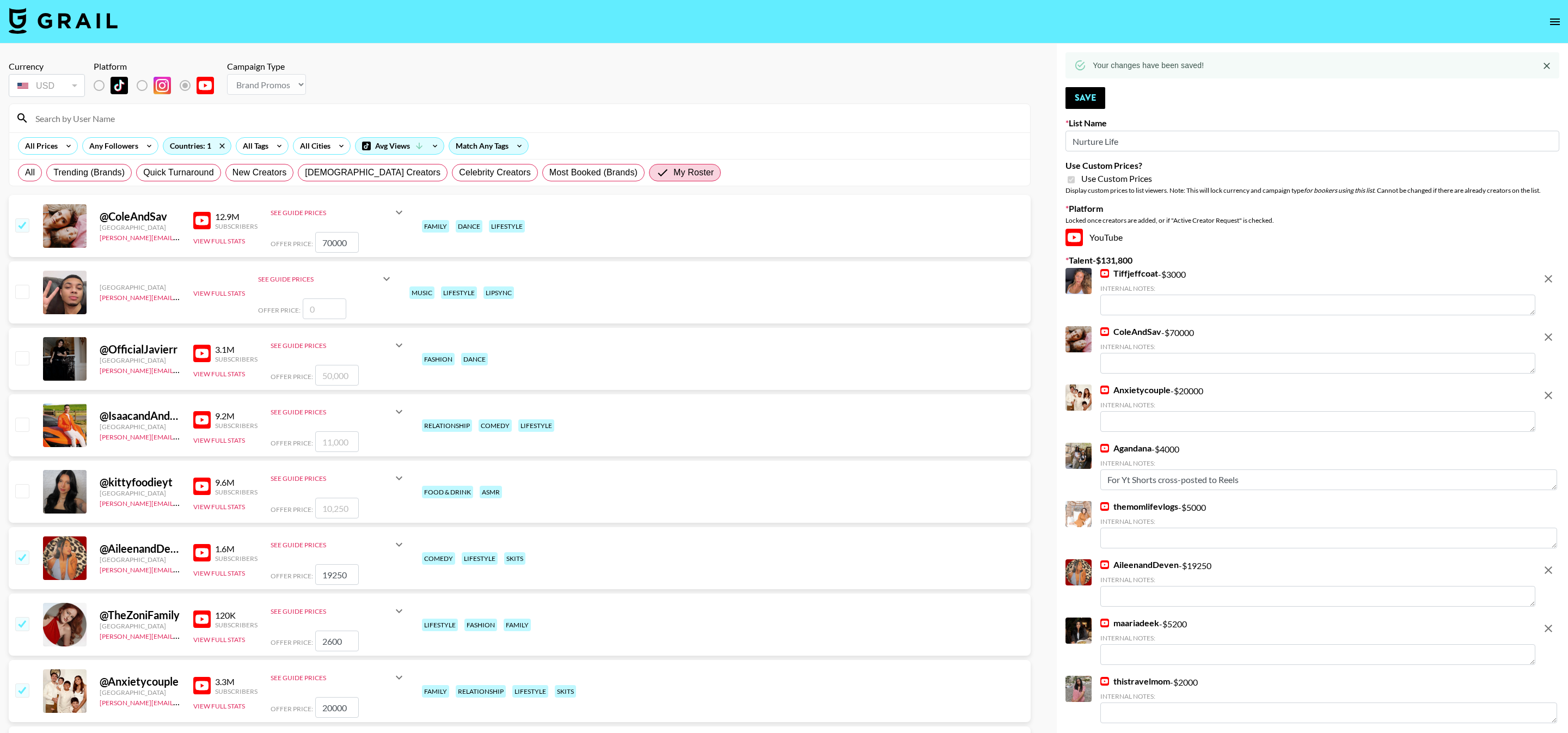
click at [1081, 89] on button "Save" at bounding box center [1086, 98] width 40 height 21
type input "ssssfdd"
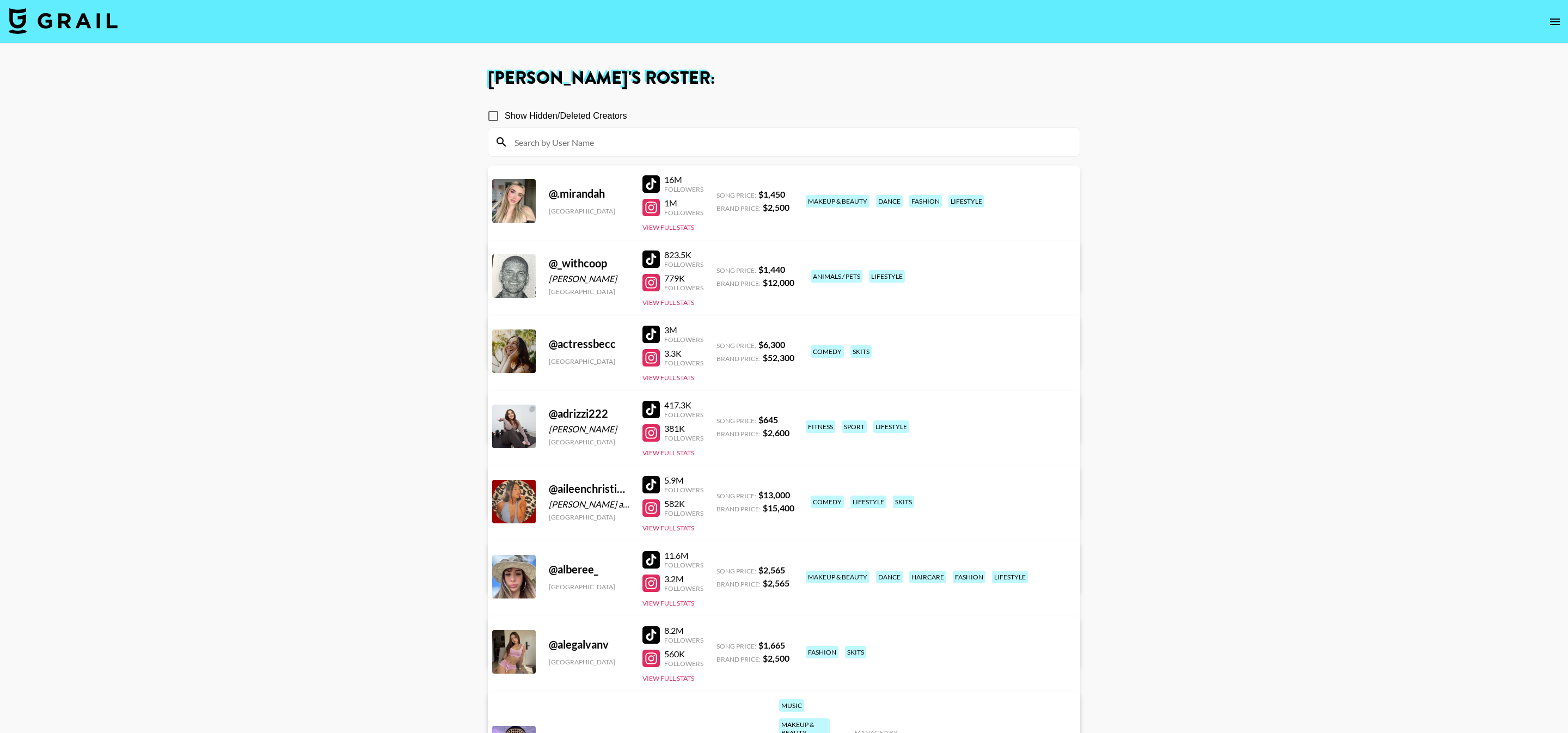
click at [602, 145] on input at bounding box center [790, 143] width 565 height 18
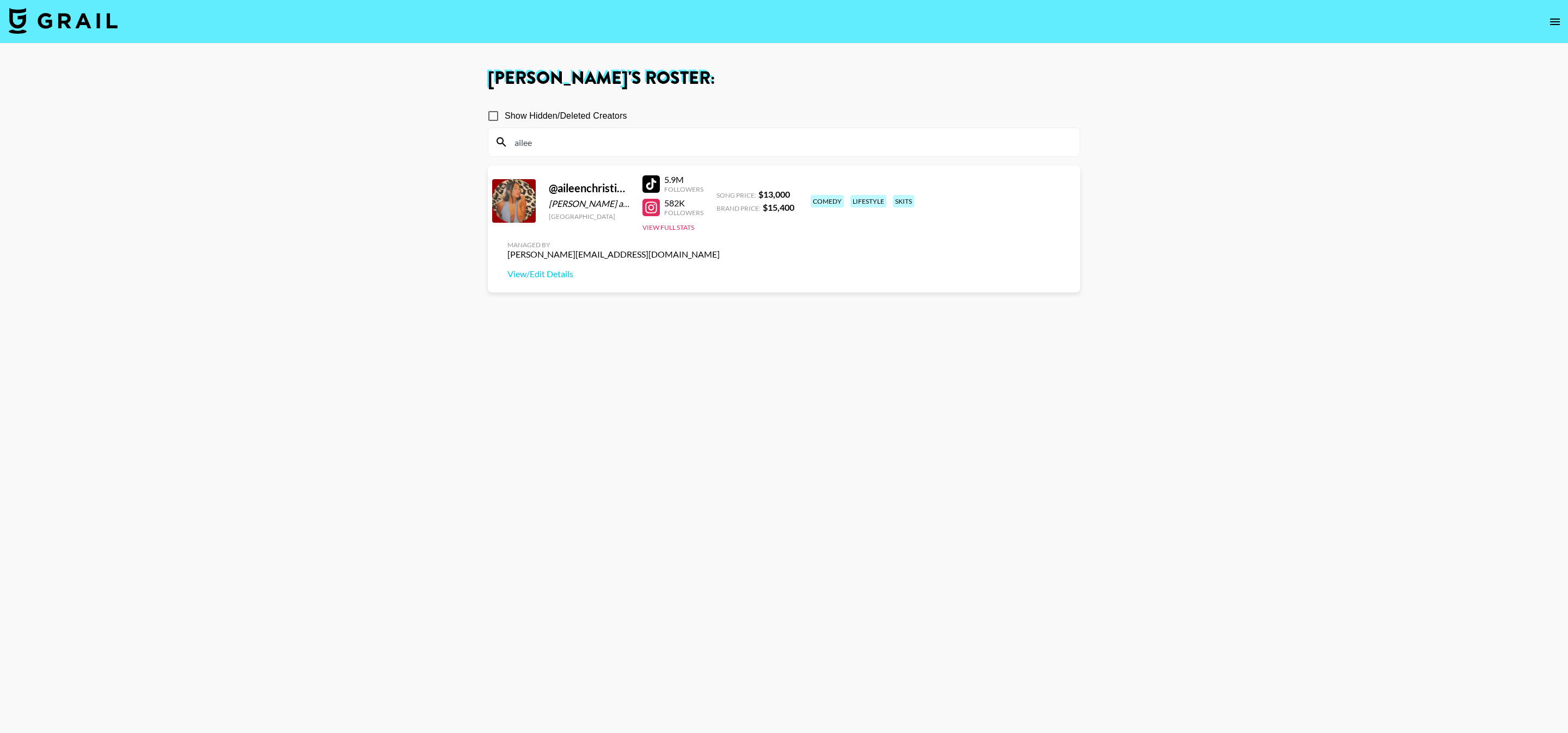
type input "ailee"
click at [827, 388] on section "Show Hidden/Deleted Creators ailee @ aileenchristineee Aileen and Devon United …" at bounding box center [784, 419] width 593 height 646
